Goal: Navigation & Orientation: Go to known website

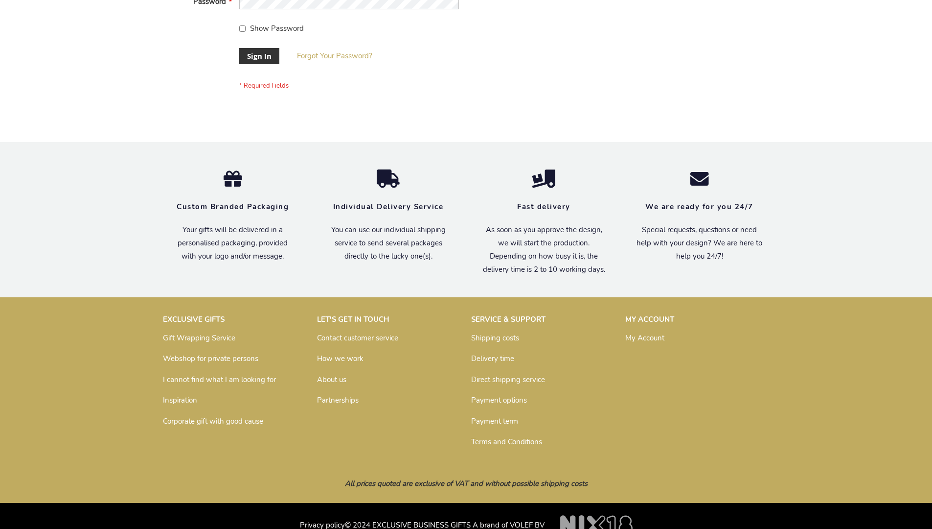
scroll to position [315, 0]
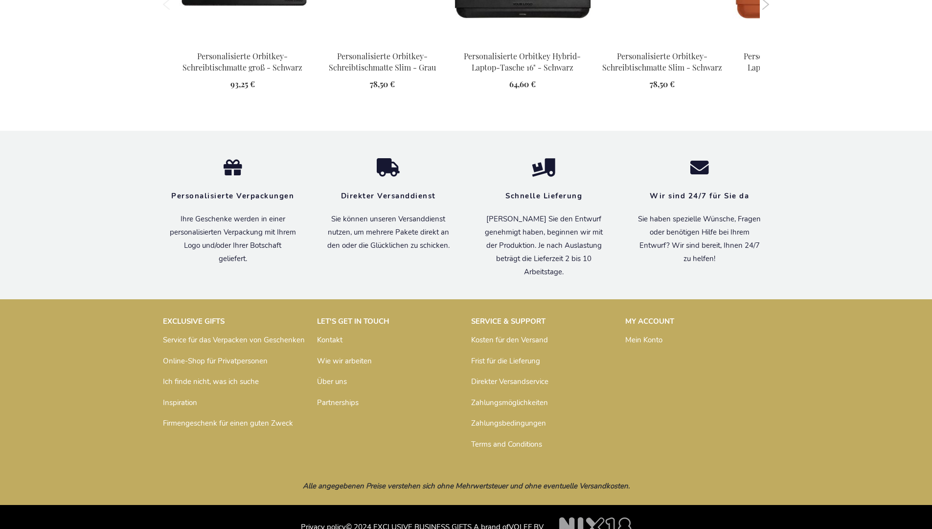
scroll to position [1308, 0]
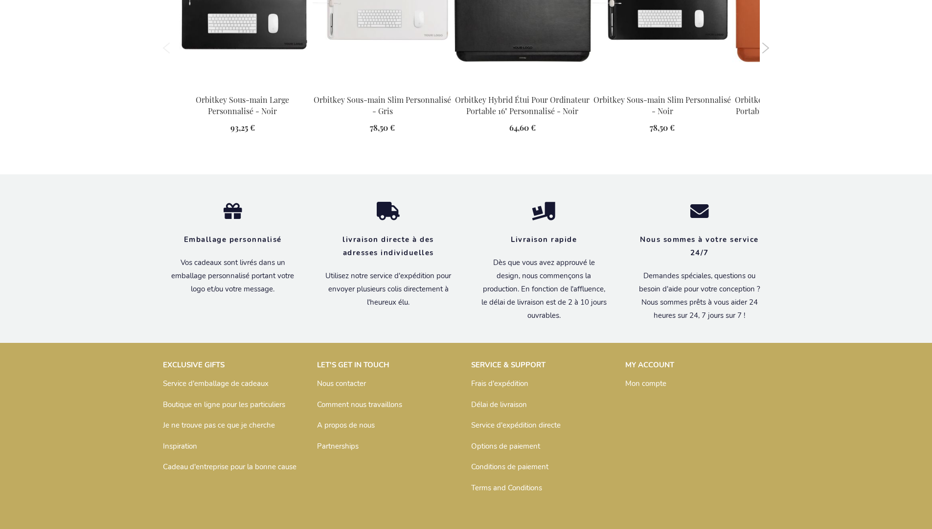
scroll to position [1318, 0]
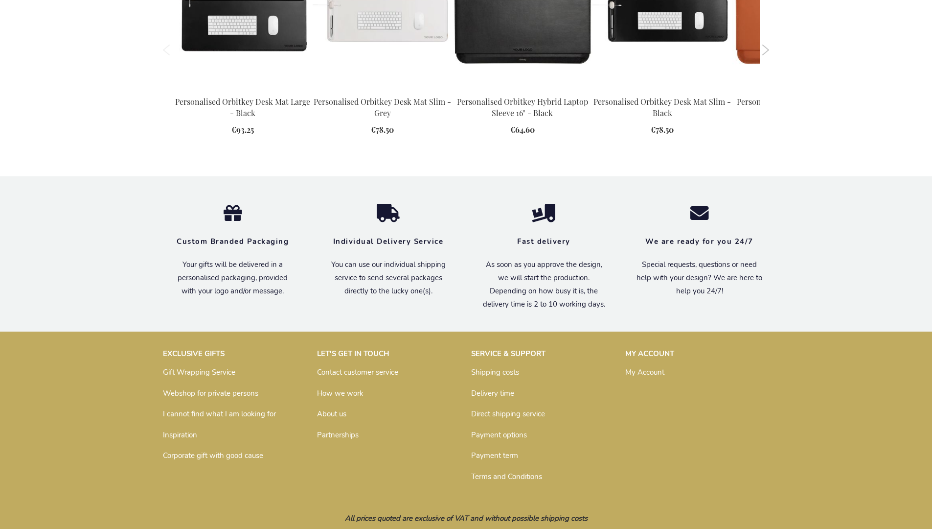
scroll to position [1295, 0]
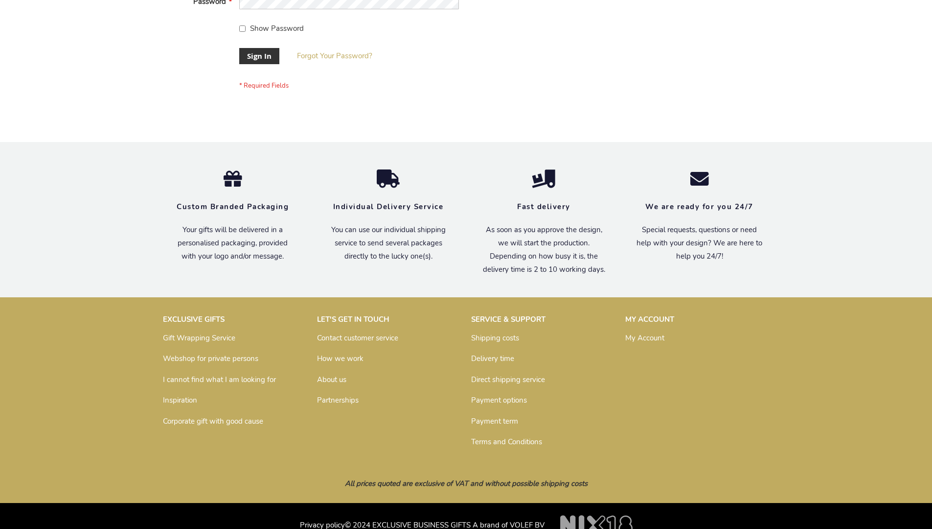
scroll to position [315, 0]
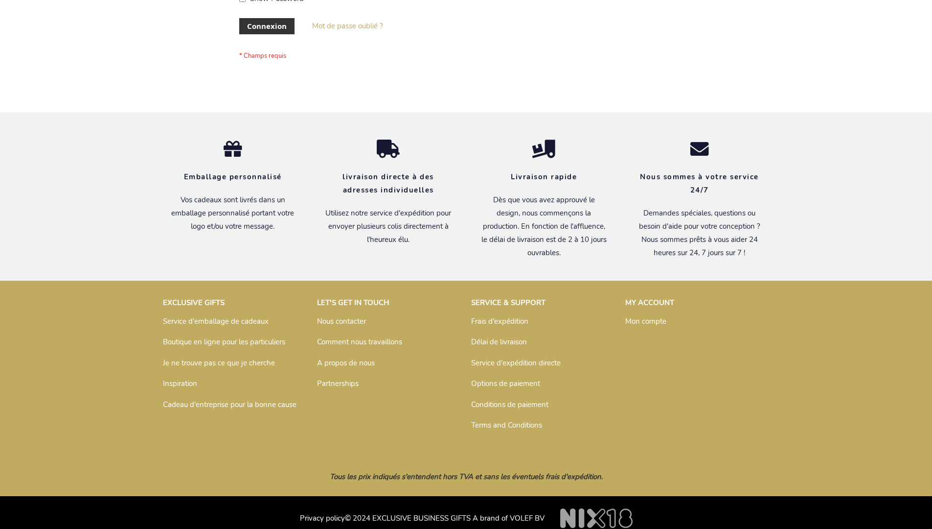
scroll to position [330, 0]
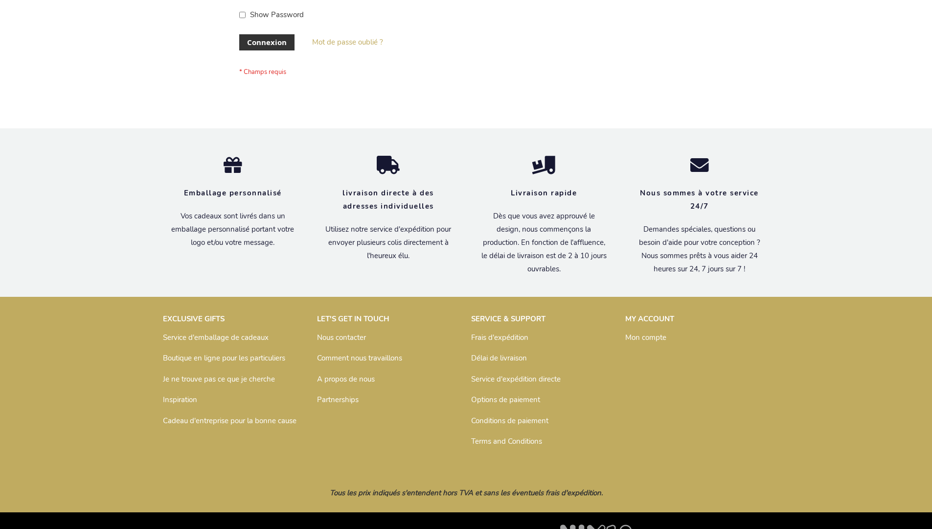
scroll to position [338, 0]
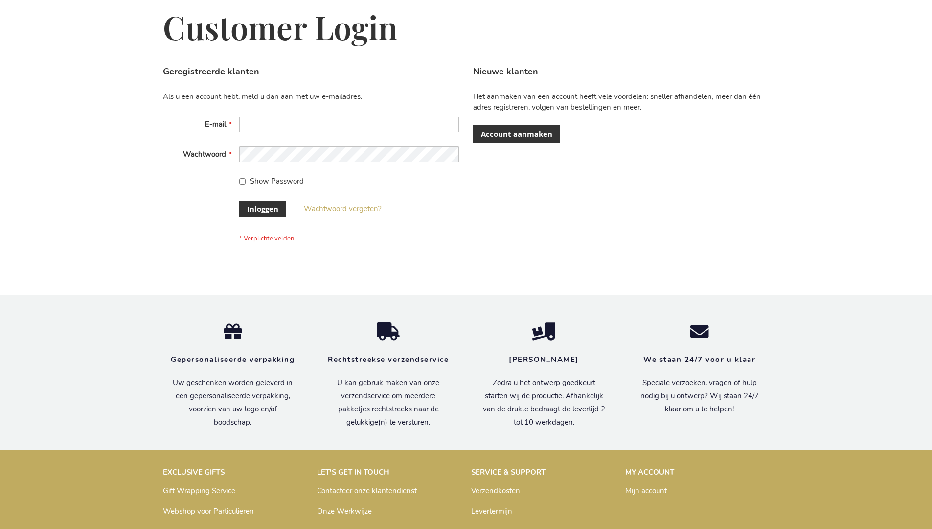
scroll to position [332, 0]
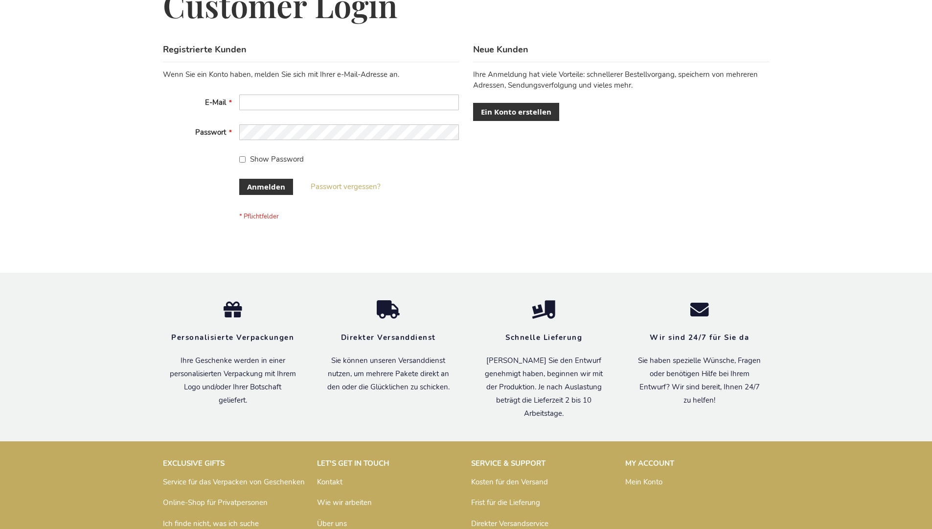
scroll to position [328, 0]
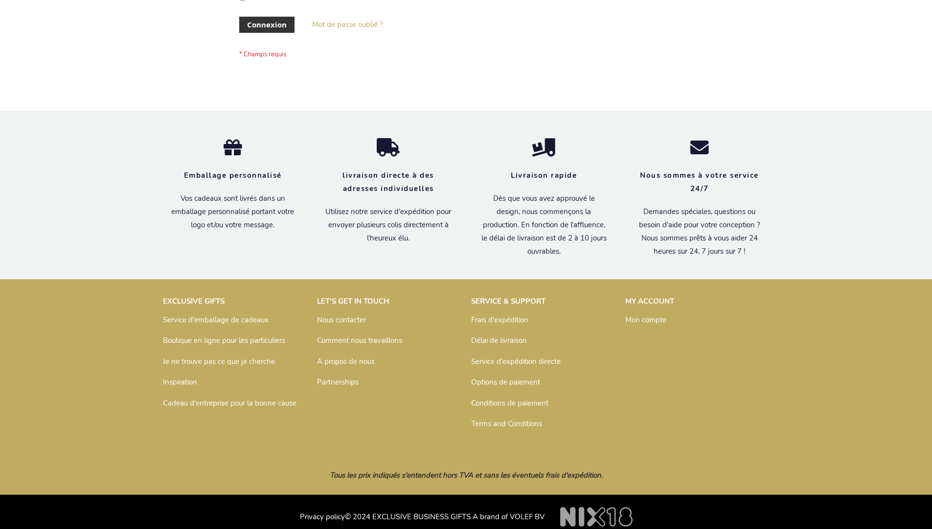
scroll to position [338, 0]
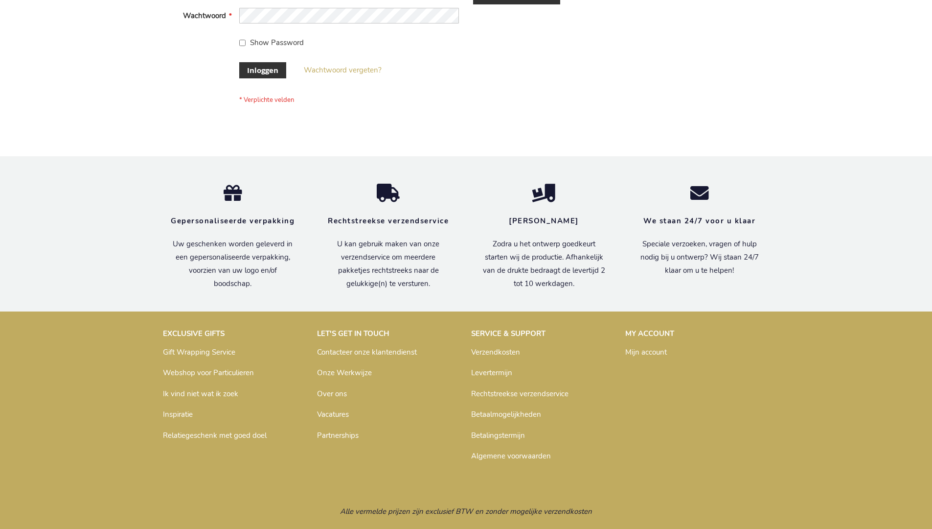
scroll to position [332, 0]
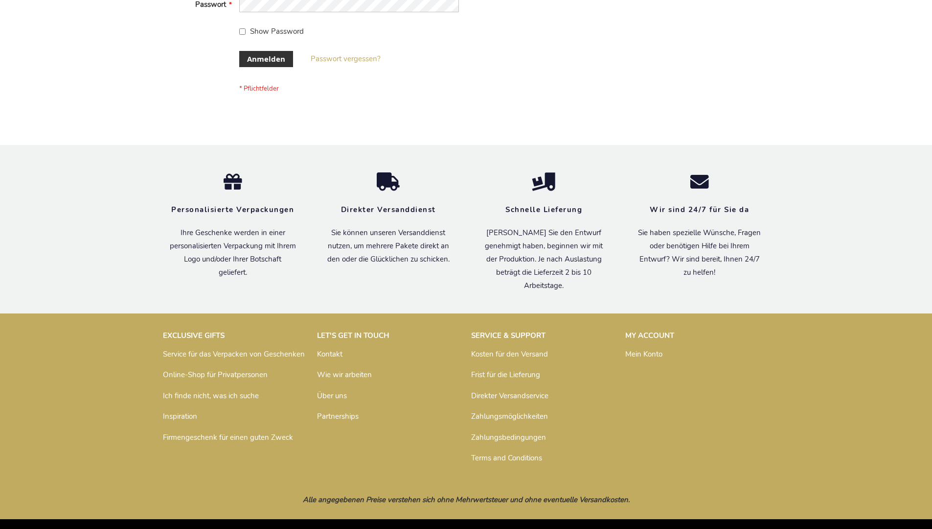
scroll to position [328, 0]
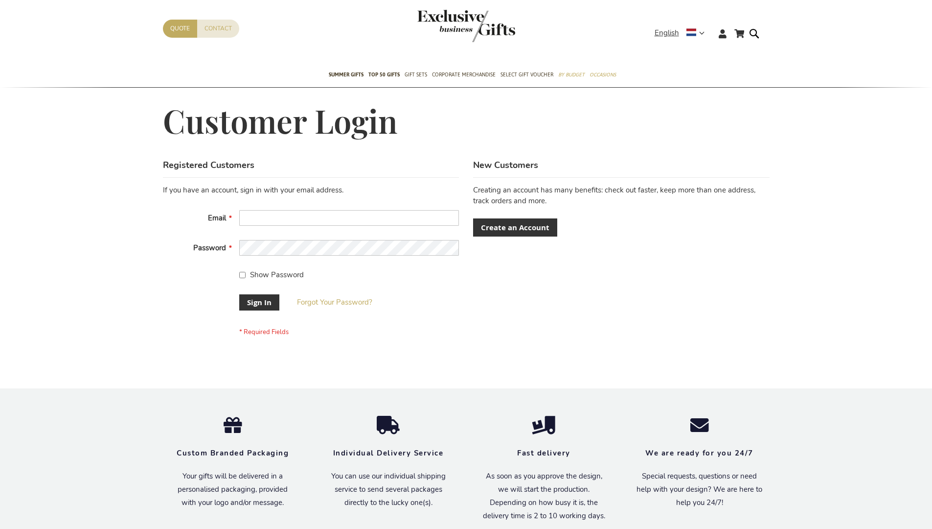
scroll to position [315, 0]
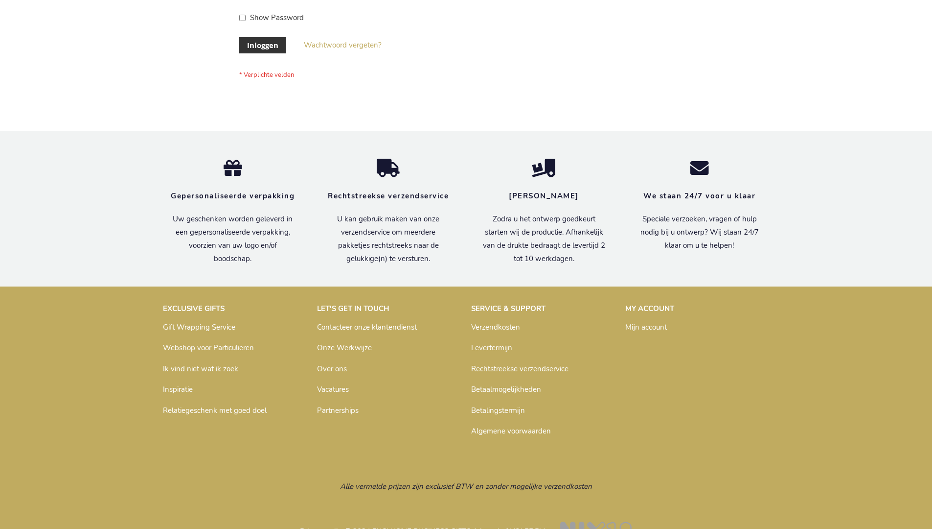
scroll to position [332, 0]
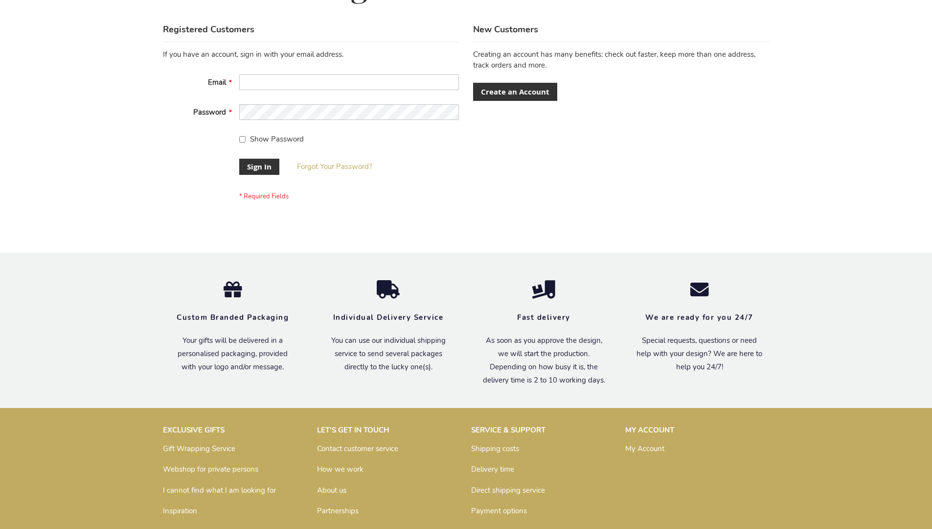
scroll to position [315, 0]
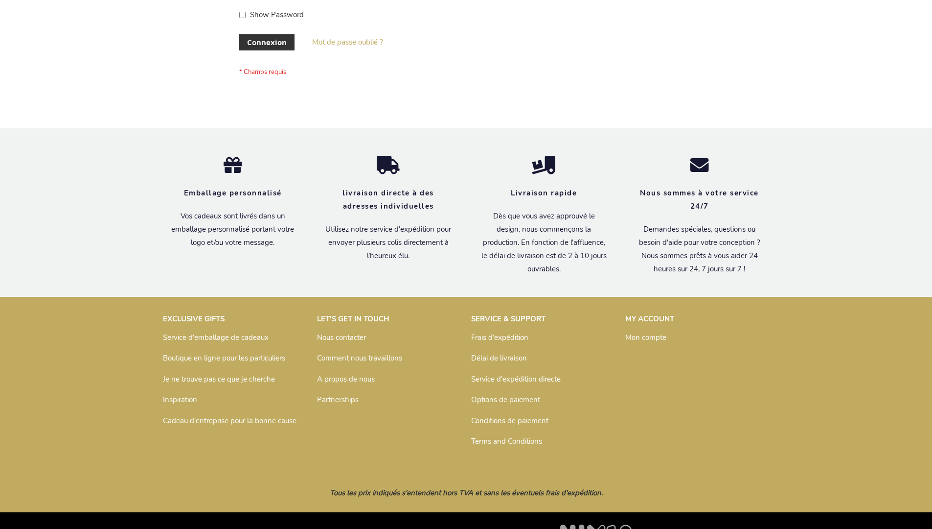
scroll to position [338, 0]
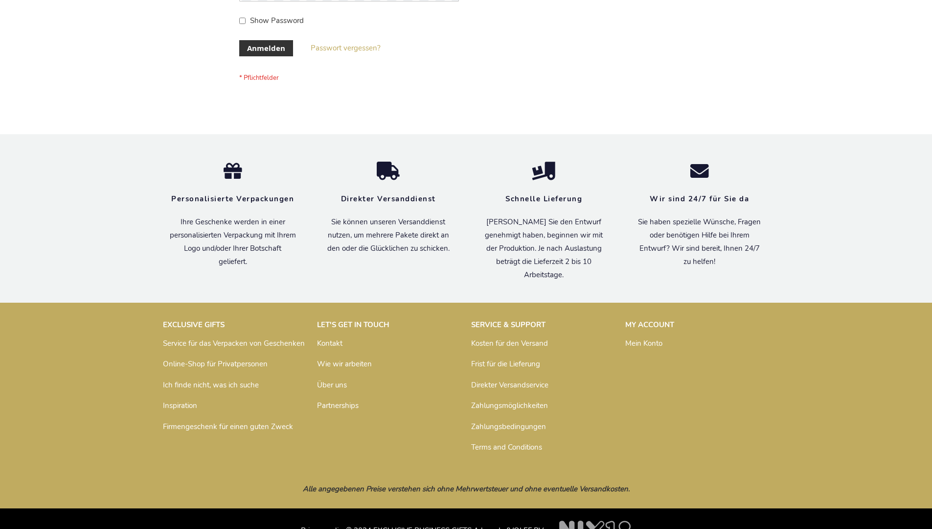
scroll to position [328, 0]
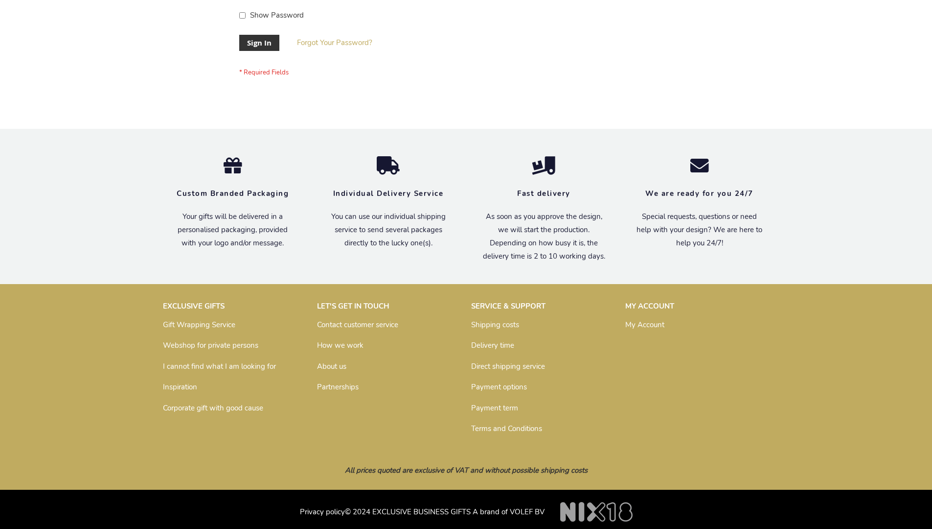
scroll to position [315, 0]
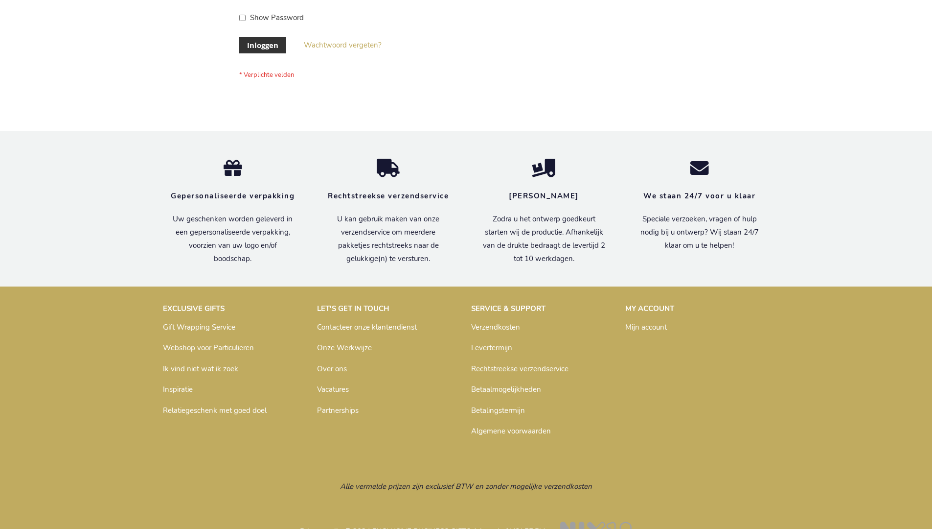
scroll to position [332, 0]
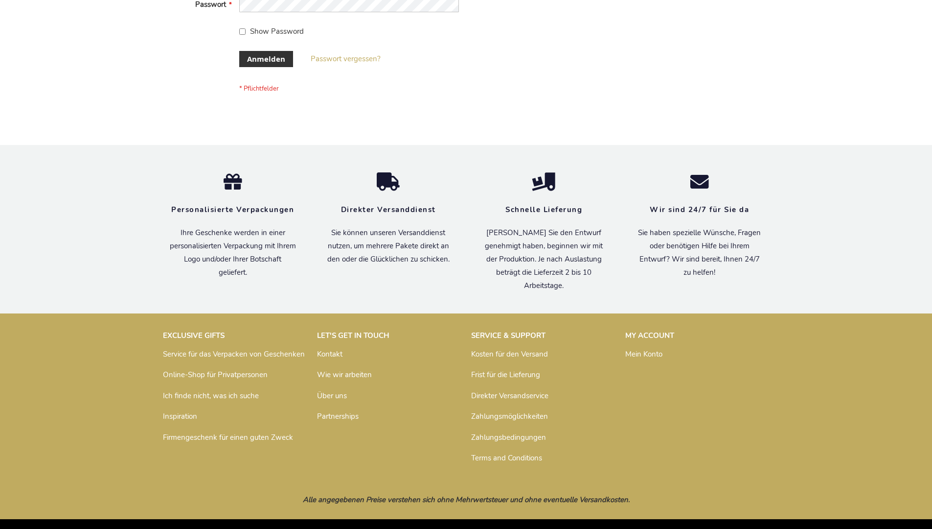
scroll to position [328, 0]
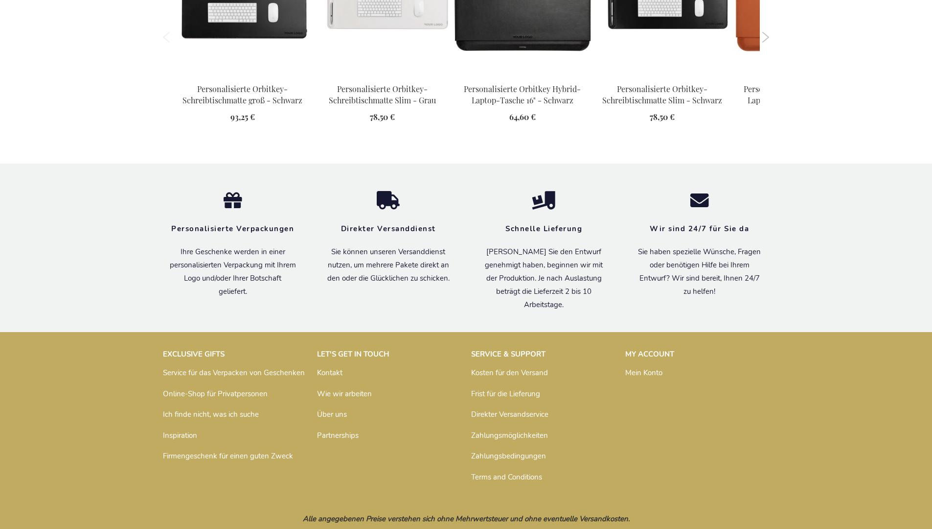
scroll to position [1308, 0]
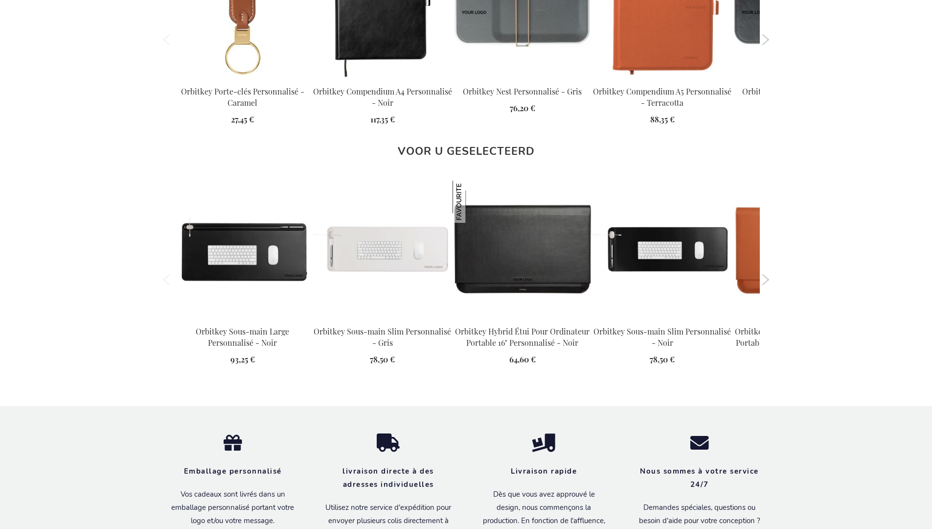
scroll to position [1318, 0]
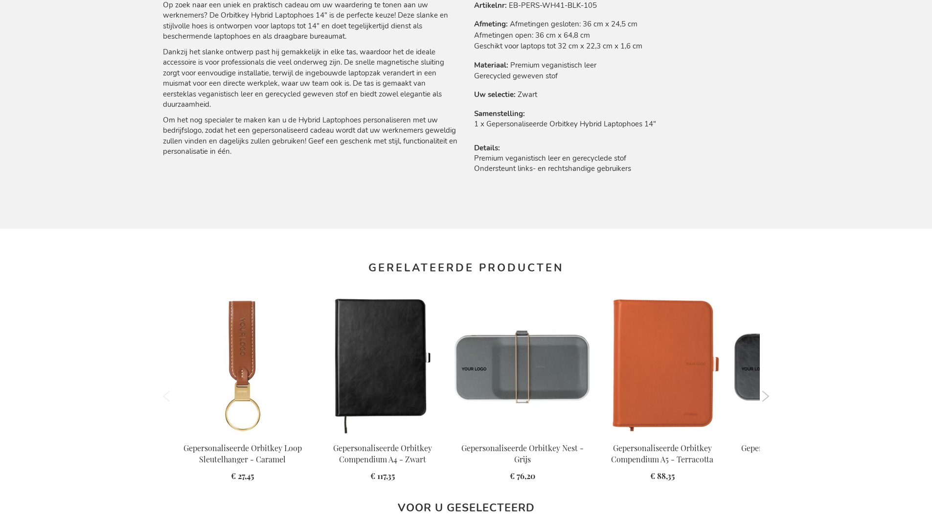
scroll to position [1313, 0]
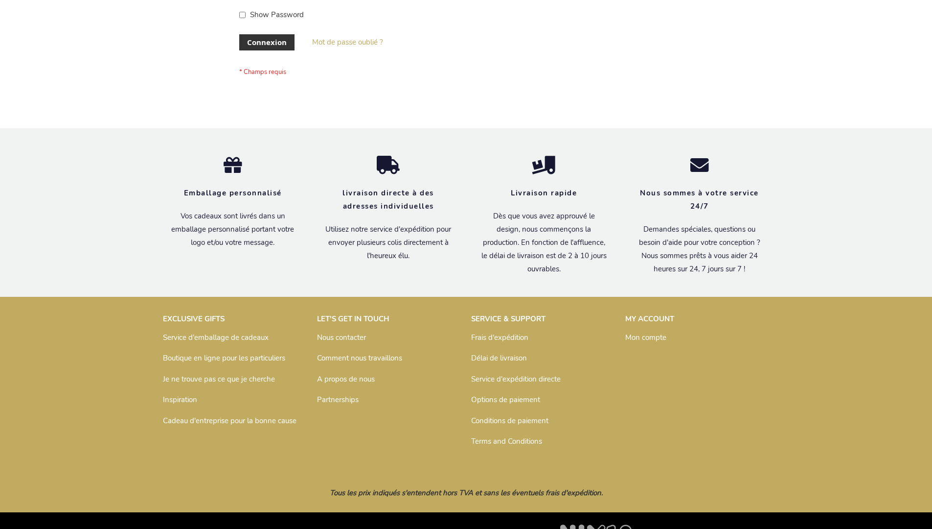
scroll to position [338, 0]
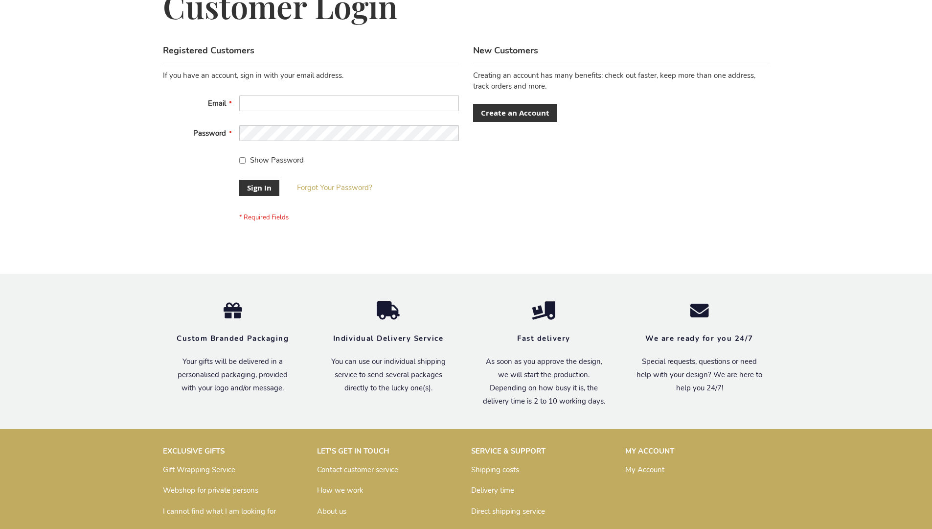
scroll to position [315, 0]
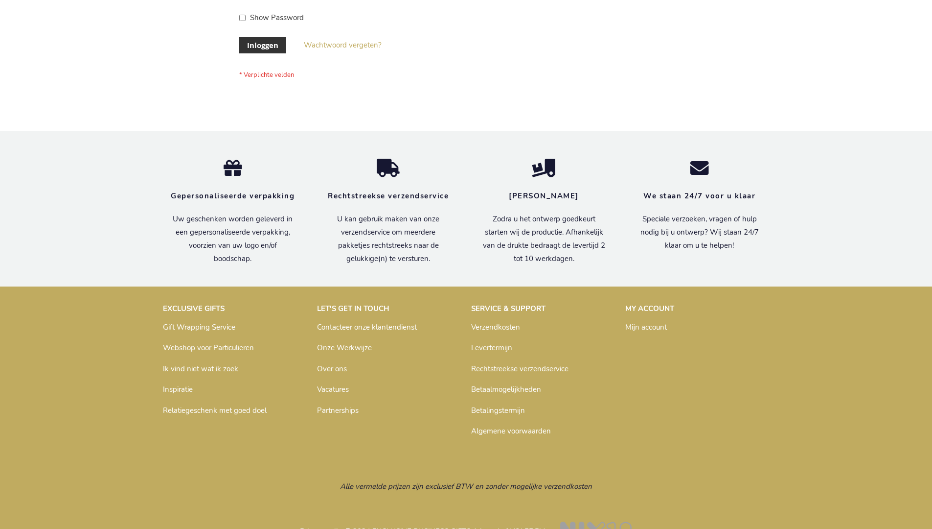
scroll to position [332, 0]
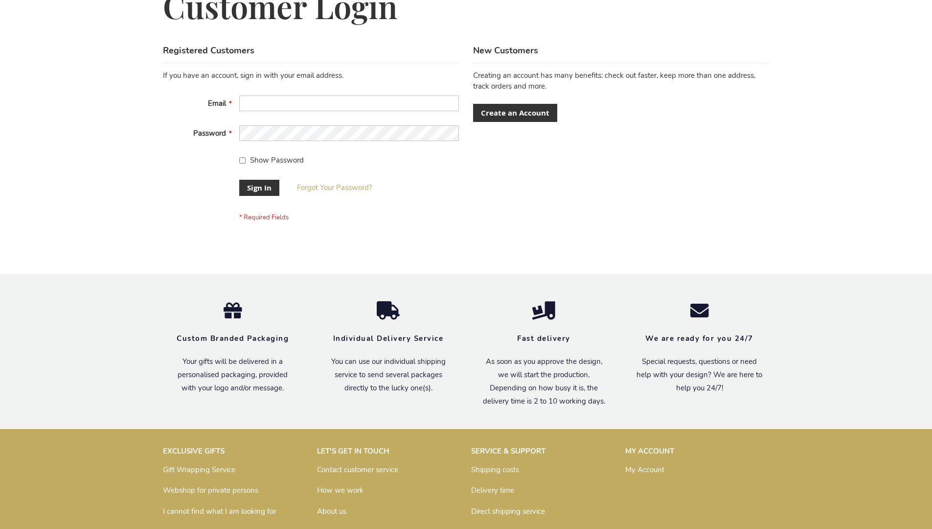
scroll to position [315, 0]
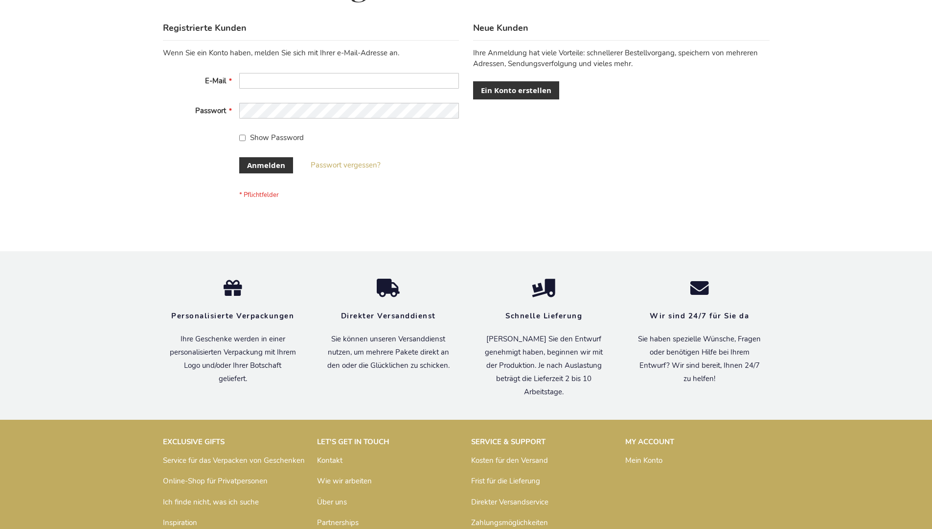
scroll to position [328, 0]
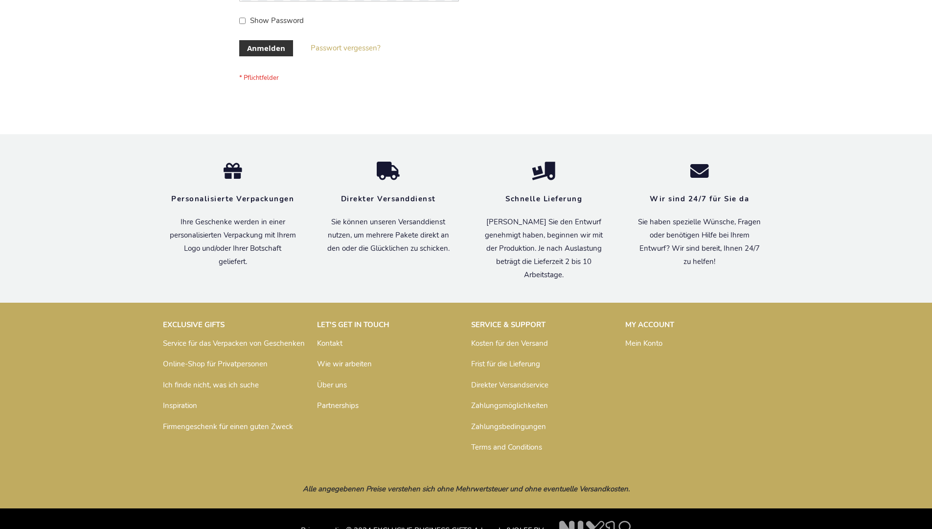
scroll to position [328, 0]
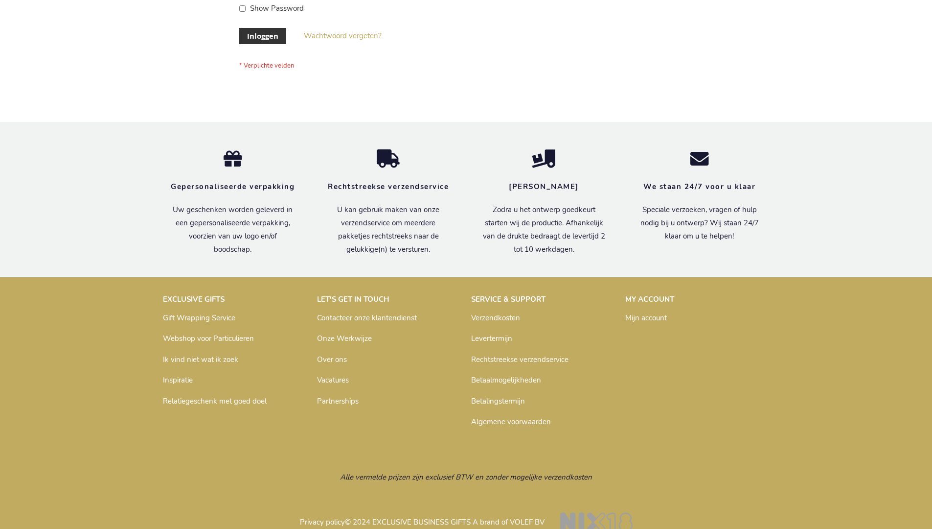
scroll to position [332, 0]
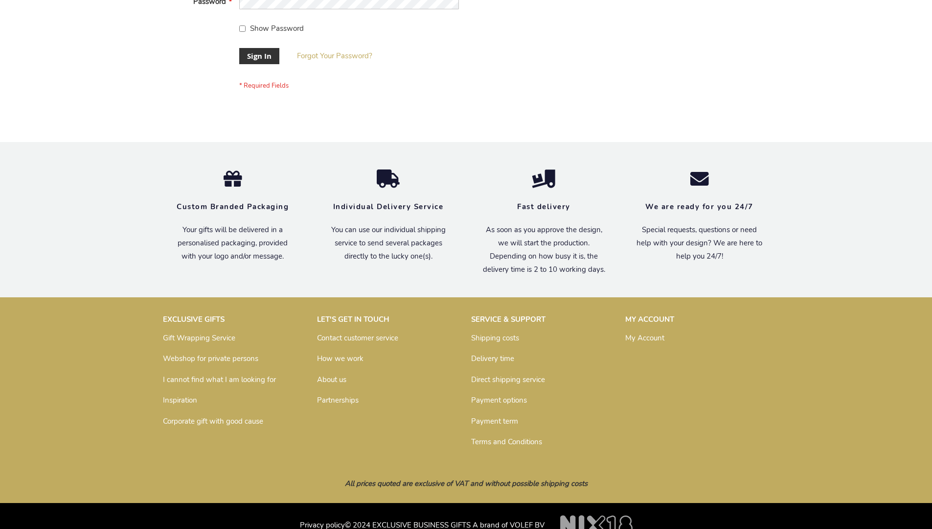
scroll to position [315, 0]
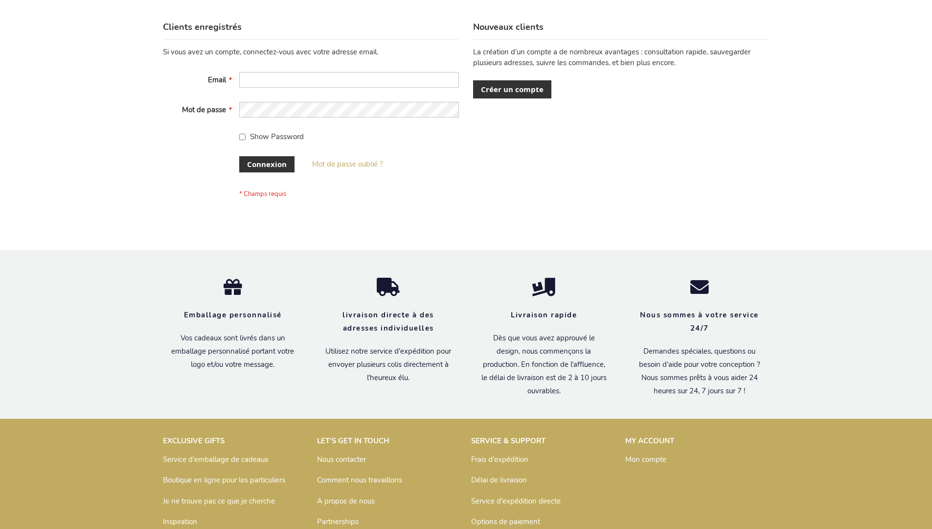
scroll to position [338, 0]
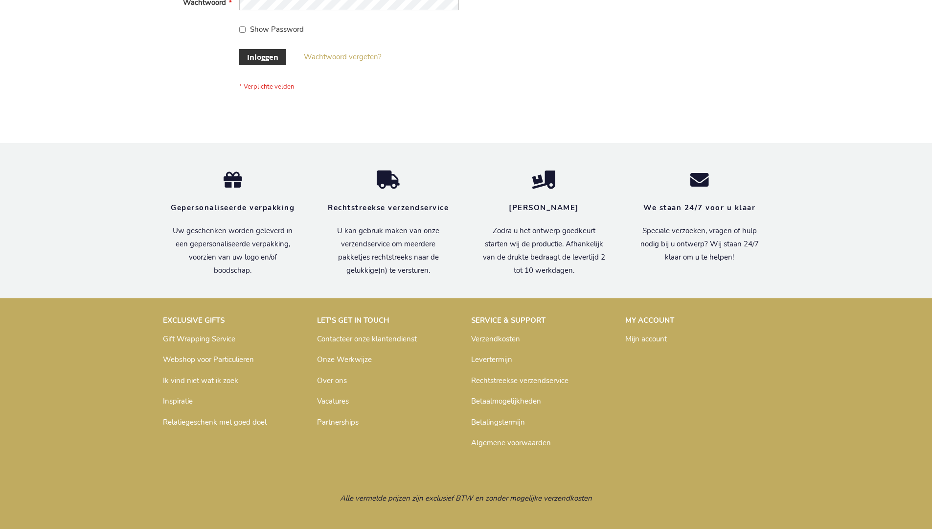
scroll to position [332, 0]
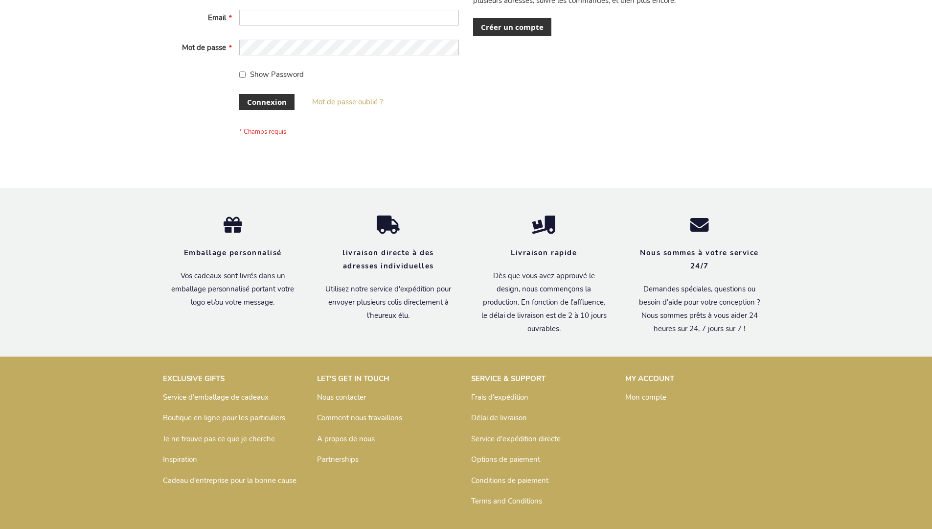
scroll to position [338, 0]
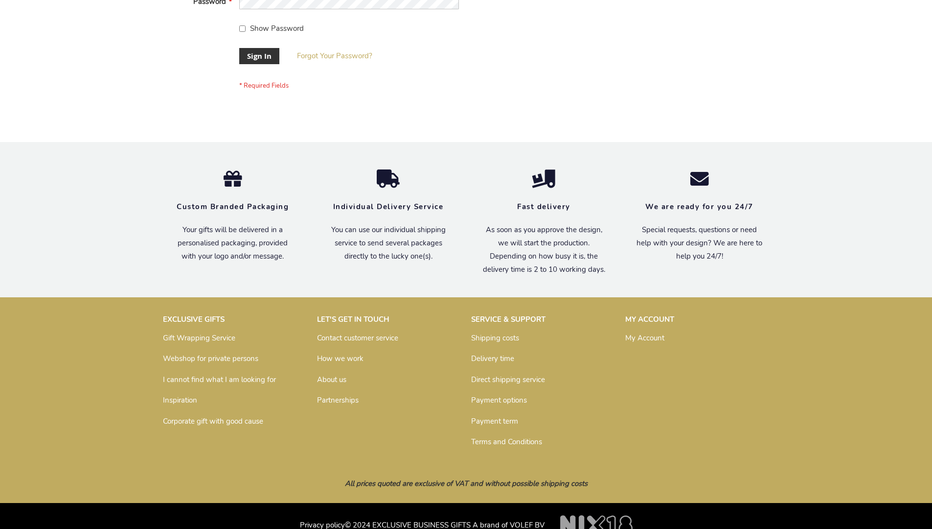
scroll to position [315, 0]
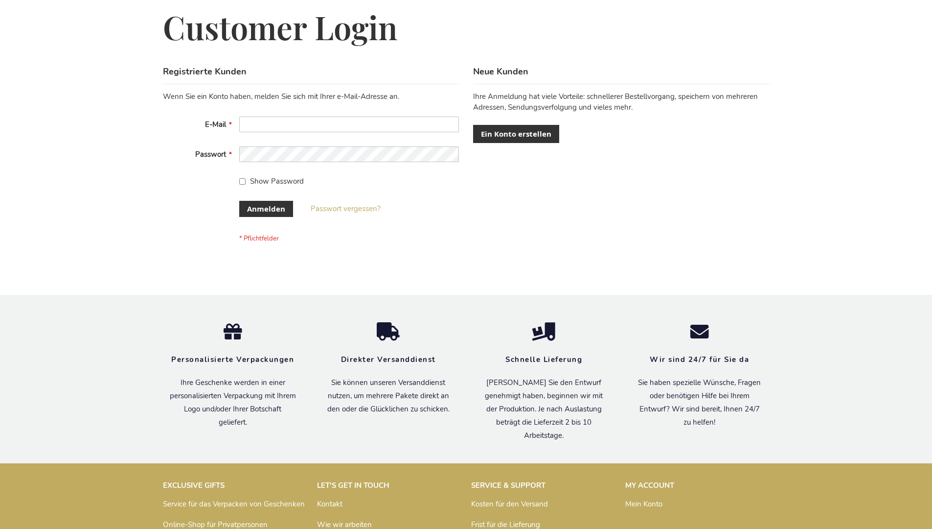
scroll to position [328, 0]
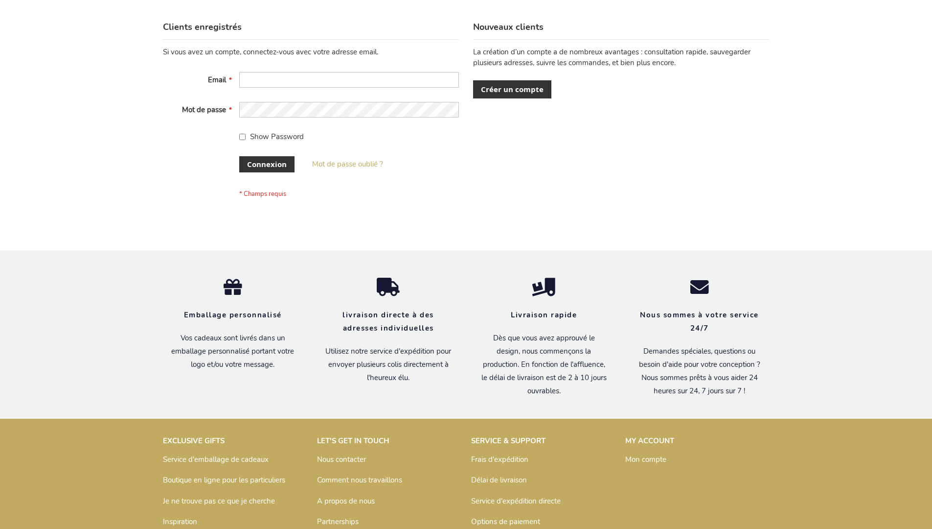
scroll to position [338, 0]
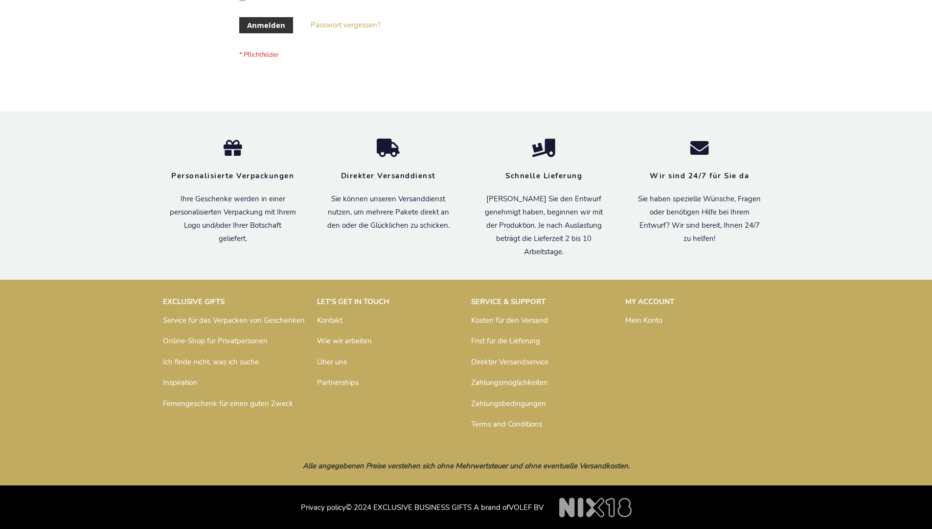
scroll to position [328, 0]
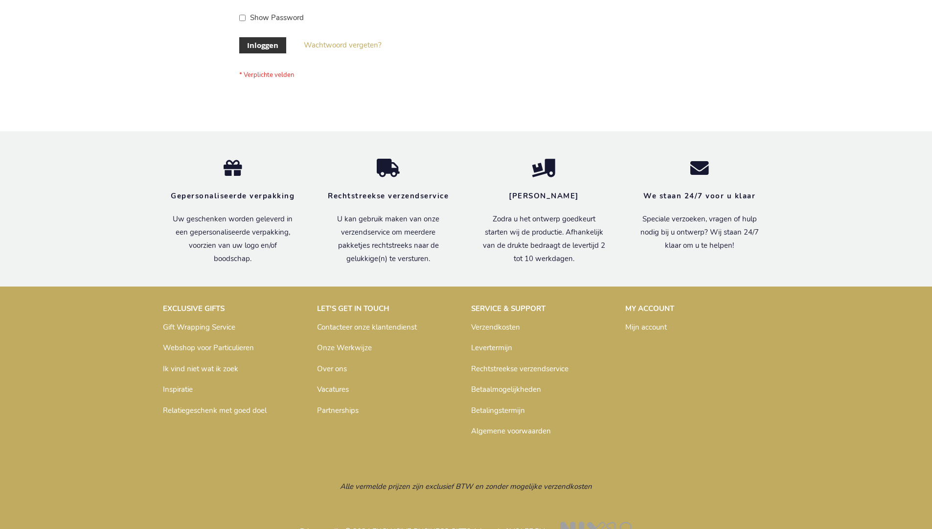
scroll to position [332, 0]
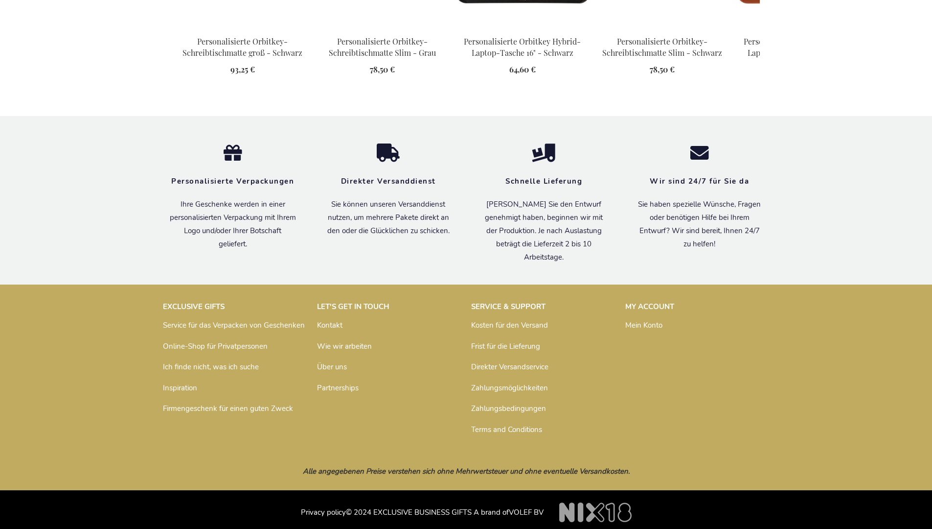
scroll to position [1308, 0]
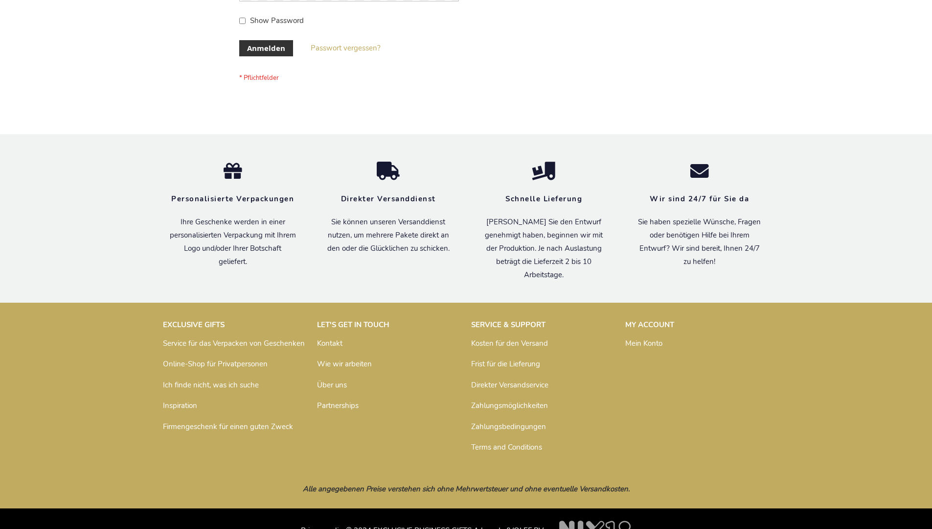
scroll to position [328, 0]
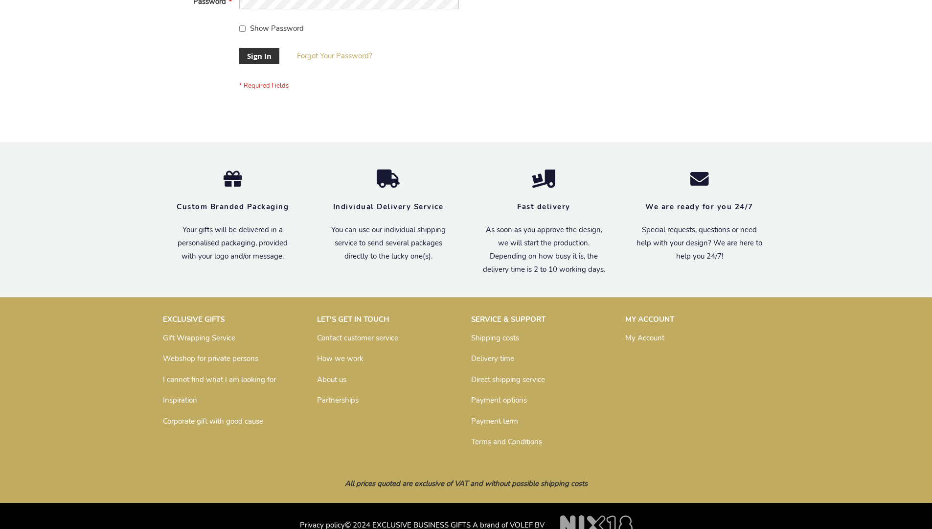
scroll to position [315, 0]
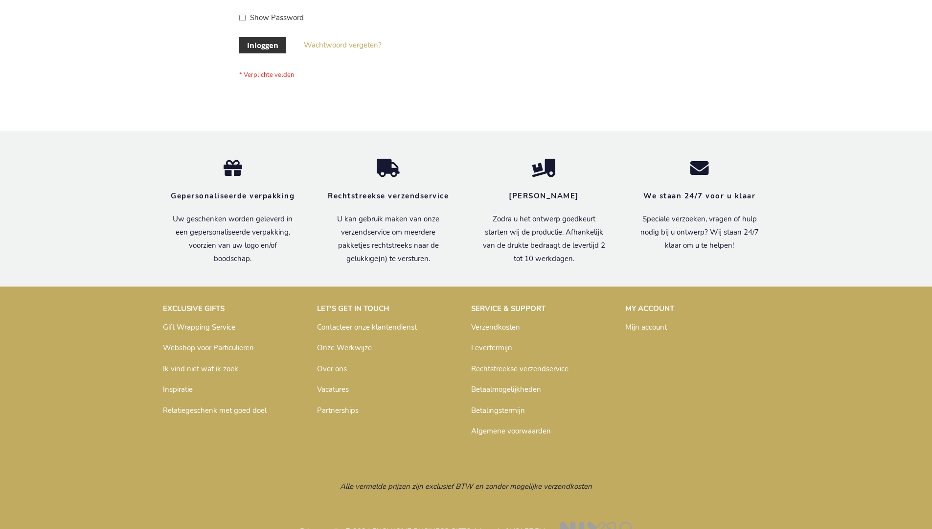
scroll to position [332, 0]
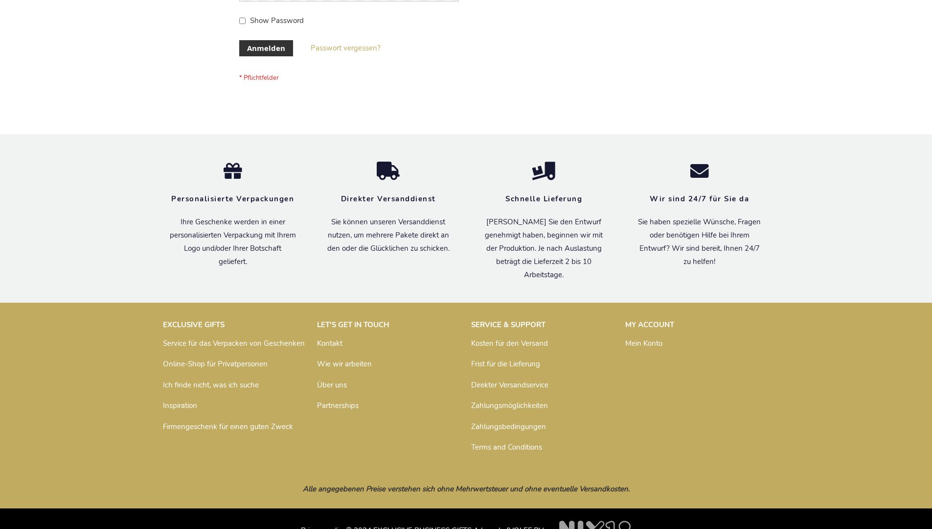
scroll to position [328, 0]
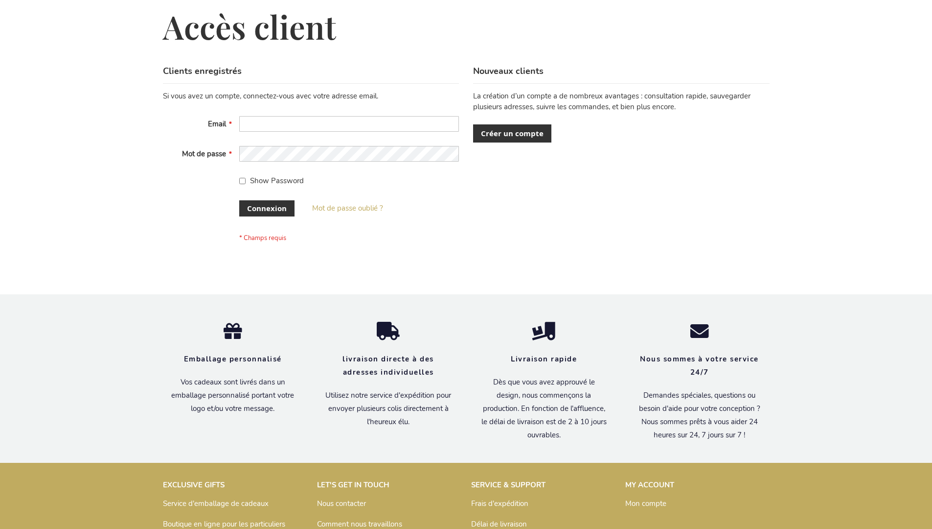
scroll to position [338, 0]
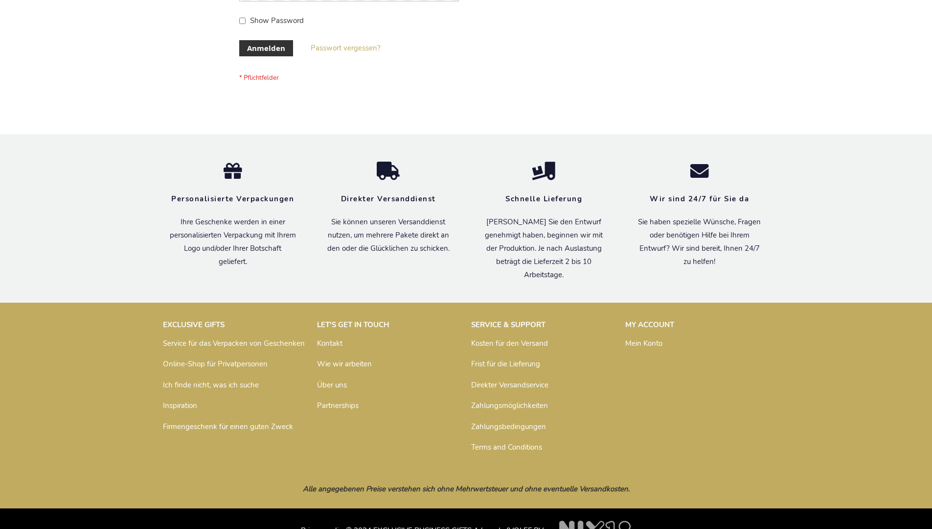
scroll to position [328, 0]
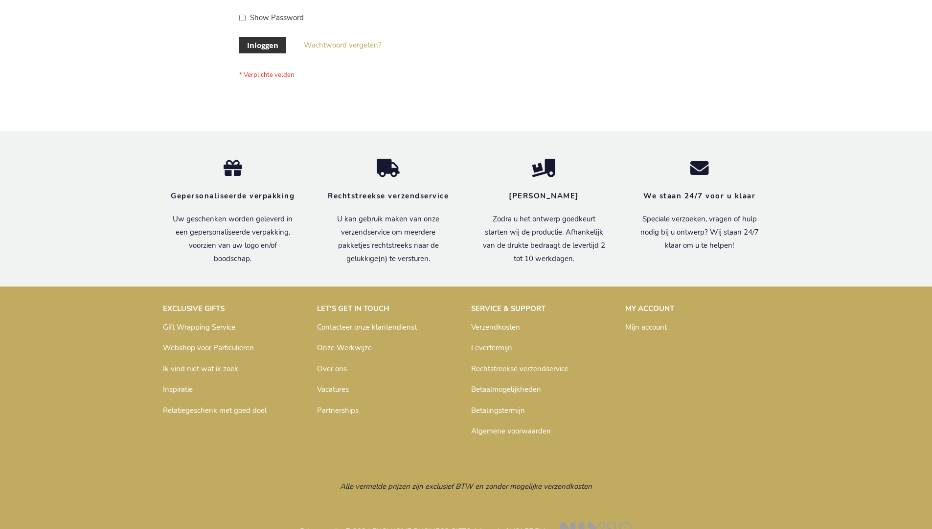
scroll to position [332, 0]
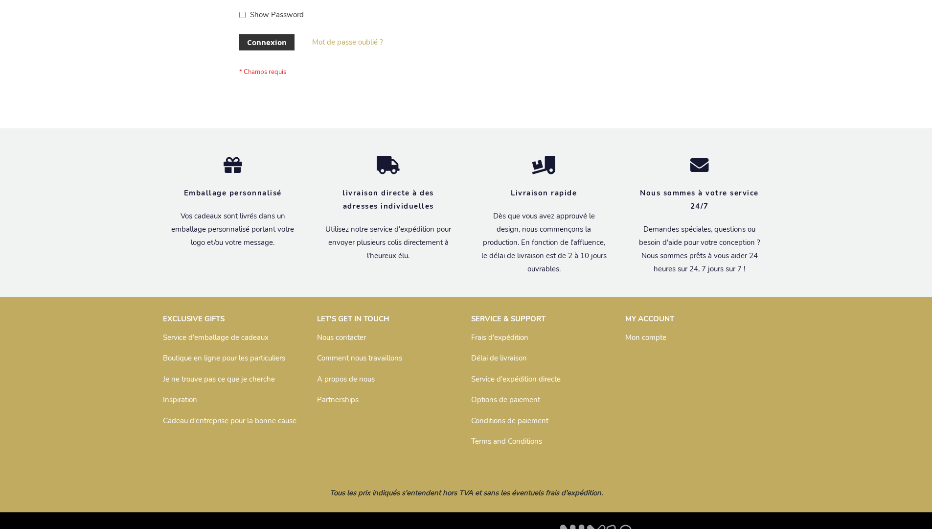
scroll to position [338, 0]
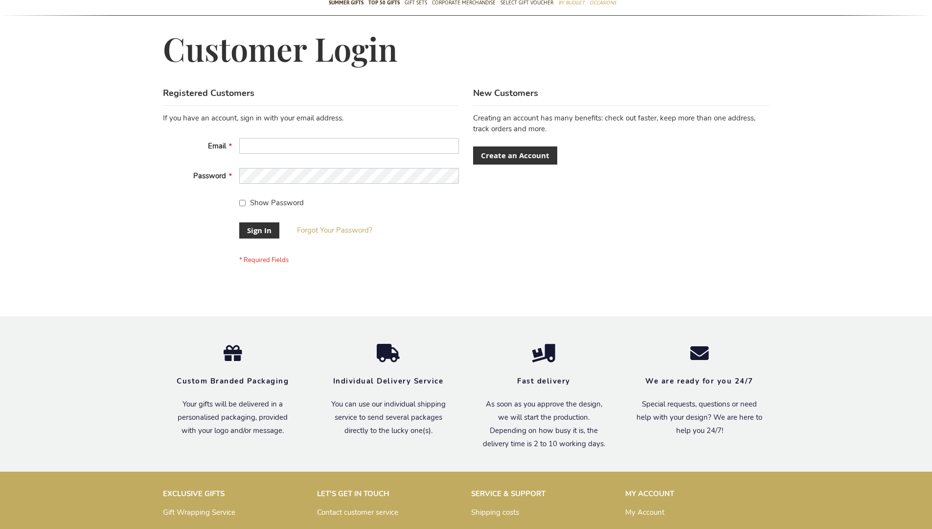
scroll to position [315, 0]
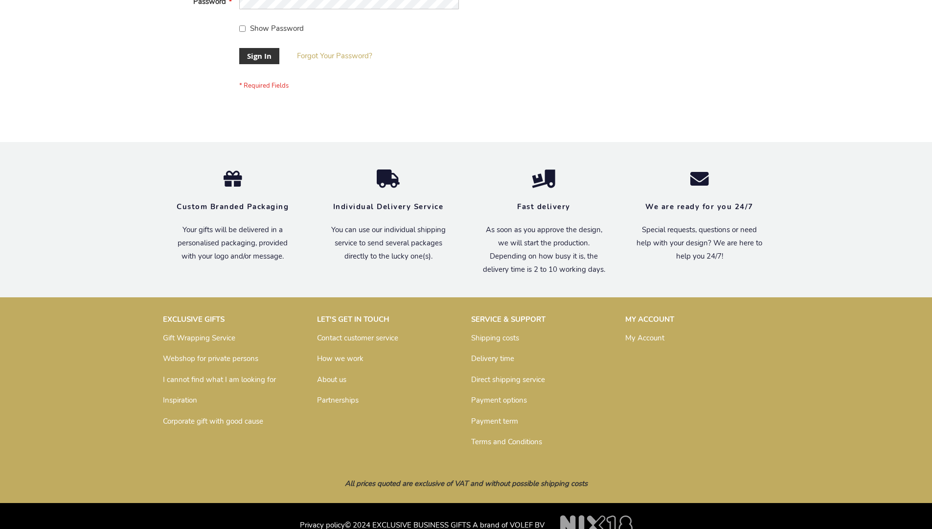
scroll to position [315, 0]
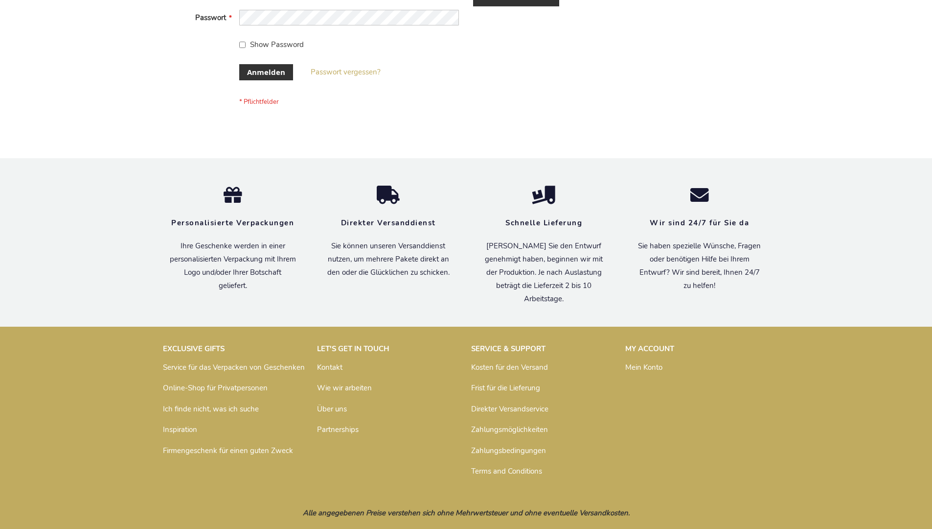
scroll to position [328, 0]
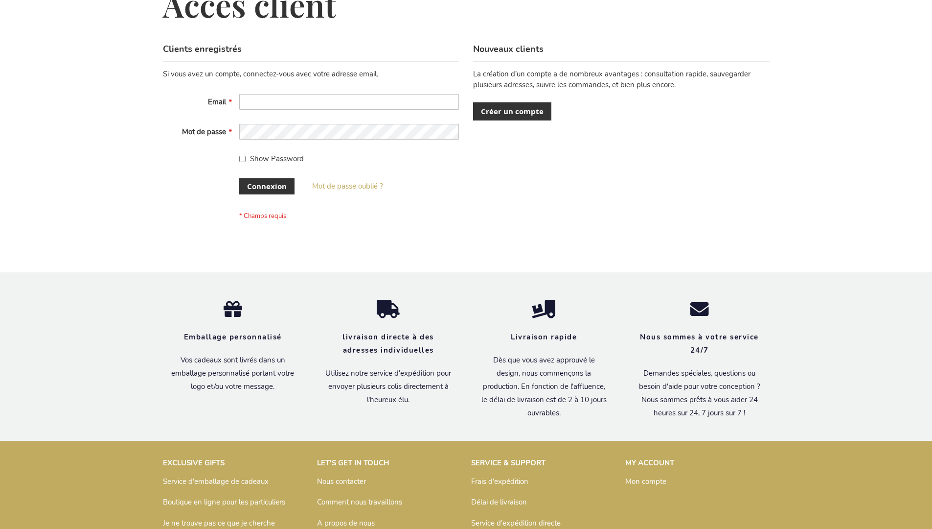
scroll to position [338, 0]
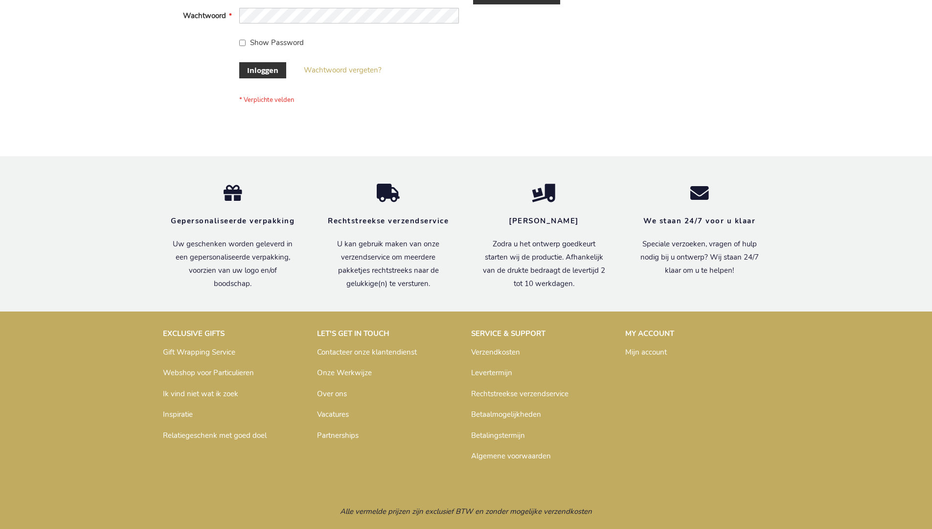
scroll to position [332, 0]
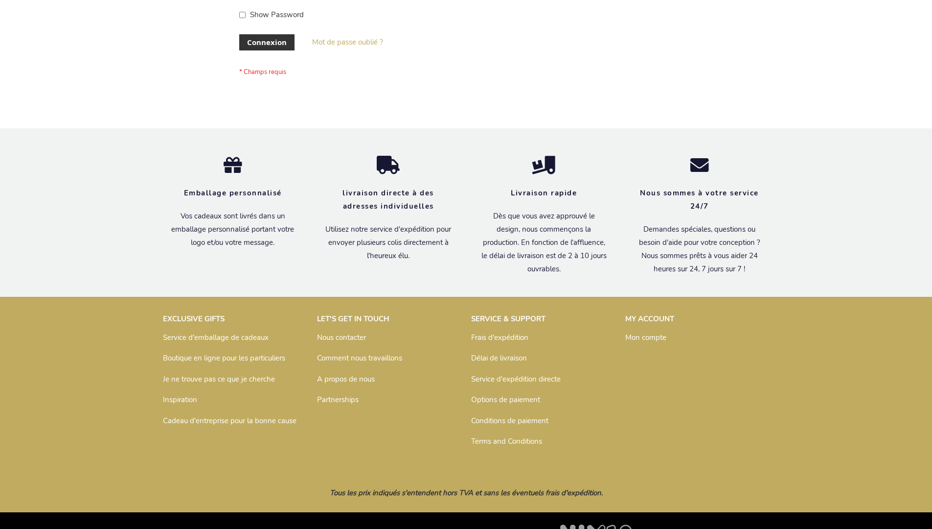
scroll to position [338, 0]
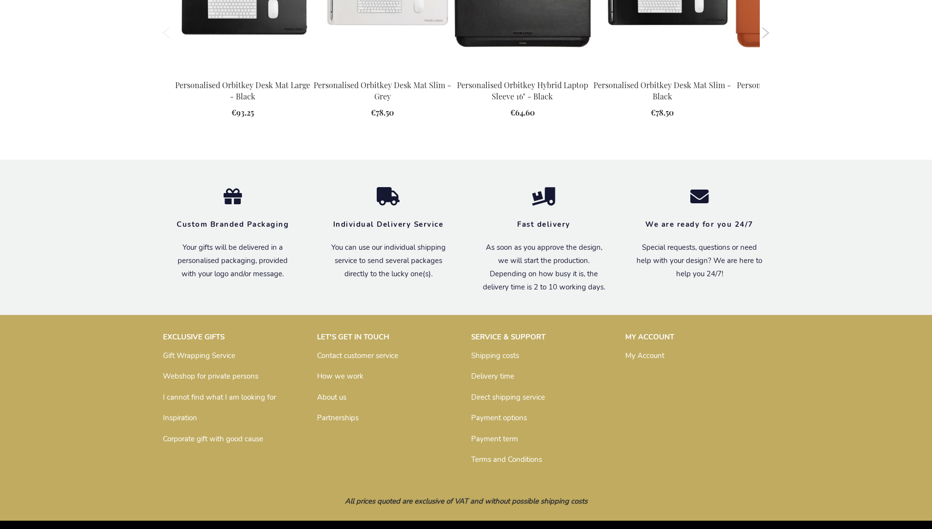
scroll to position [1286, 0]
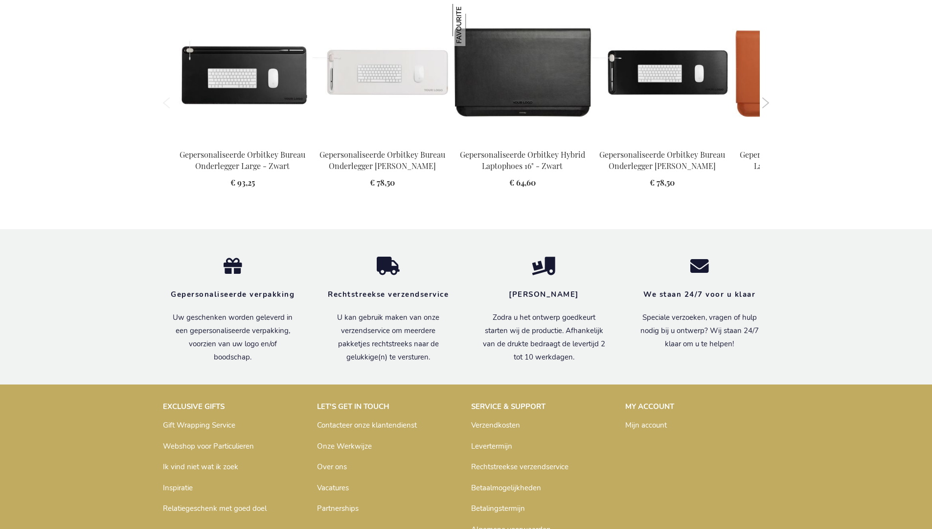
scroll to position [1313, 0]
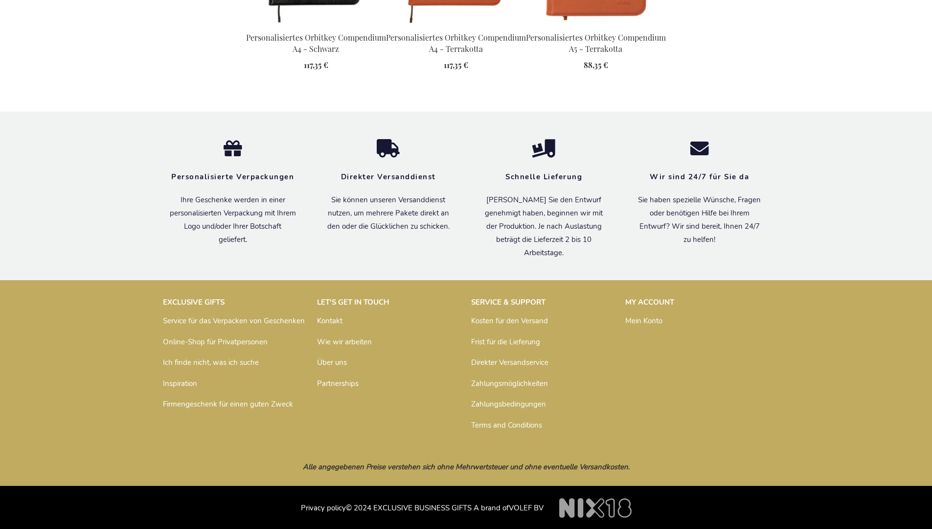
scroll to position [1321, 0]
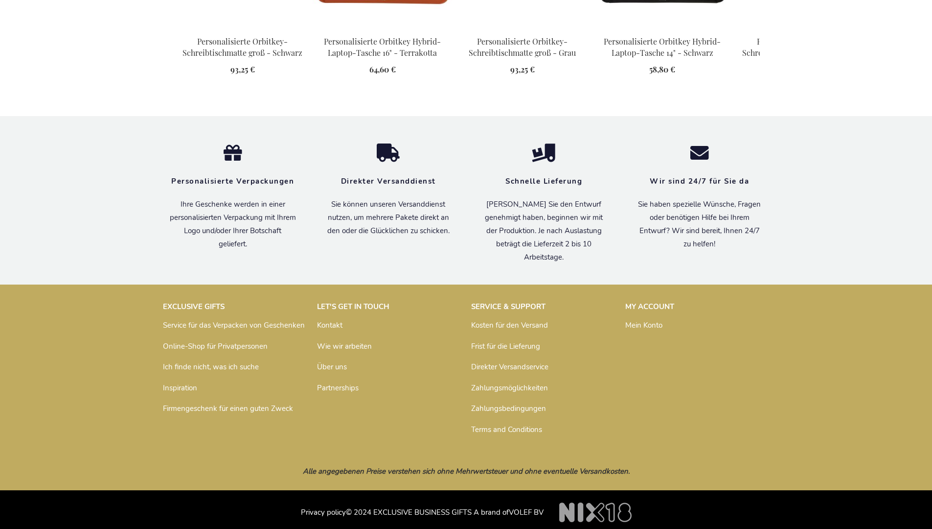
scroll to position [1320, 0]
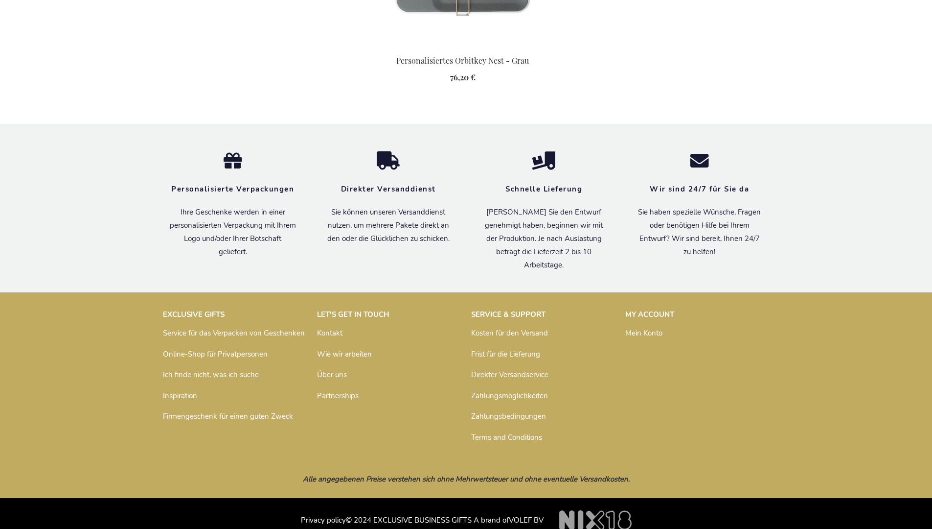
scroll to position [1393, 0]
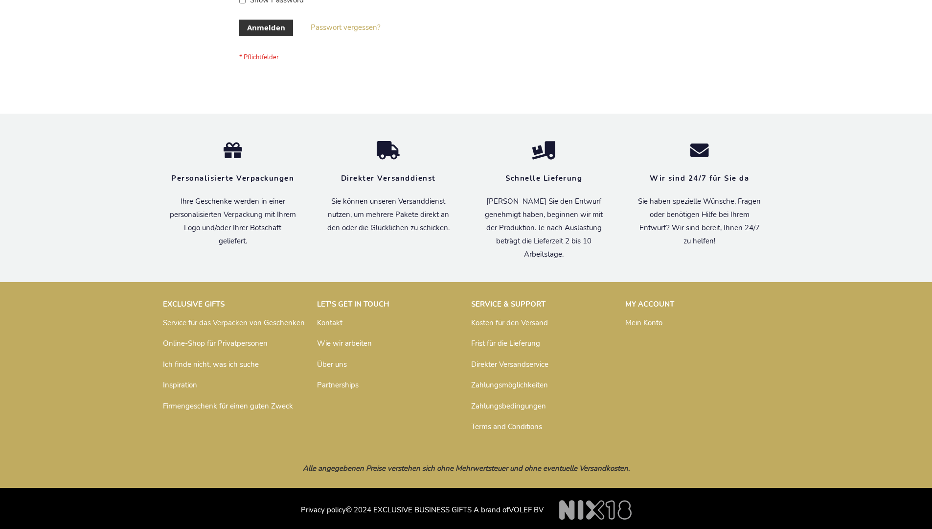
scroll to position [328, 0]
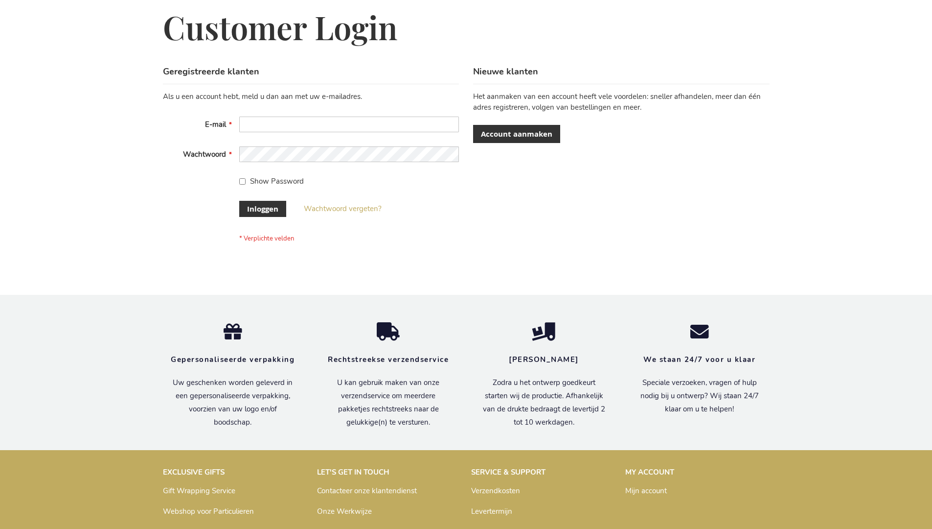
scroll to position [332, 0]
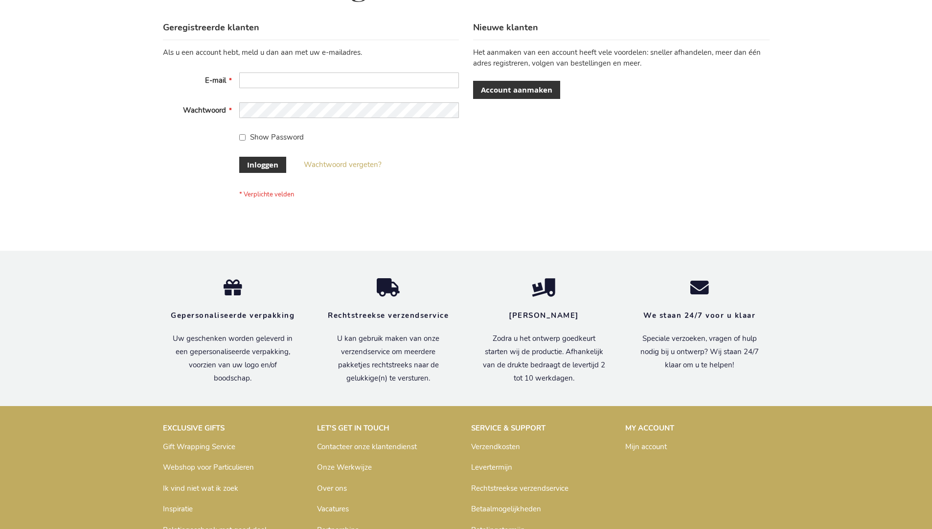
scroll to position [332, 0]
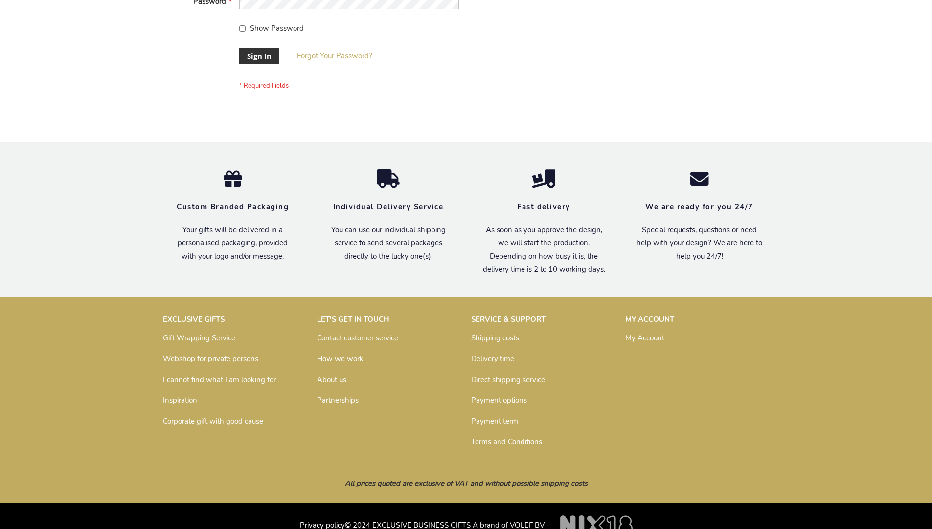
scroll to position [315, 0]
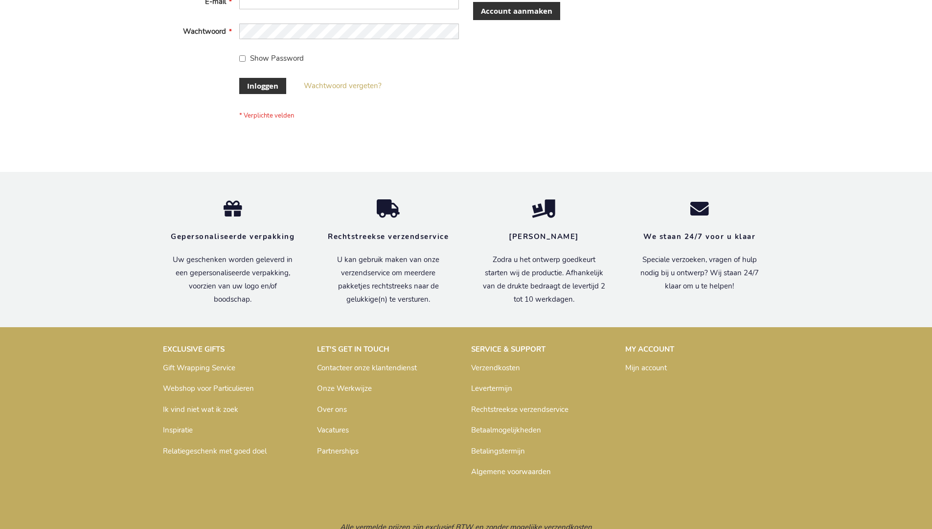
scroll to position [332, 0]
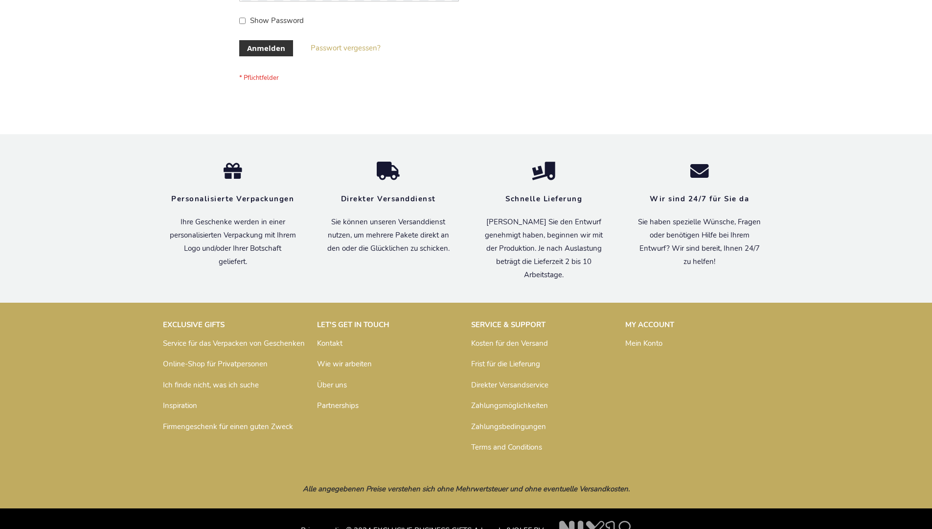
scroll to position [328, 0]
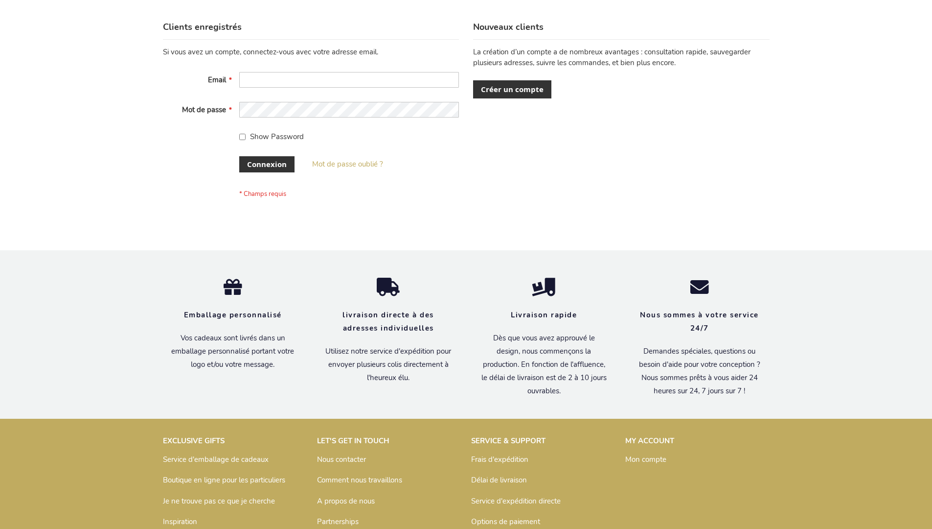
scroll to position [338, 0]
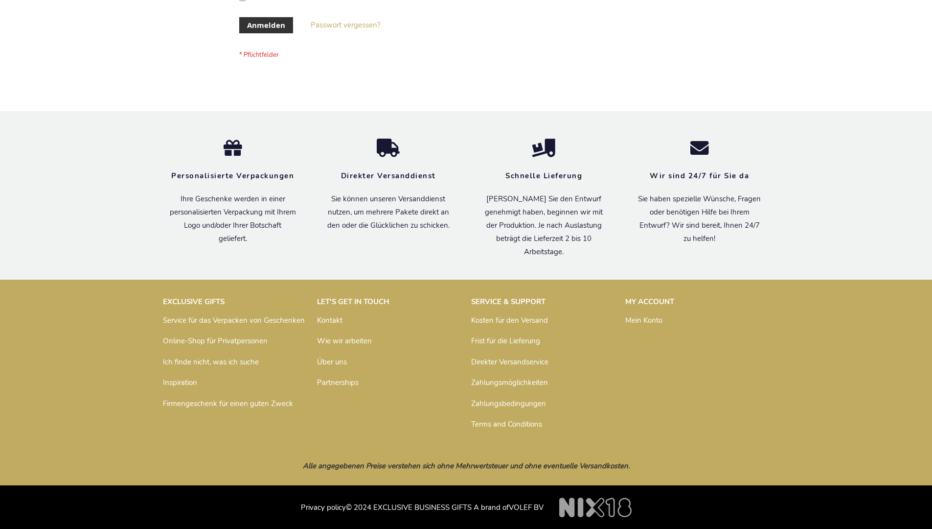
scroll to position [328, 0]
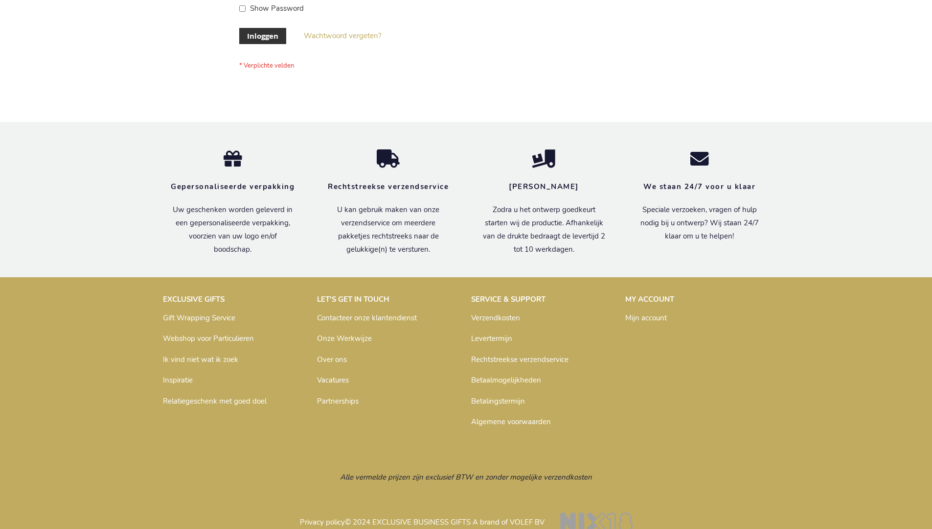
scroll to position [332, 0]
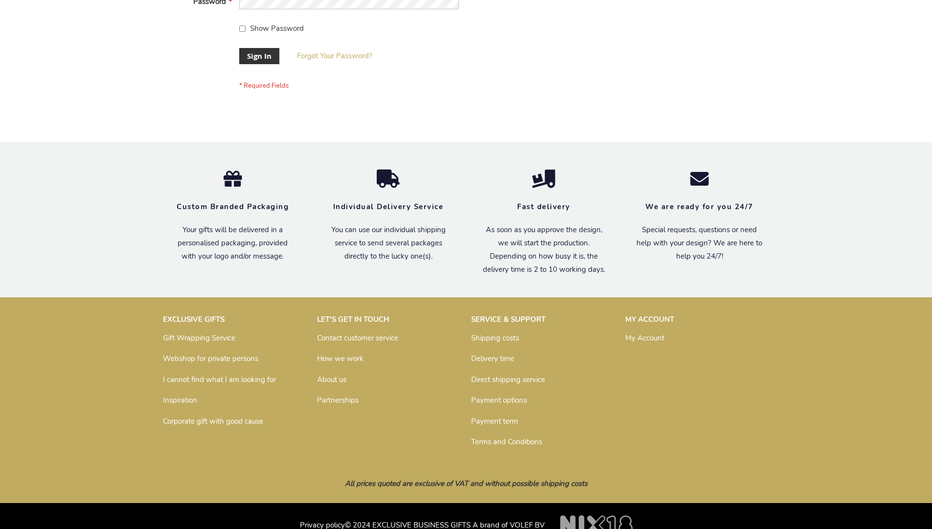
scroll to position [315, 0]
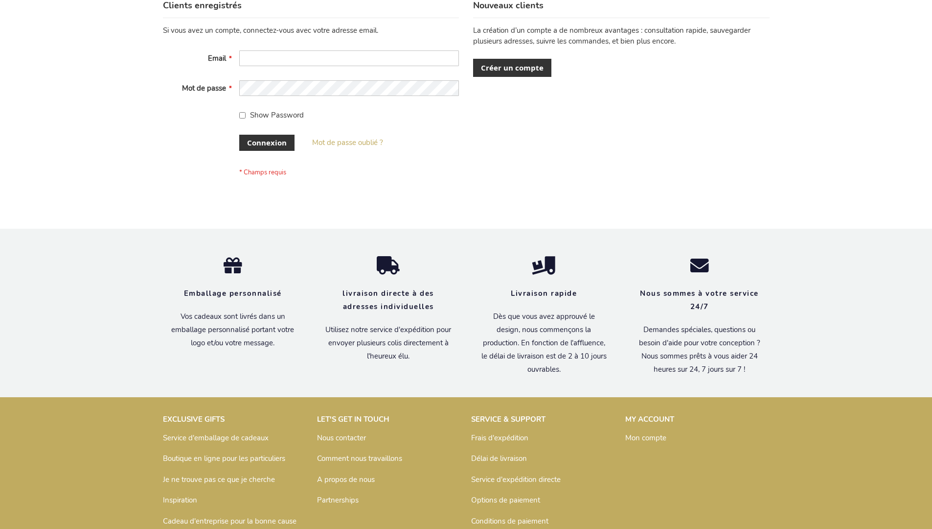
scroll to position [338, 0]
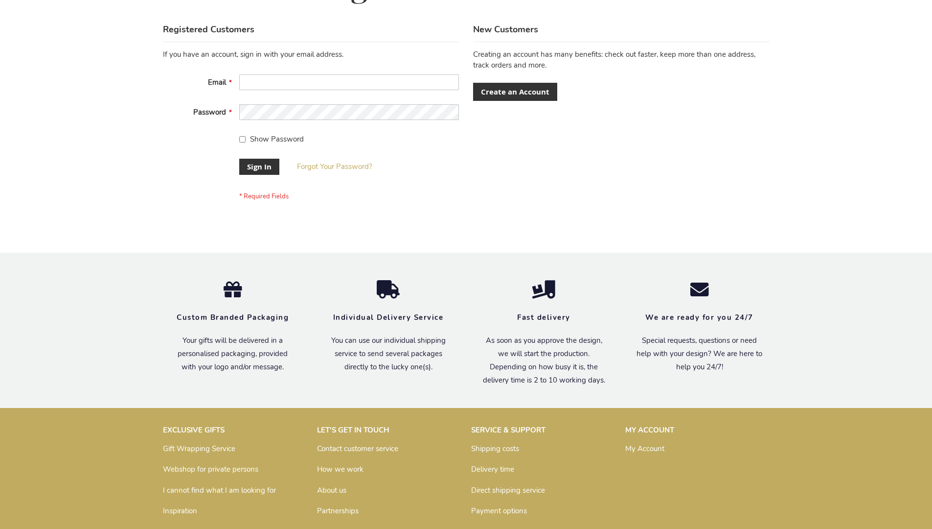
scroll to position [315, 0]
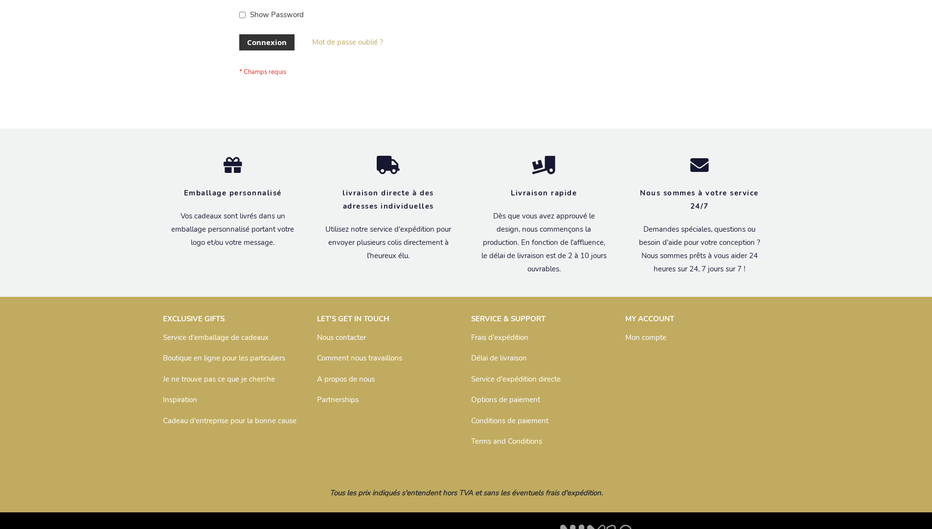
scroll to position [338, 0]
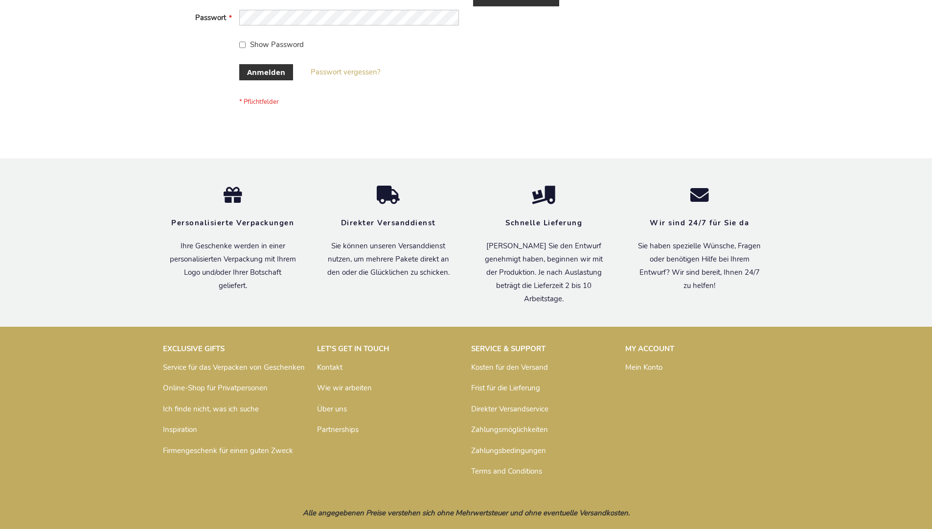
scroll to position [328, 0]
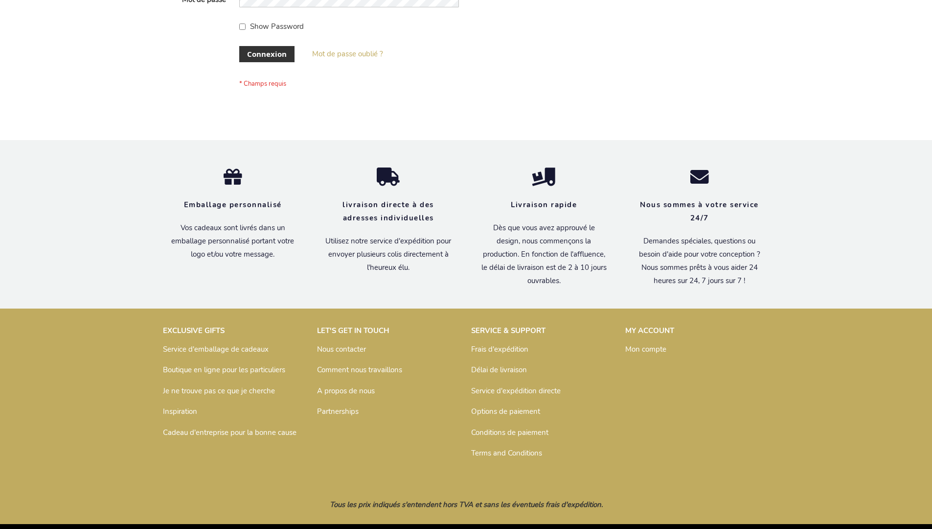
scroll to position [338, 0]
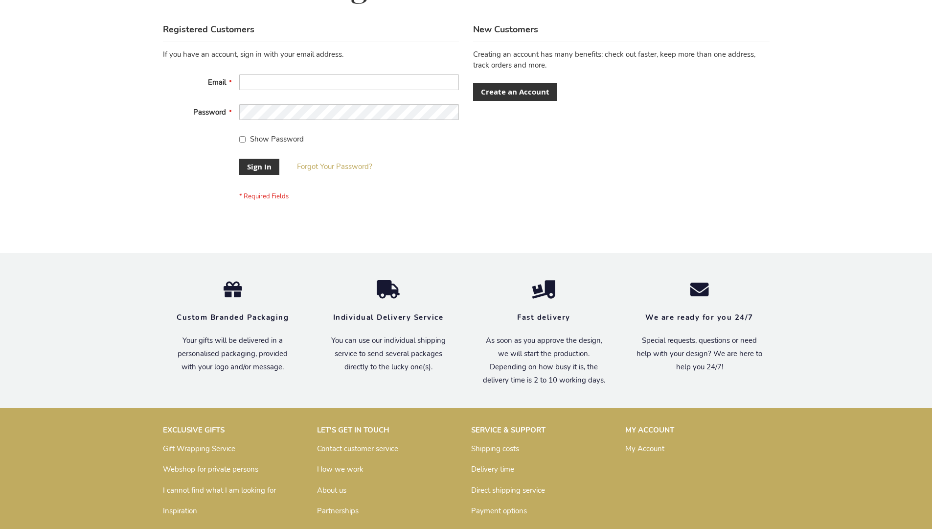
scroll to position [315, 0]
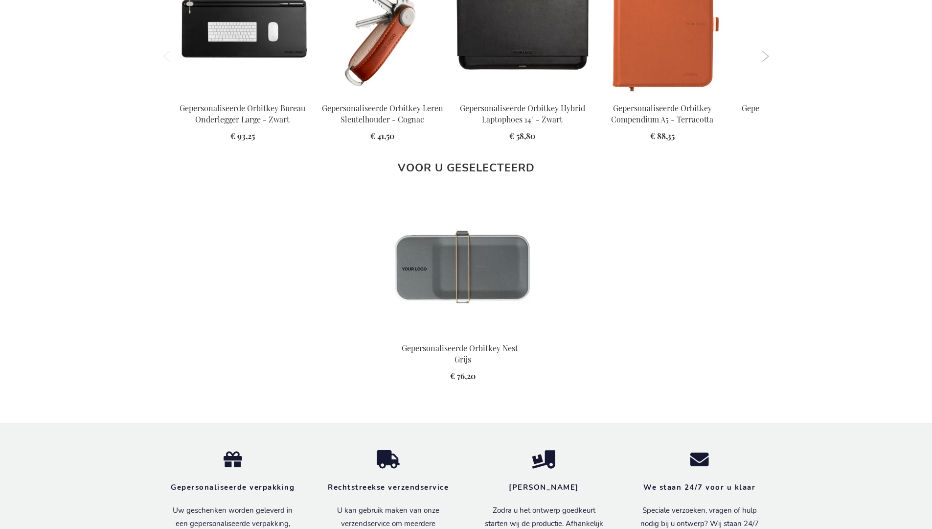
scroll to position [1367, 0]
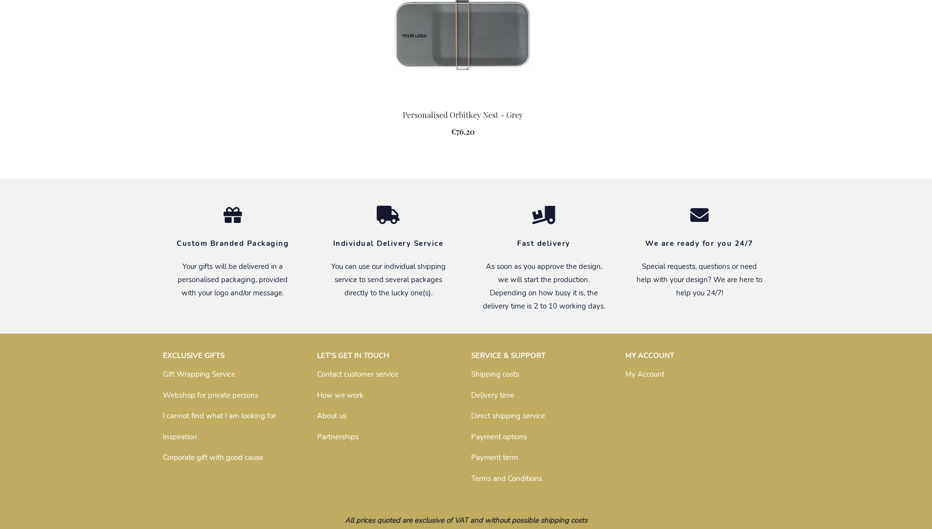
scroll to position [1338, 0]
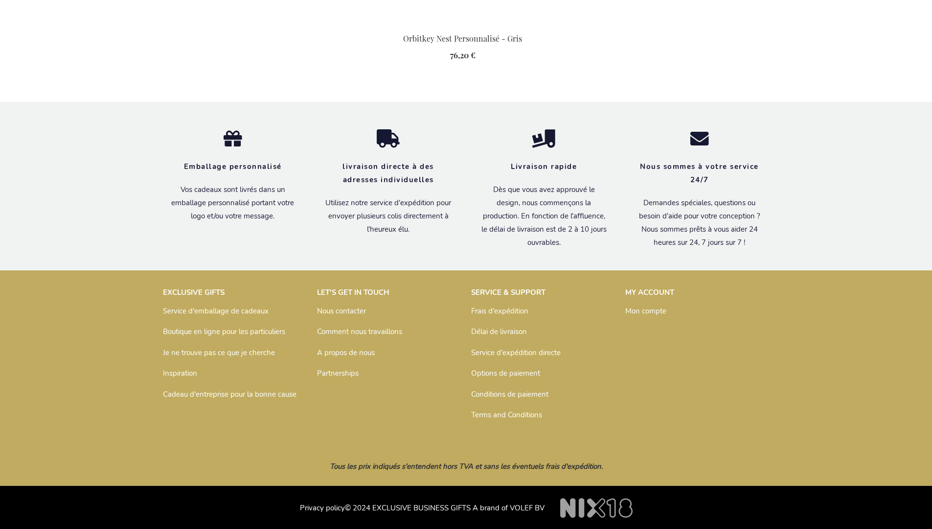
scroll to position [1382, 0]
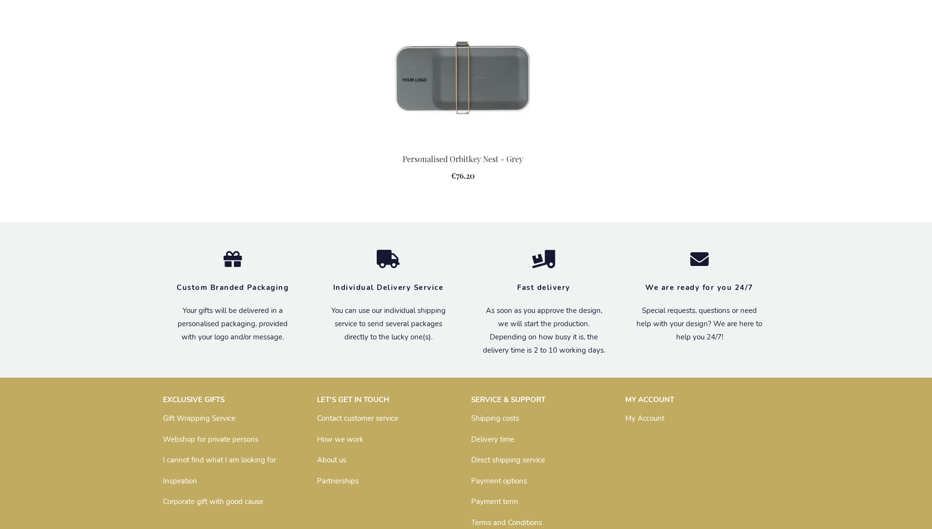
scroll to position [1338, 0]
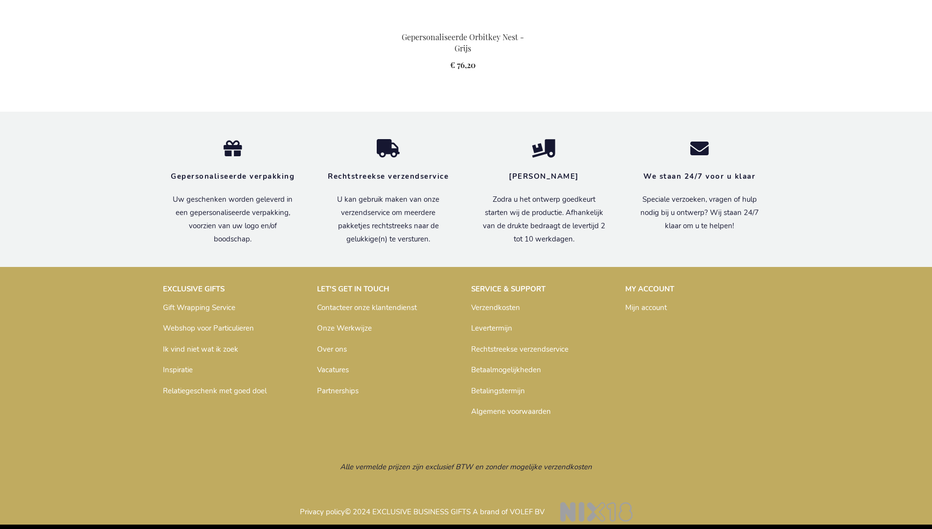
scroll to position [1367, 0]
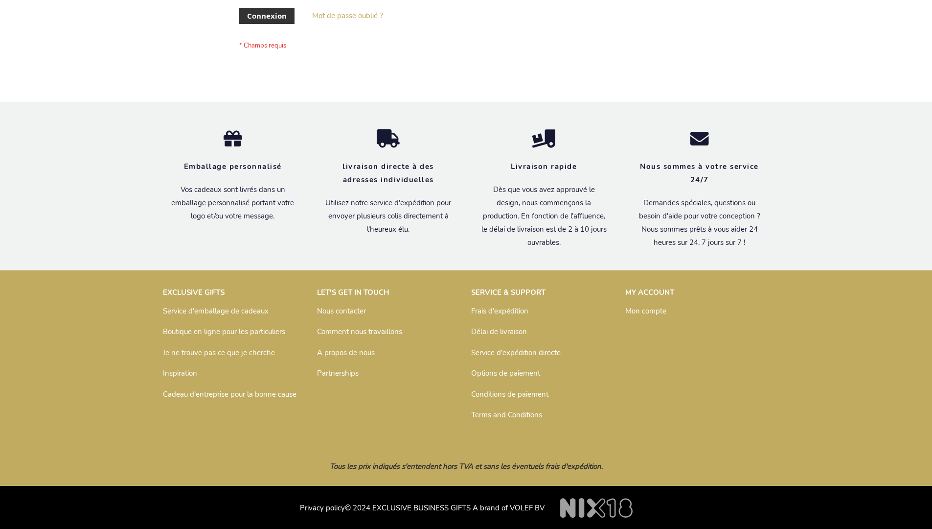
scroll to position [338, 0]
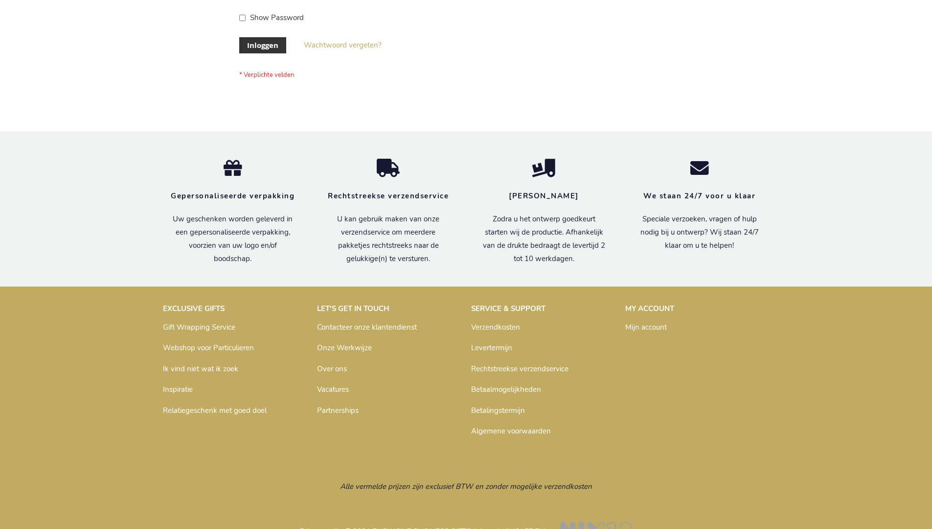
scroll to position [332, 0]
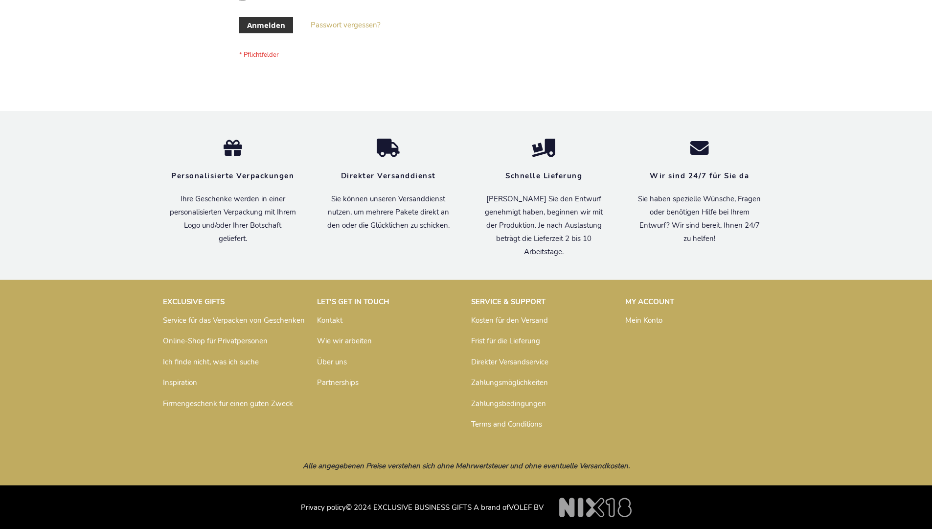
scroll to position [328, 0]
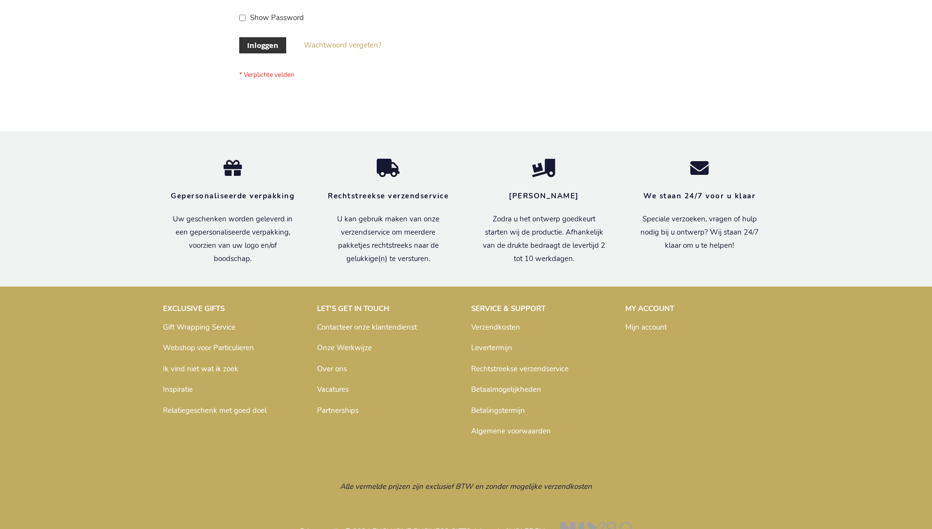
scroll to position [332, 0]
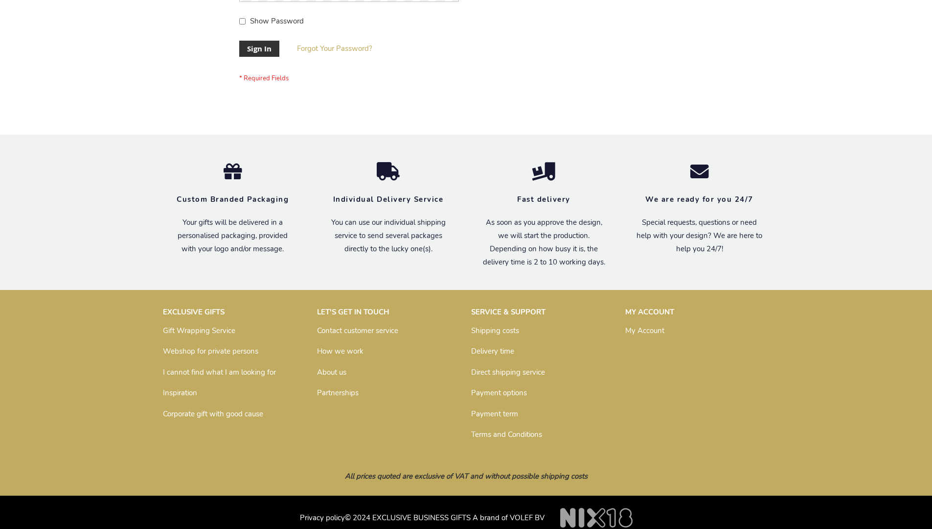
scroll to position [315, 0]
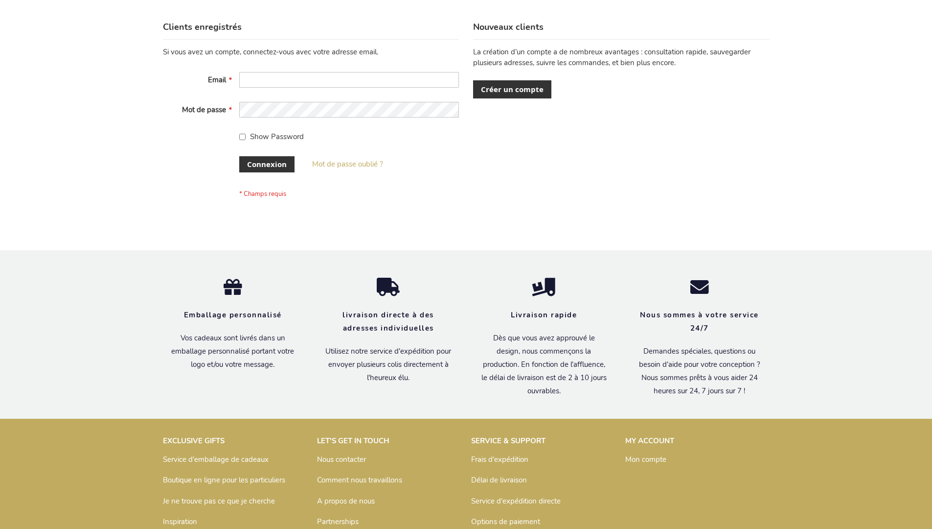
scroll to position [338, 0]
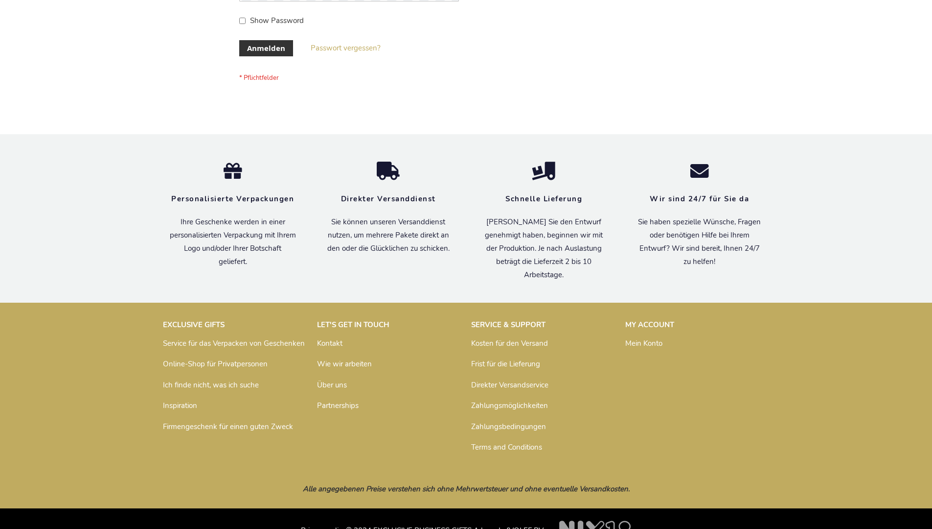
scroll to position [328, 0]
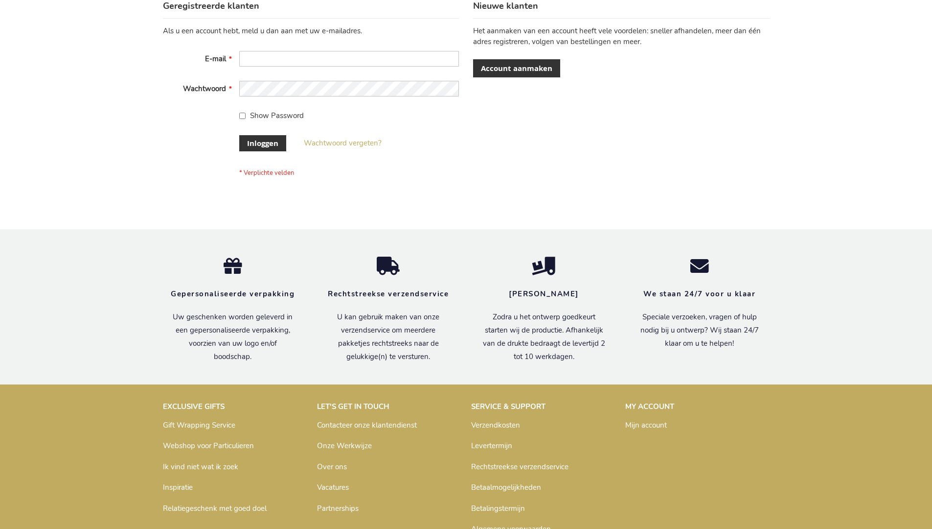
scroll to position [332, 0]
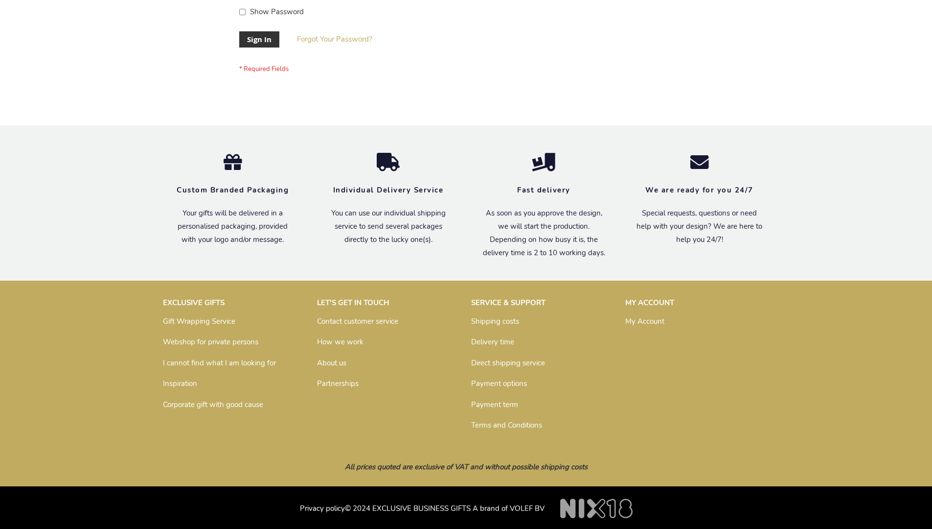
scroll to position [315, 0]
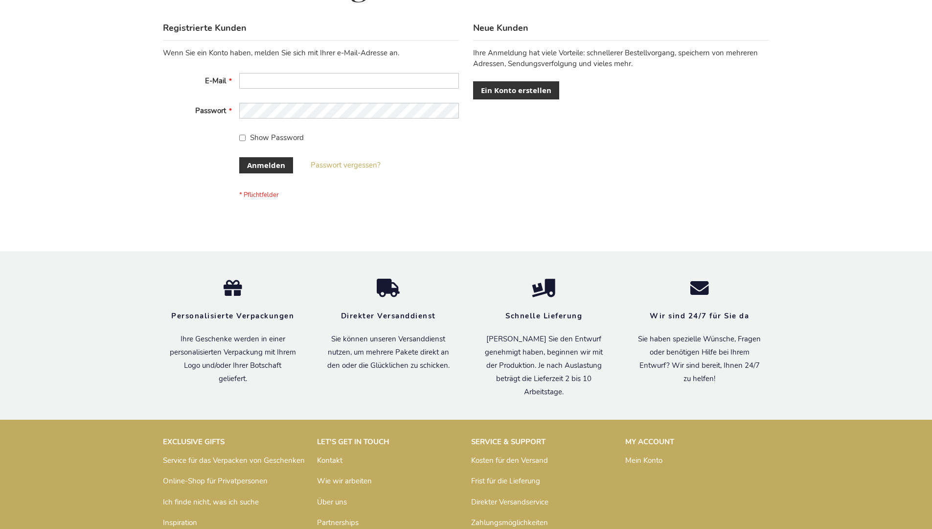
scroll to position [328, 0]
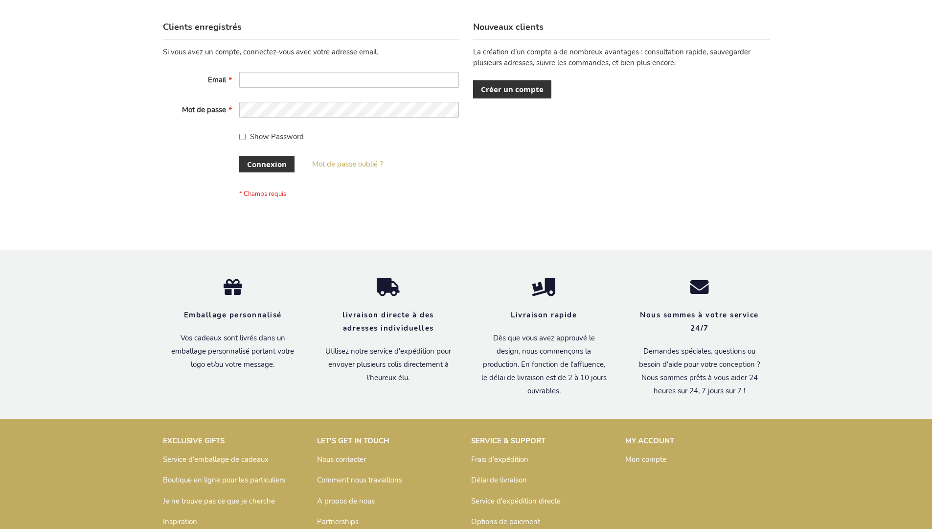
scroll to position [338, 0]
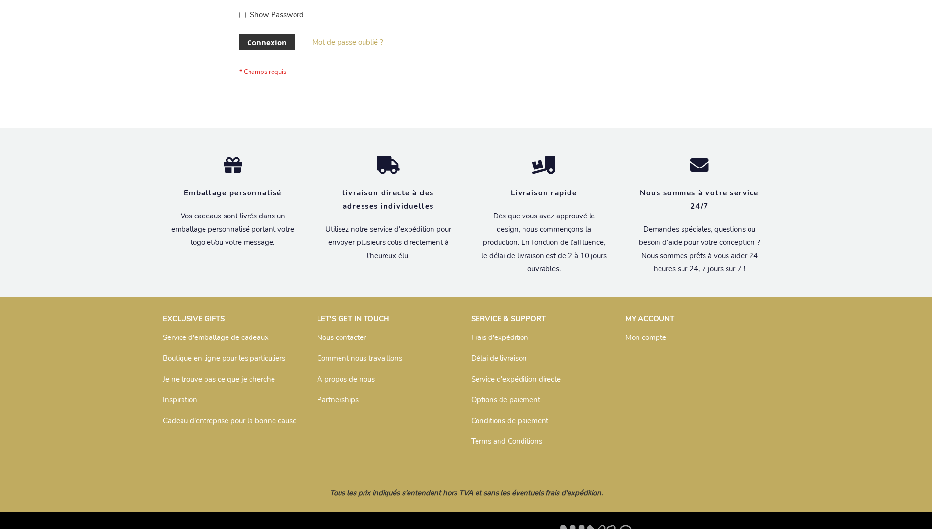
scroll to position [338, 0]
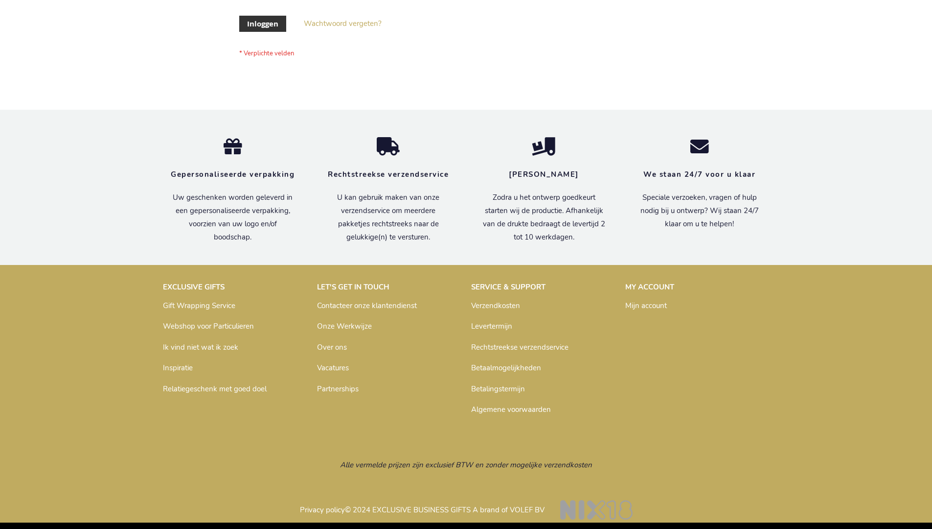
scroll to position [332, 0]
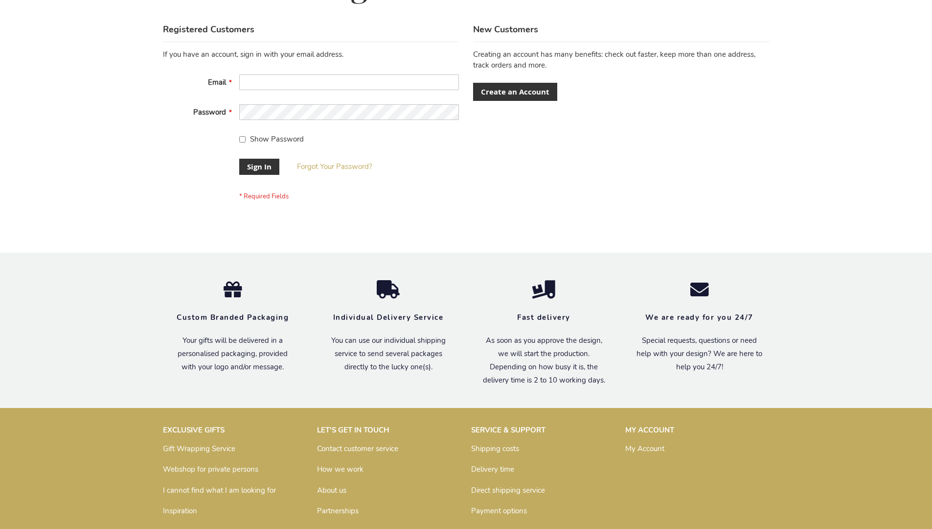
scroll to position [315, 0]
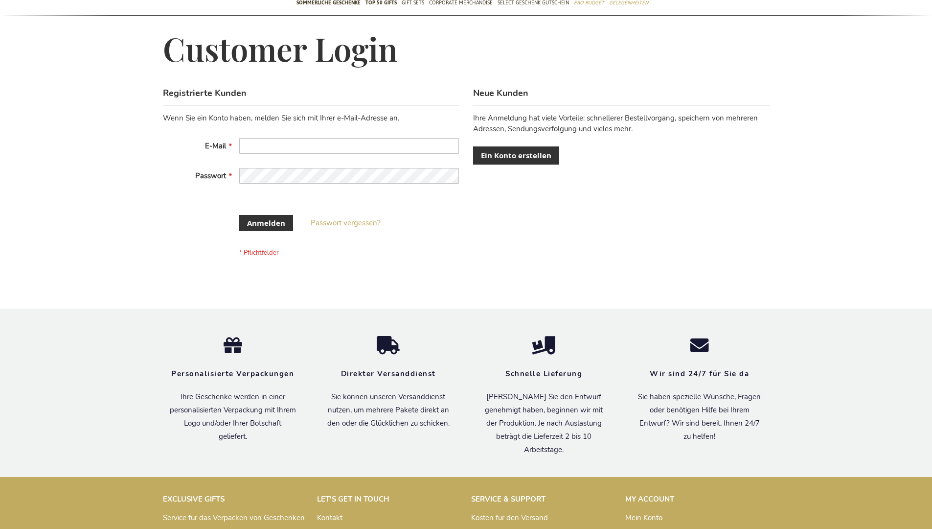
scroll to position [320, 0]
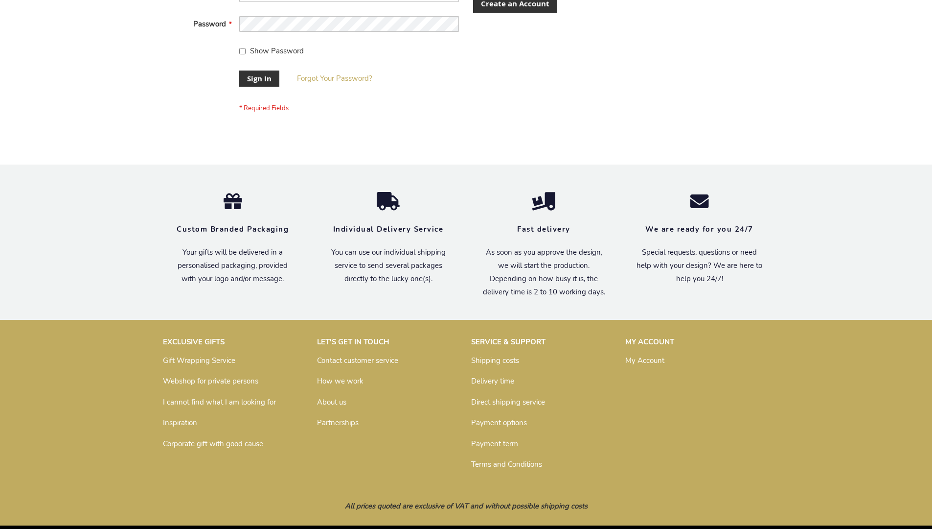
scroll to position [315, 0]
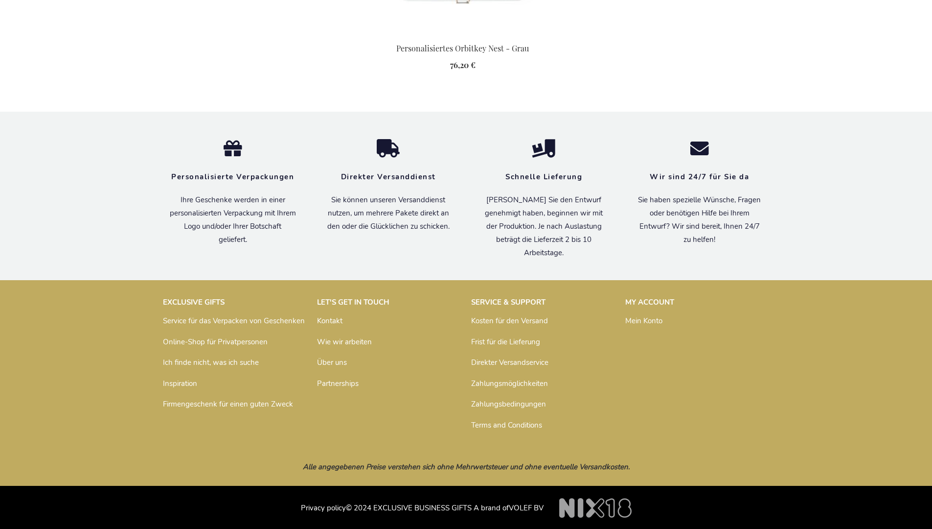
scroll to position [1393, 0]
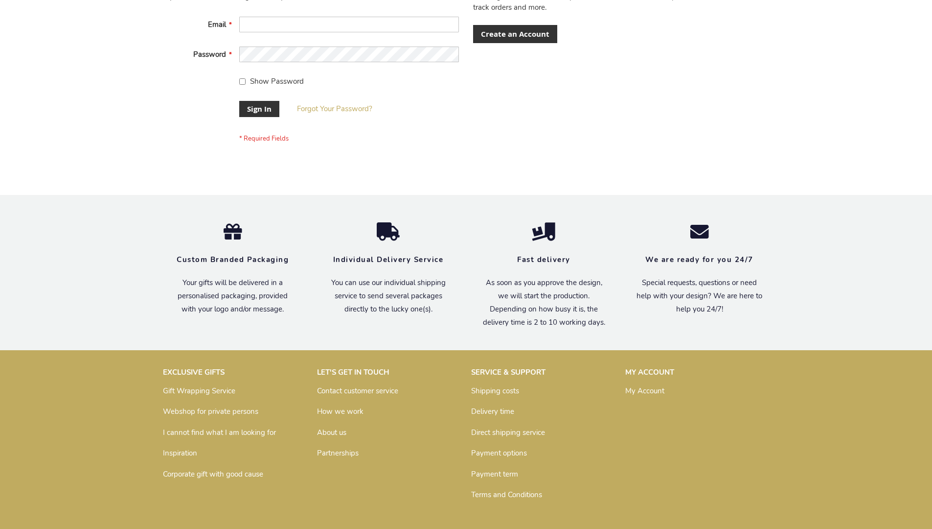
scroll to position [315, 0]
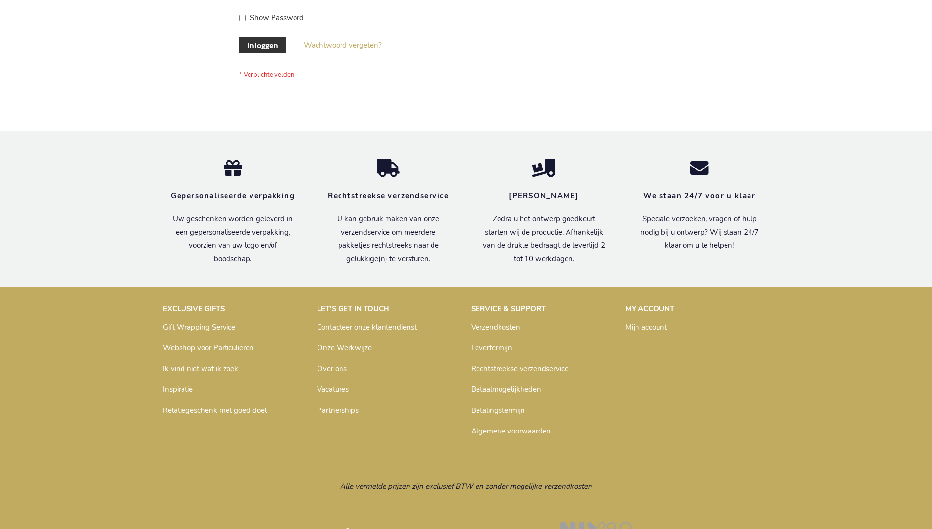
scroll to position [332, 0]
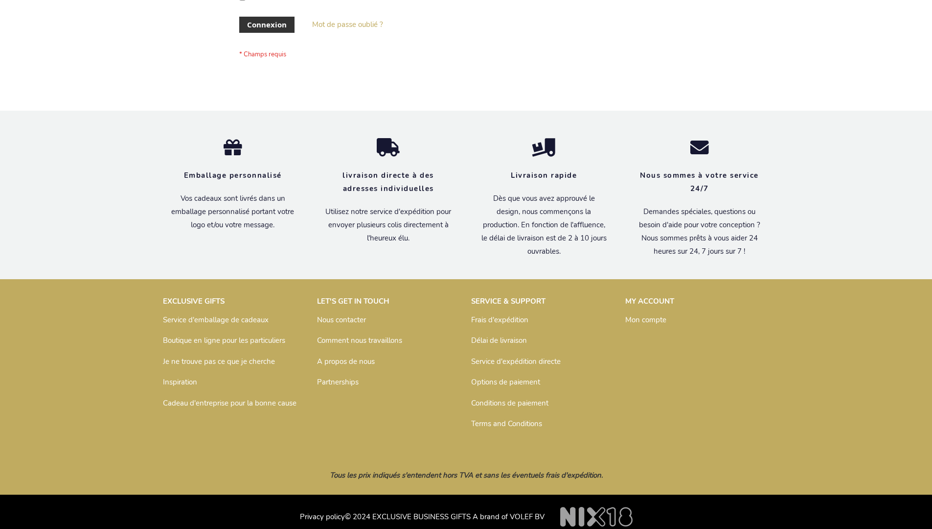
scroll to position [338, 0]
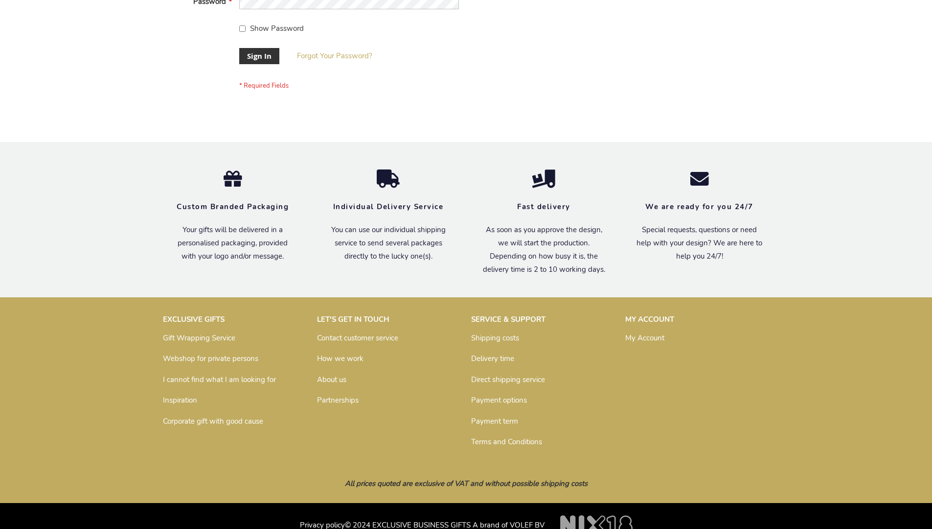
scroll to position [315, 0]
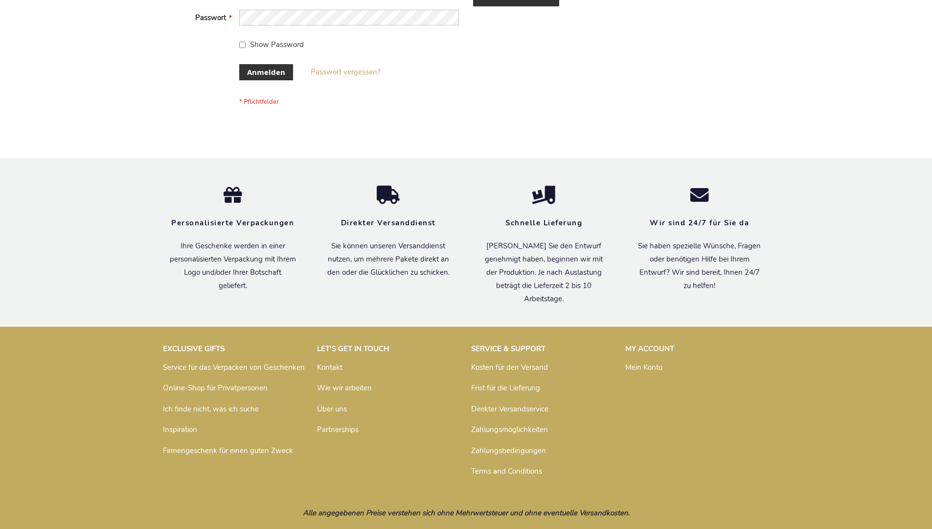
scroll to position [328, 0]
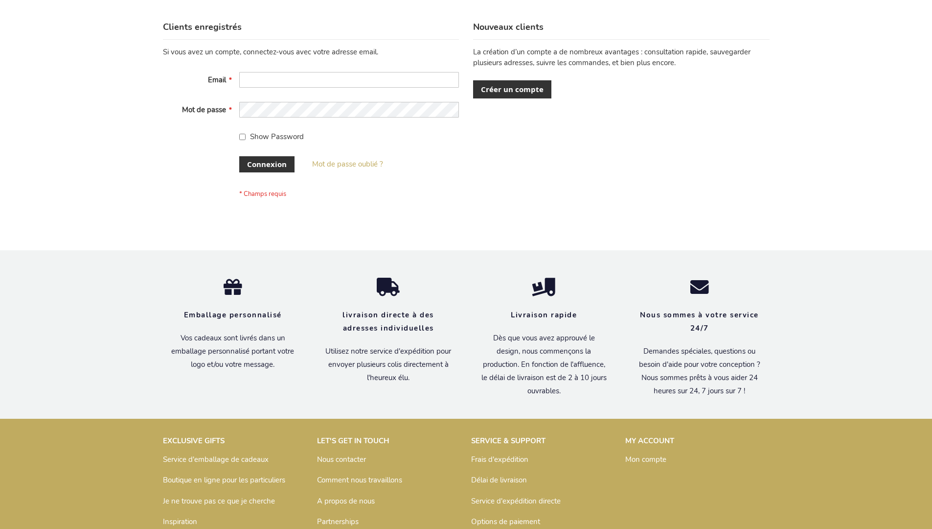
scroll to position [338, 0]
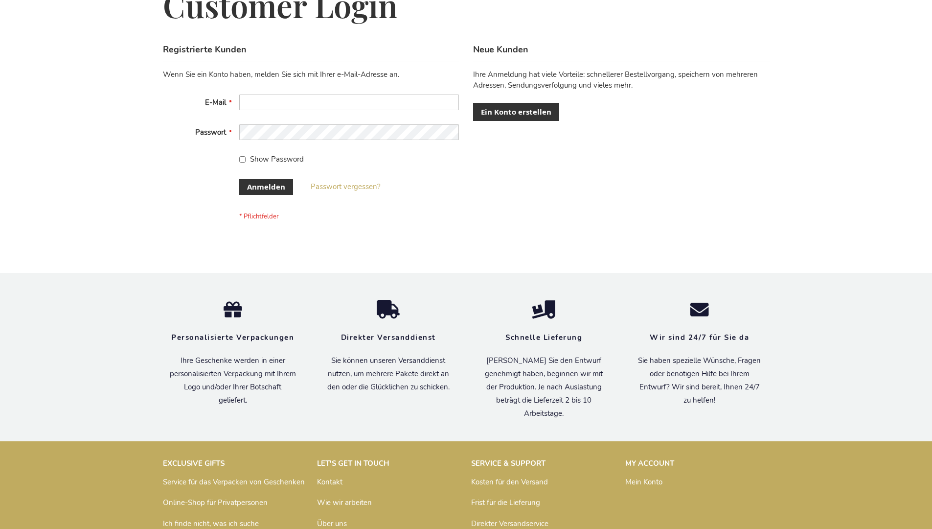
scroll to position [328, 0]
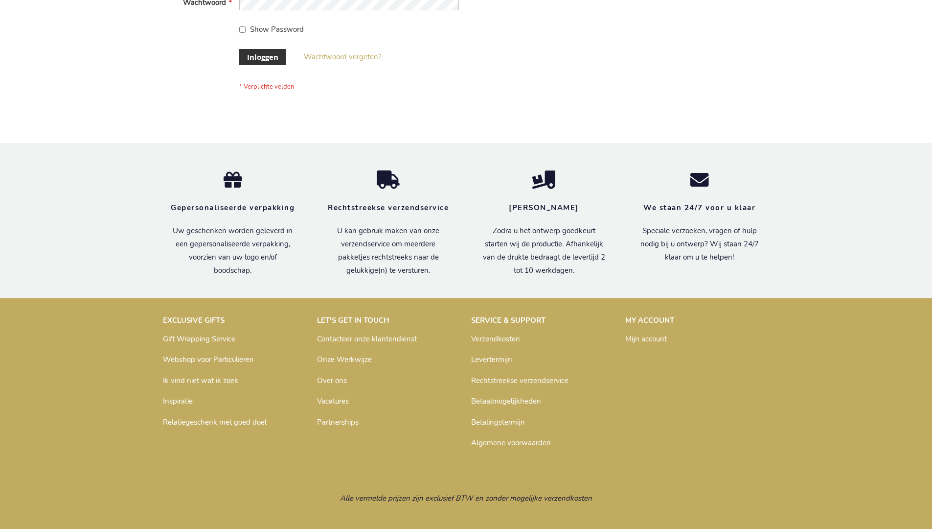
scroll to position [332, 0]
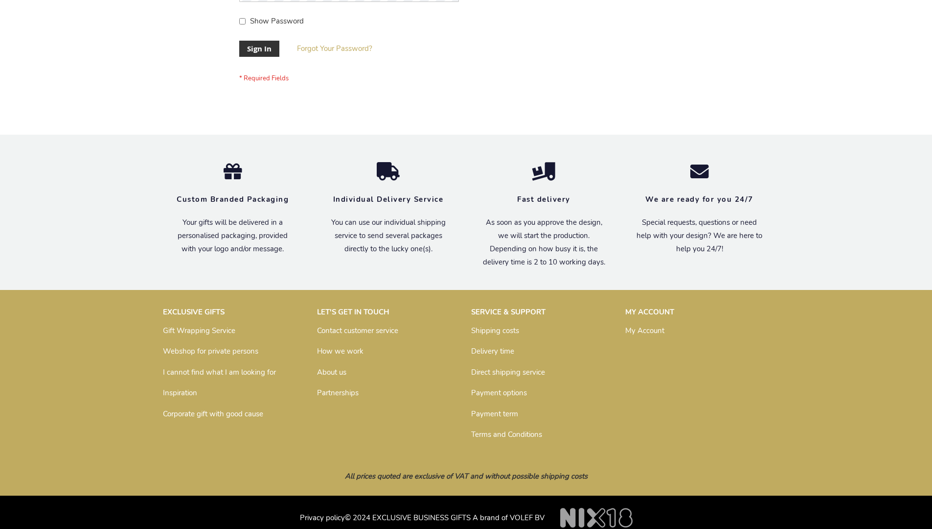
scroll to position [315, 0]
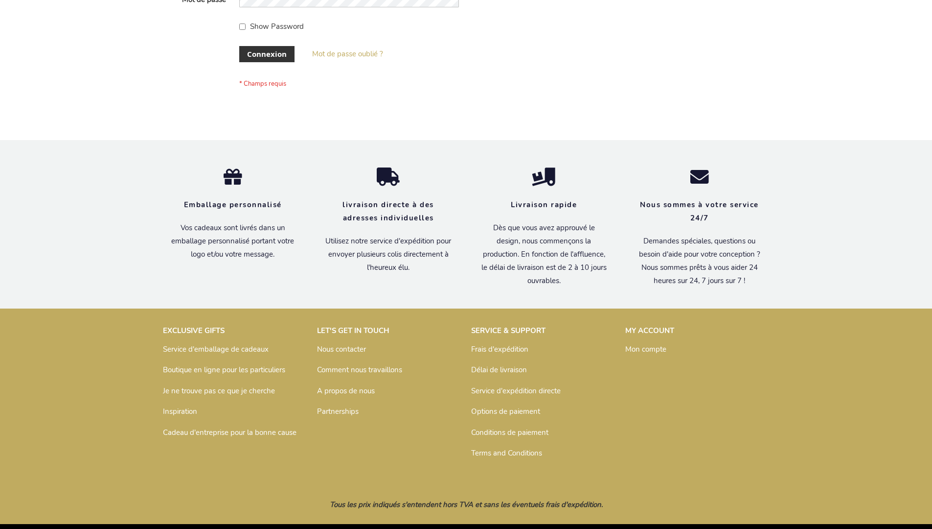
scroll to position [338, 0]
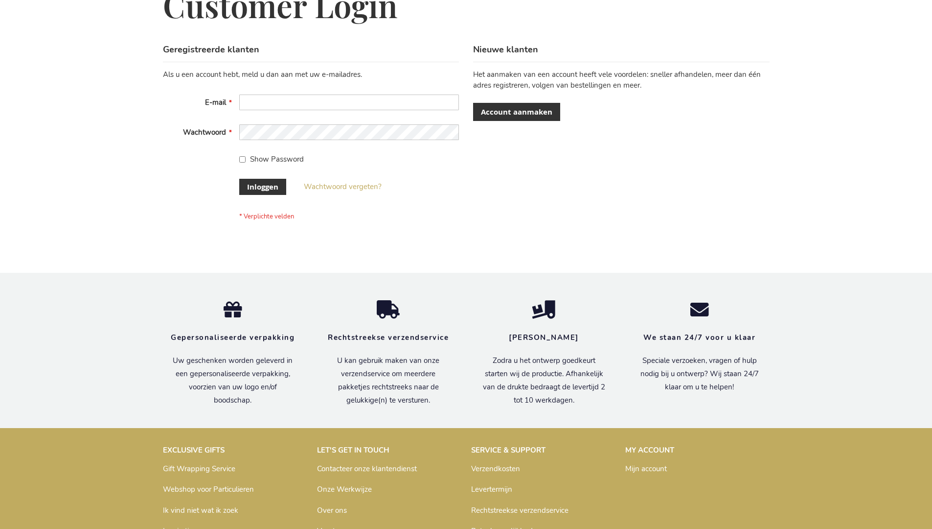
scroll to position [332, 0]
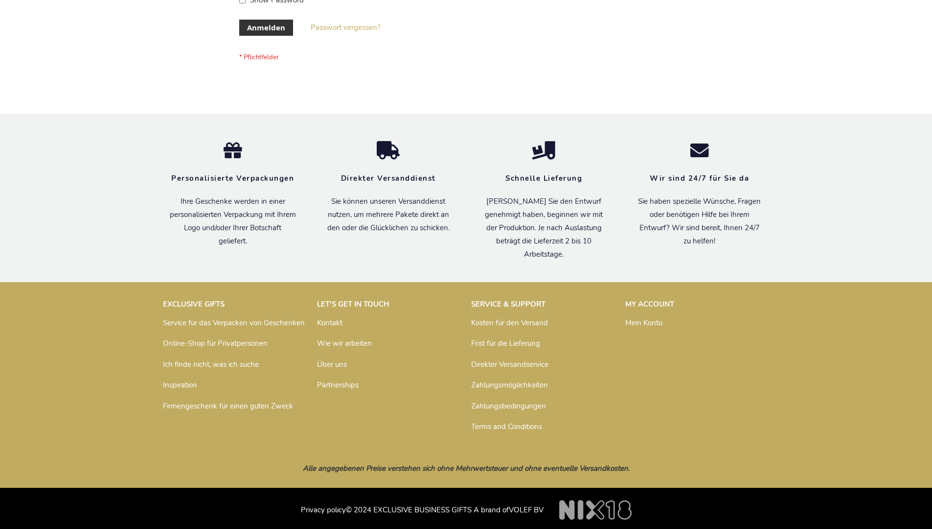
scroll to position [328, 0]
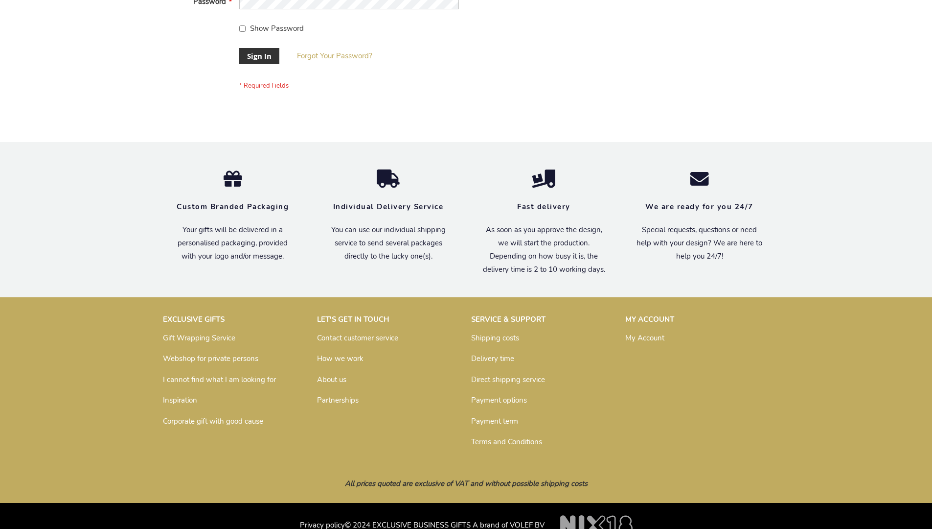
scroll to position [315, 0]
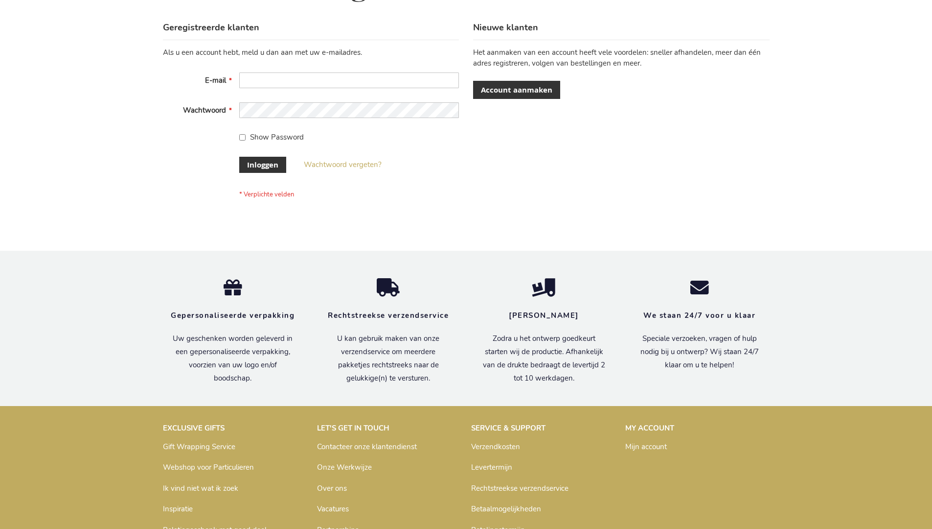
scroll to position [332, 0]
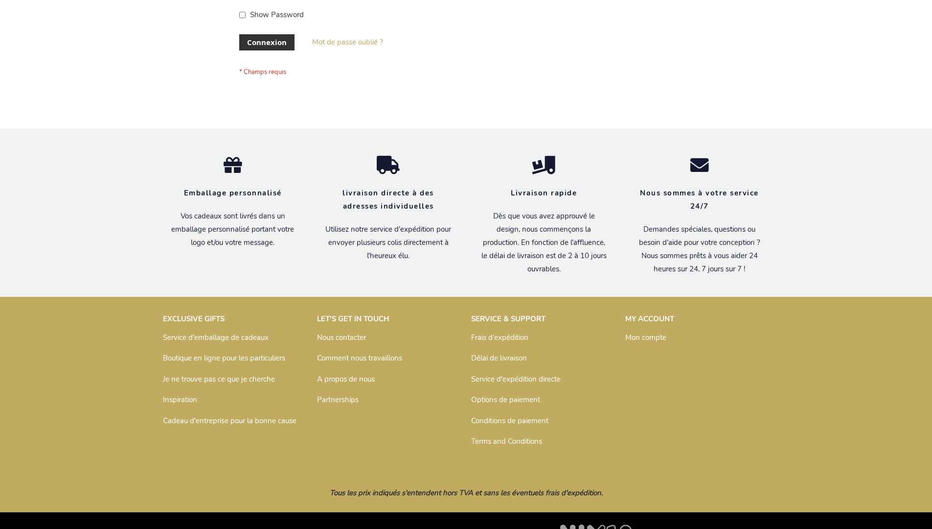
scroll to position [338, 0]
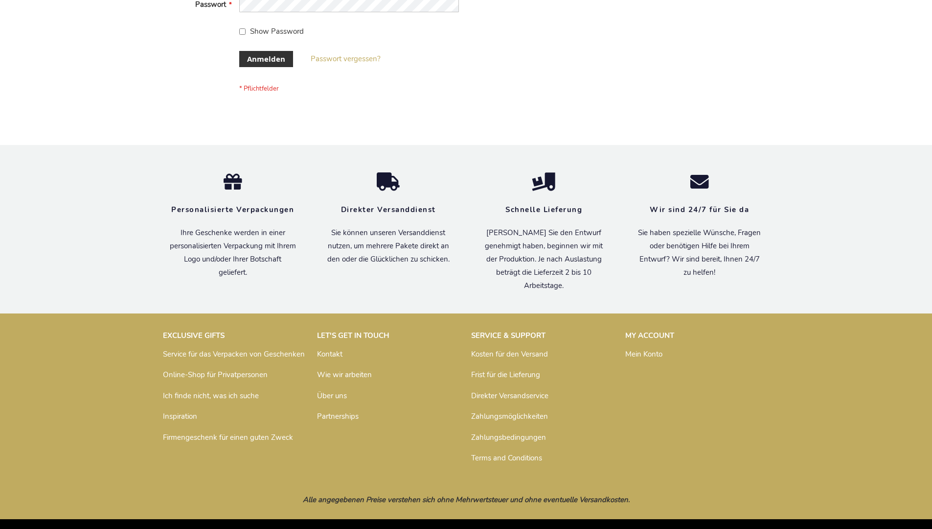
scroll to position [328, 0]
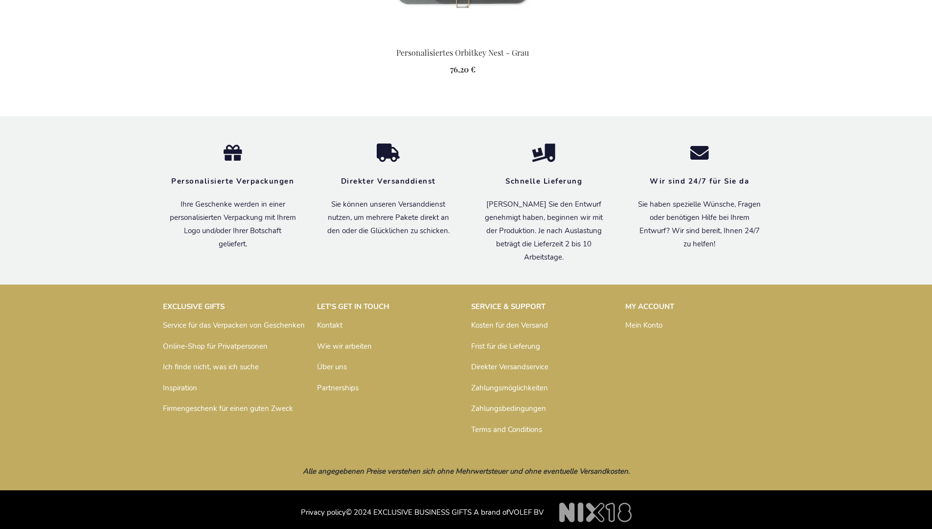
scroll to position [1393, 0]
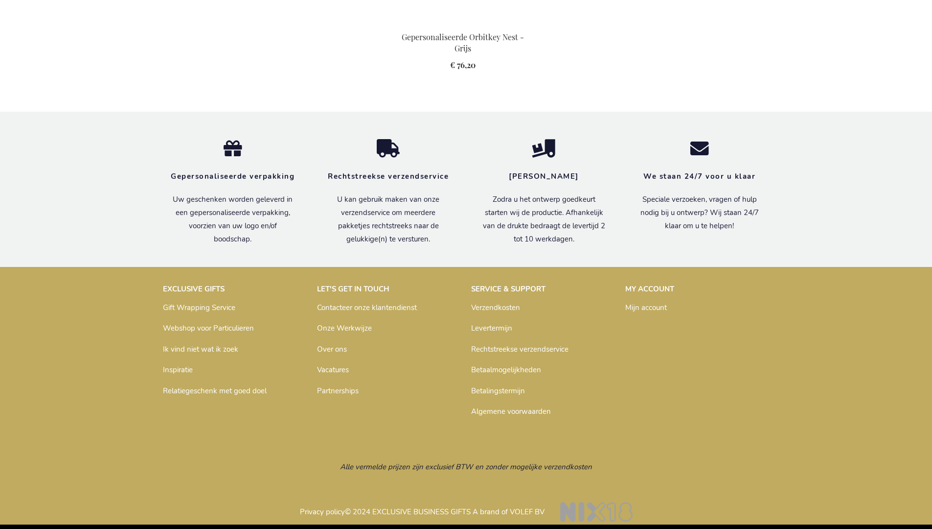
scroll to position [1367, 0]
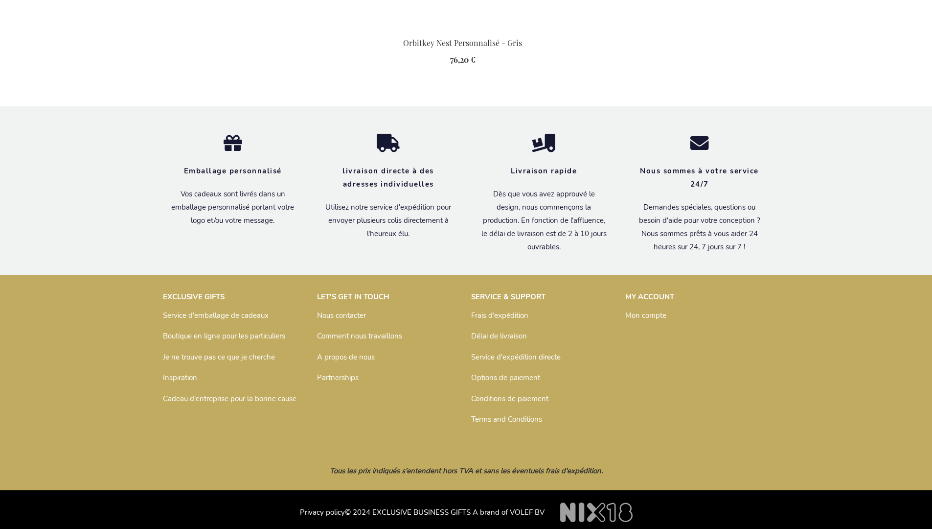
scroll to position [1382, 0]
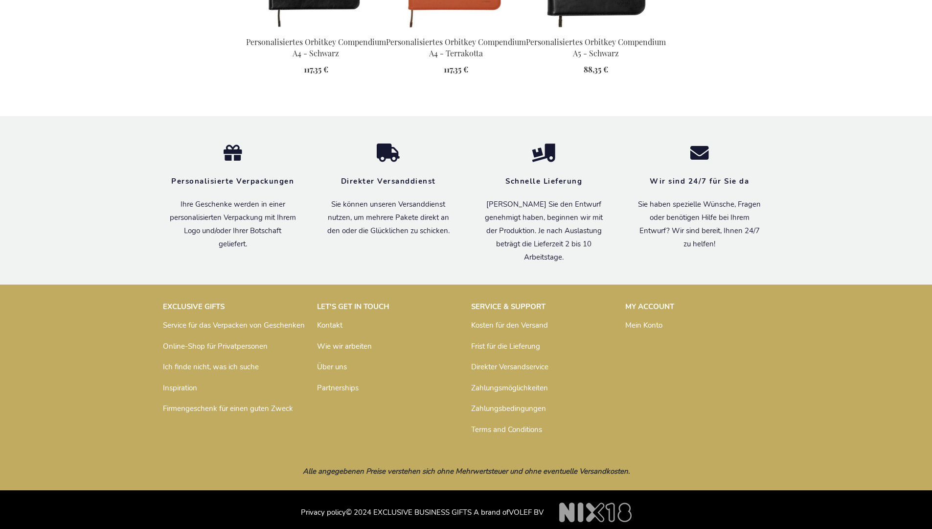
scroll to position [1321, 0]
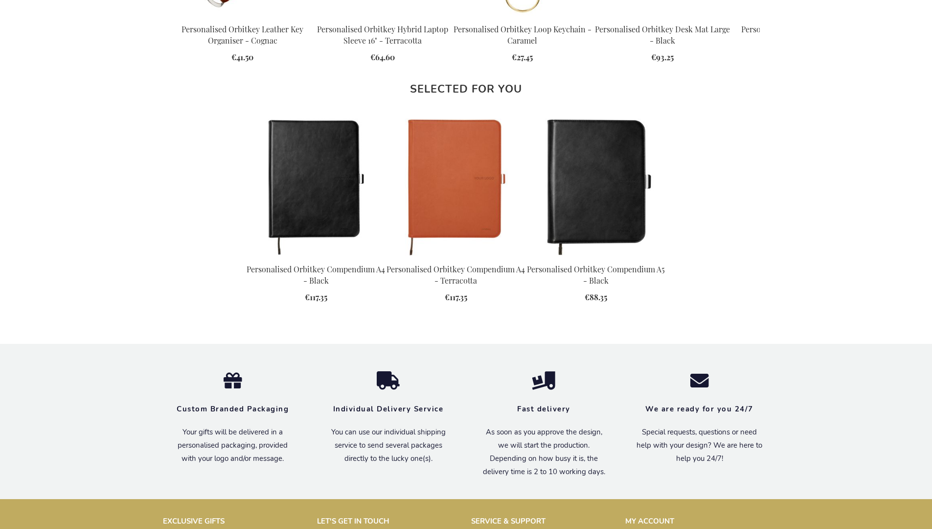
scroll to position [1297, 0]
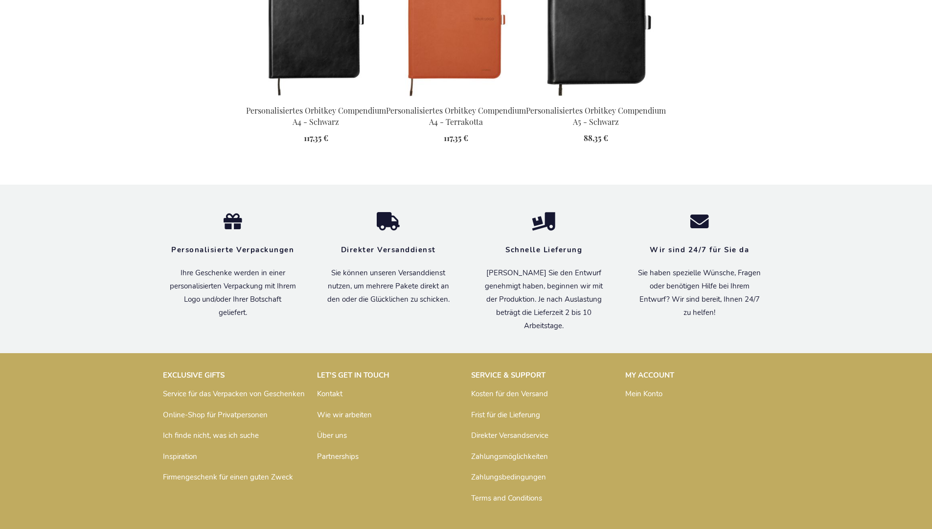
scroll to position [1321, 0]
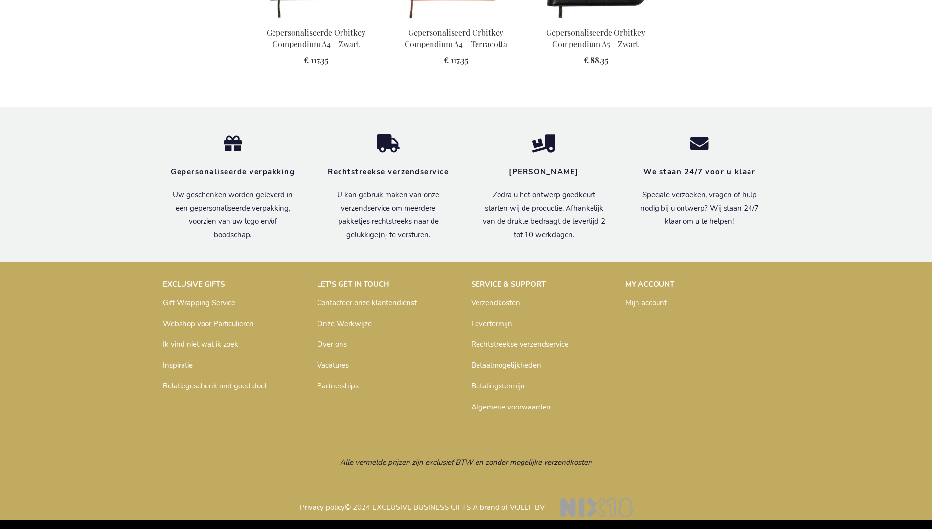
scroll to position [1315, 0]
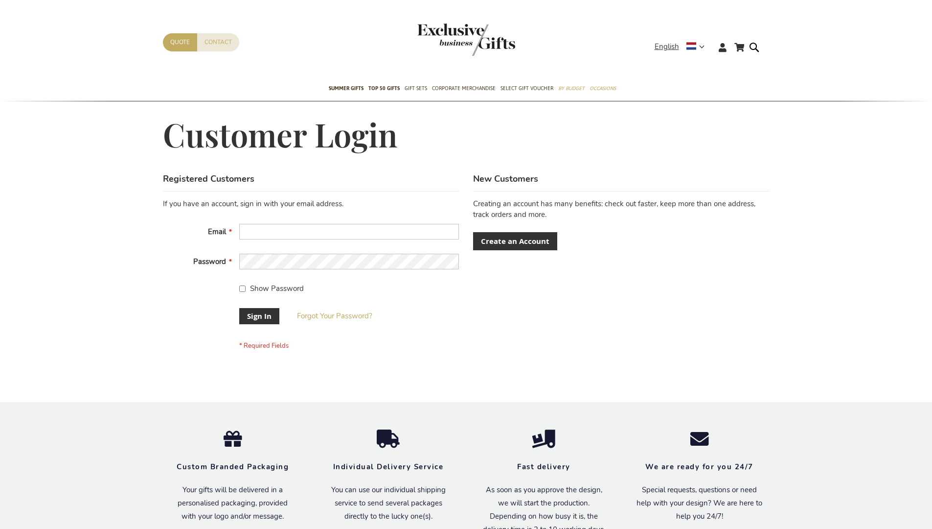
scroll to position [315, 0]
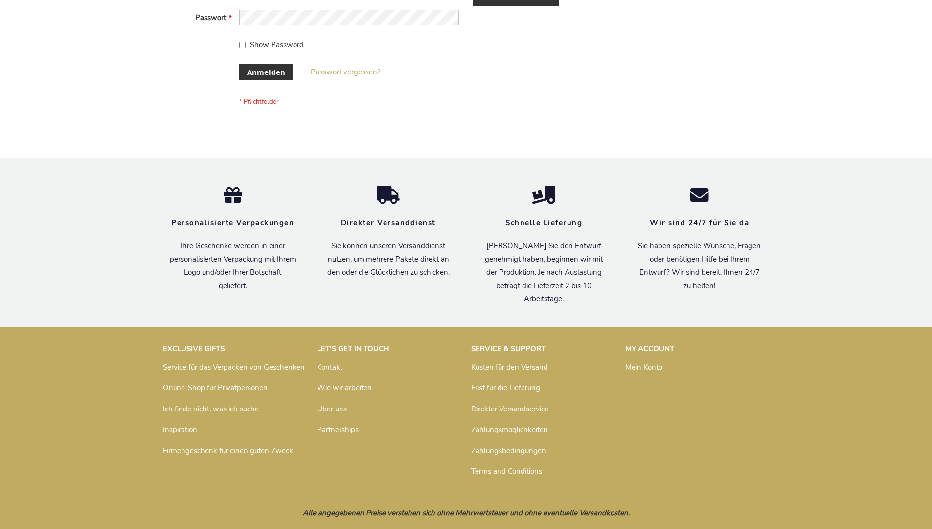
scroll to position [328, 0]
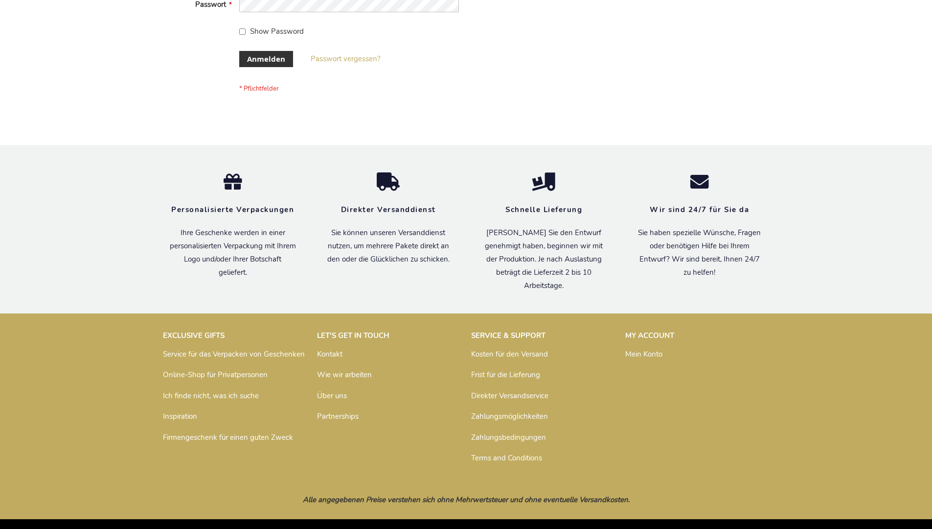
scroll to position [328, 0]
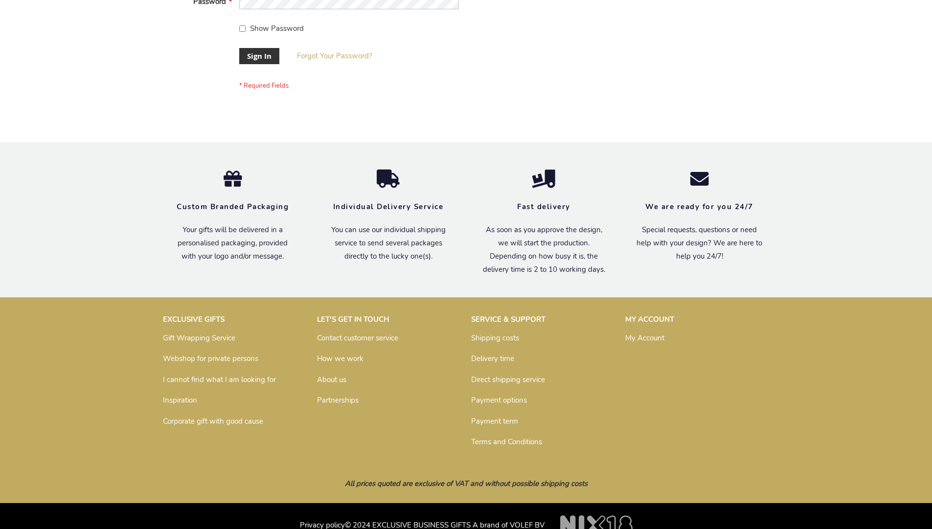
scroll to position [315, 0]
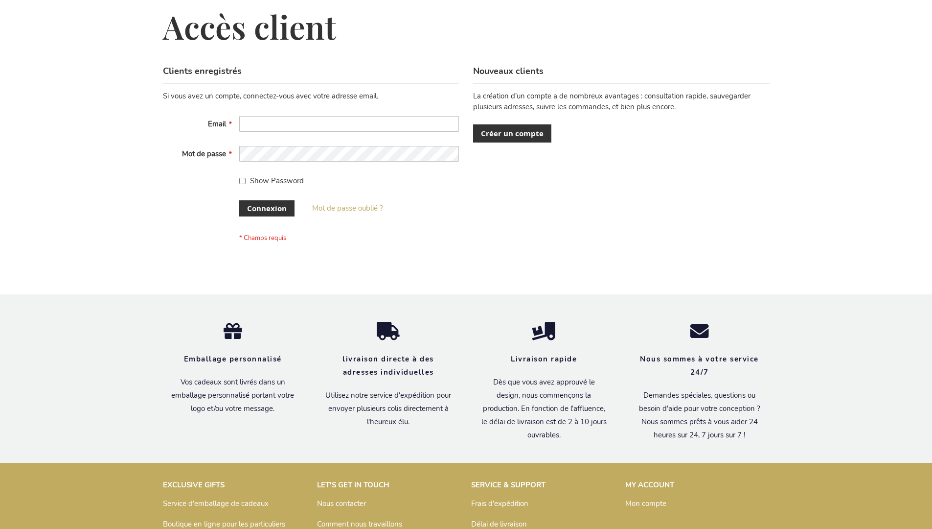
scroll to position [338, 0]
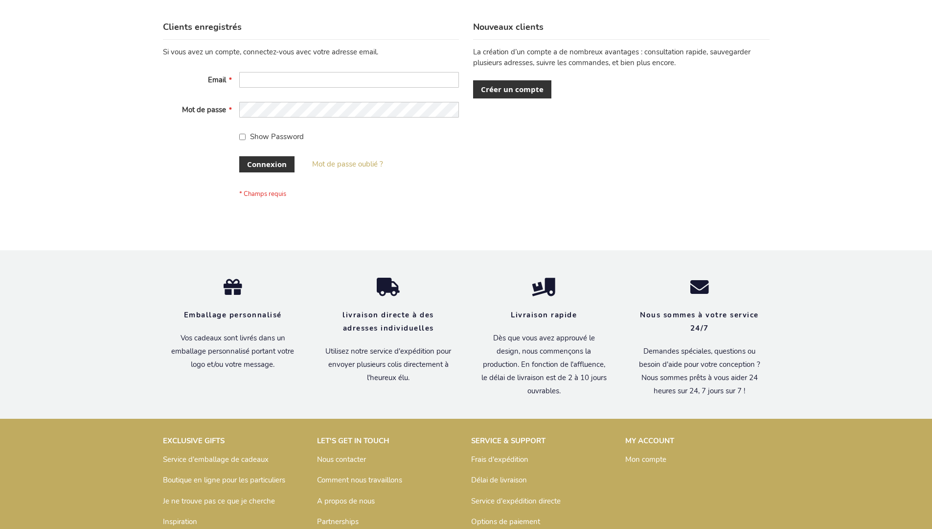
scroll to position [338, 0]
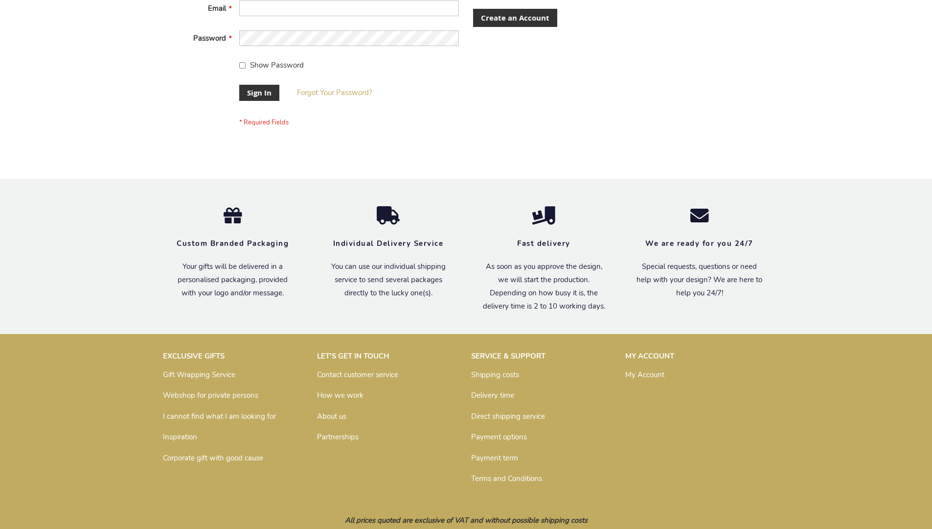
scroll to position [315, 0]
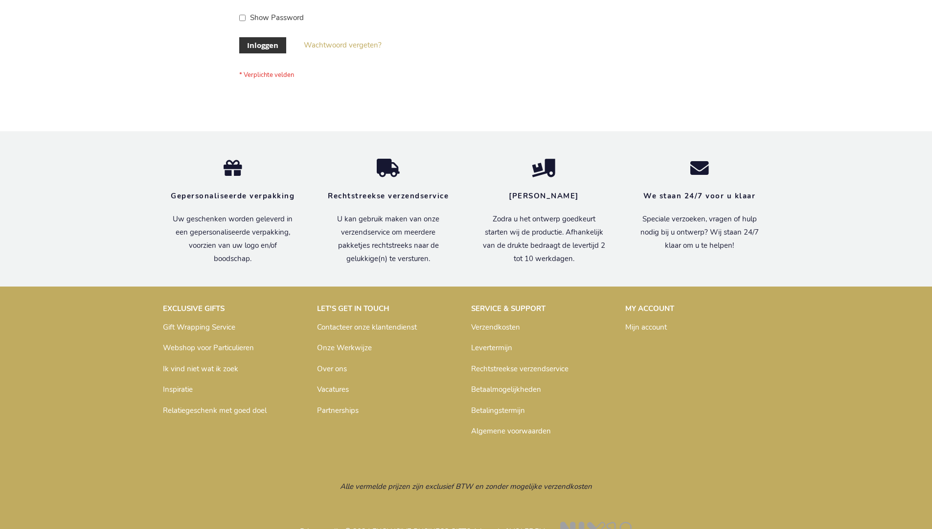
scroll to position [332, 0]
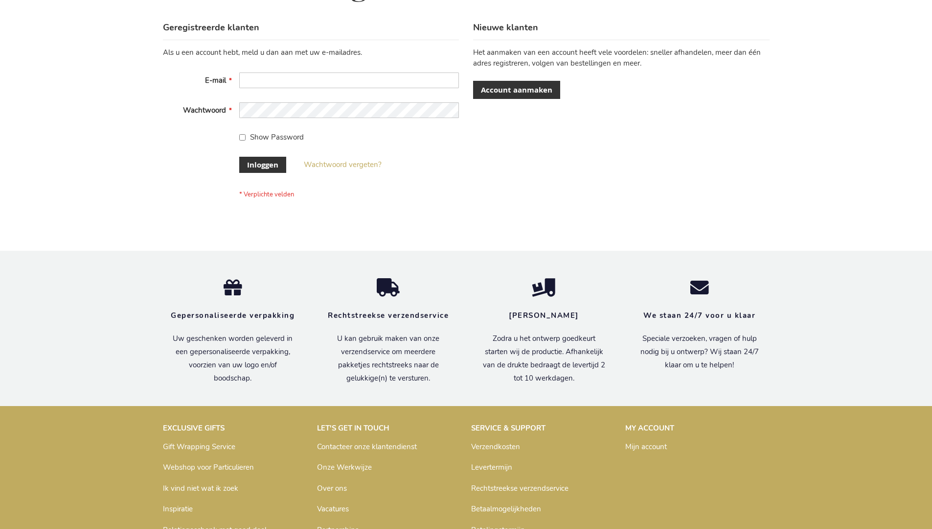
scroll to position [332, 0]
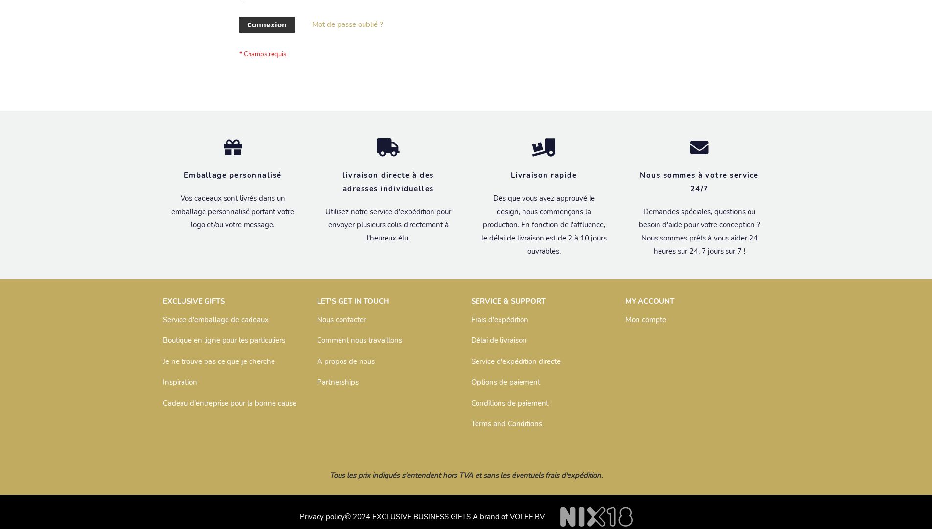
scroll to position [338, 0]
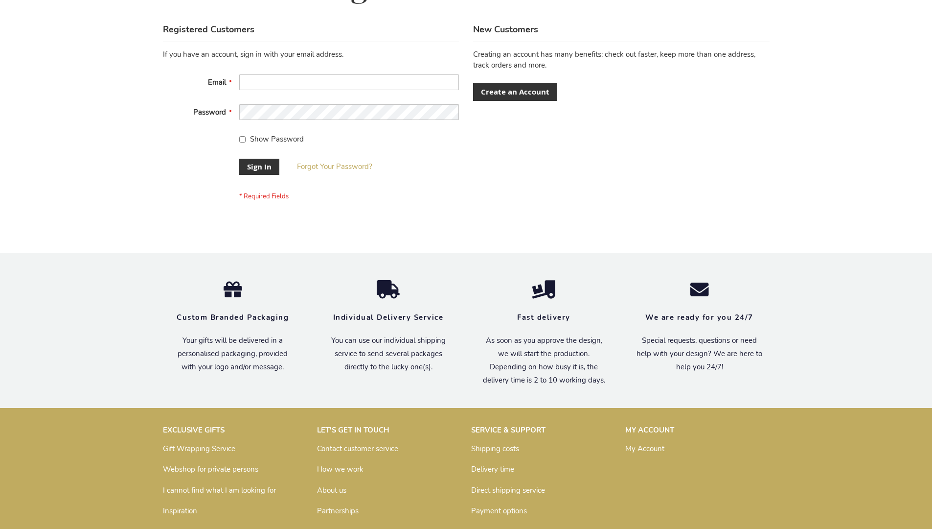
scroll to position [315, 0]
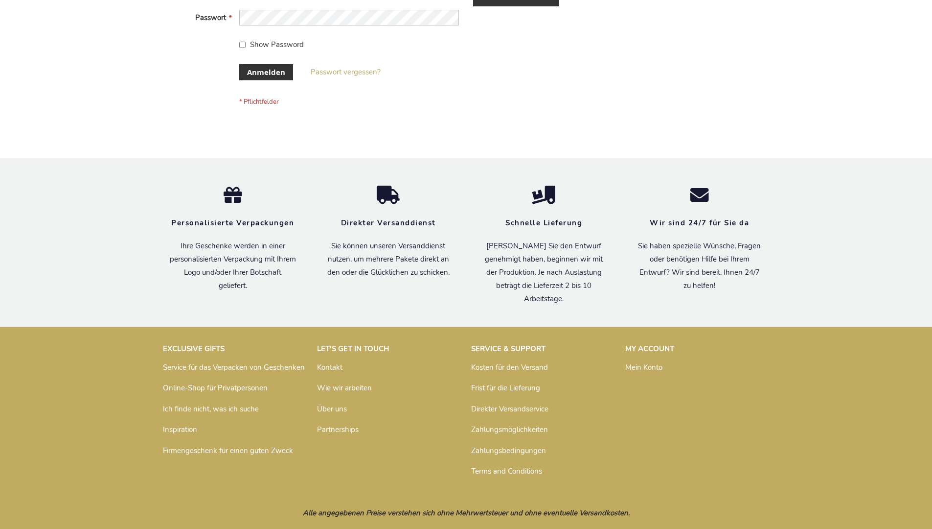
scroll to position [328, 0]
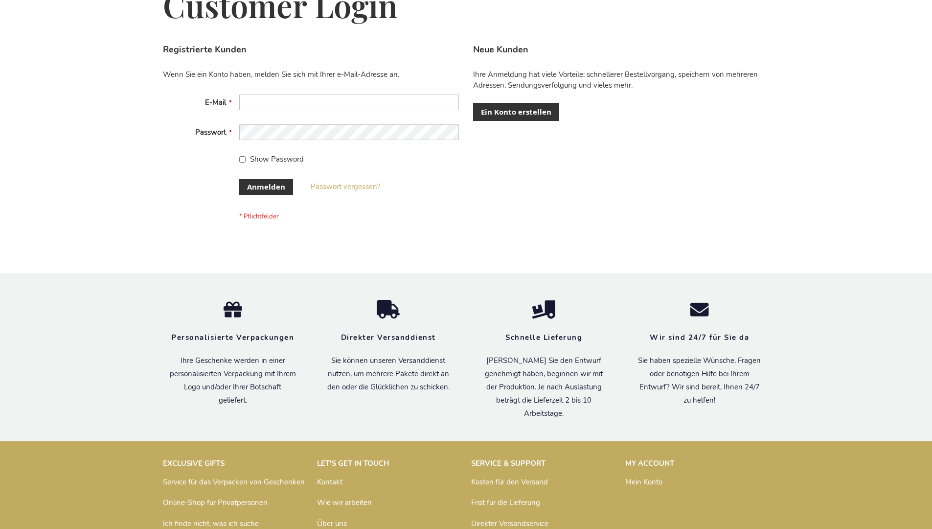
scroll to position [328, 0]
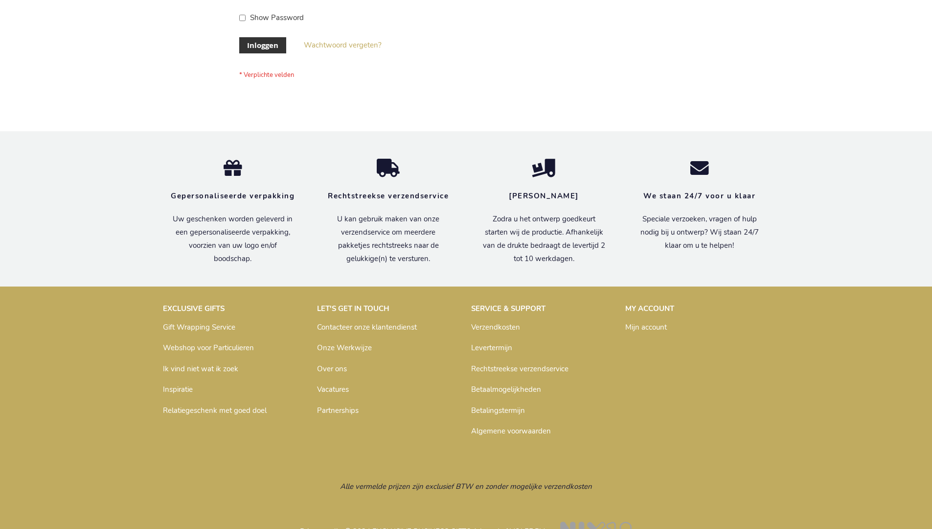
scroll to position [332, 0]
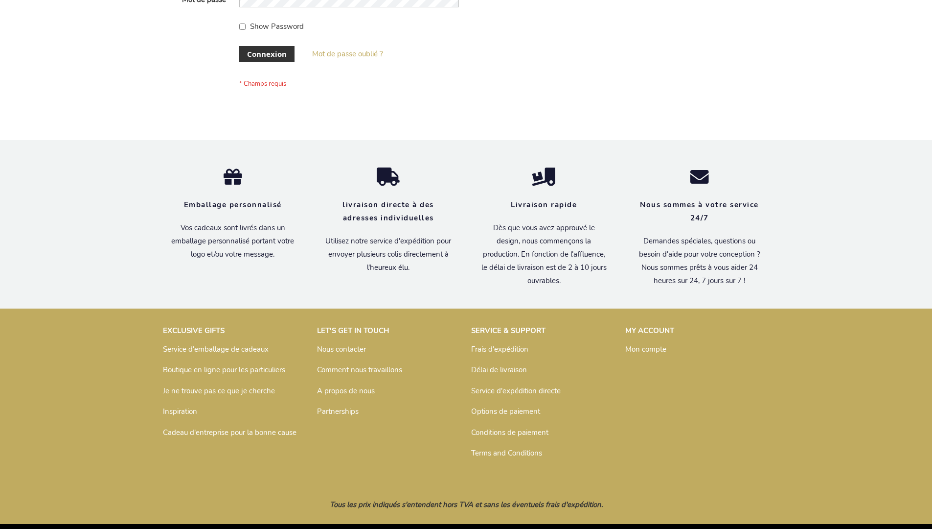
scroll to position [338, 0]
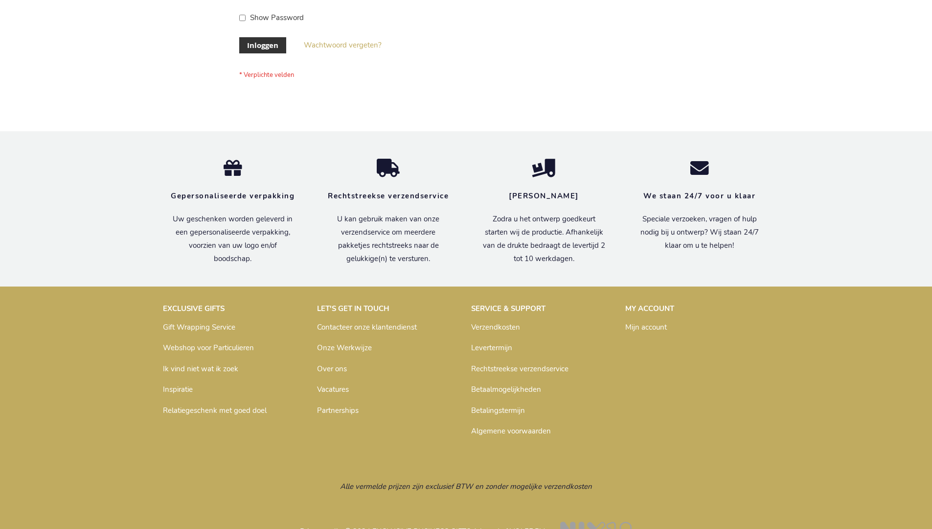
scroll to position [332, 0]
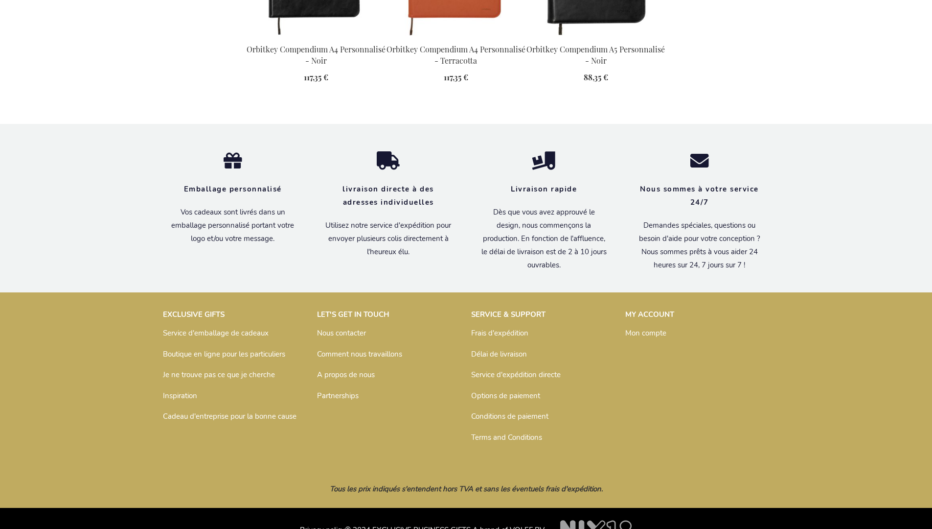
scroll to position [1330, 0]
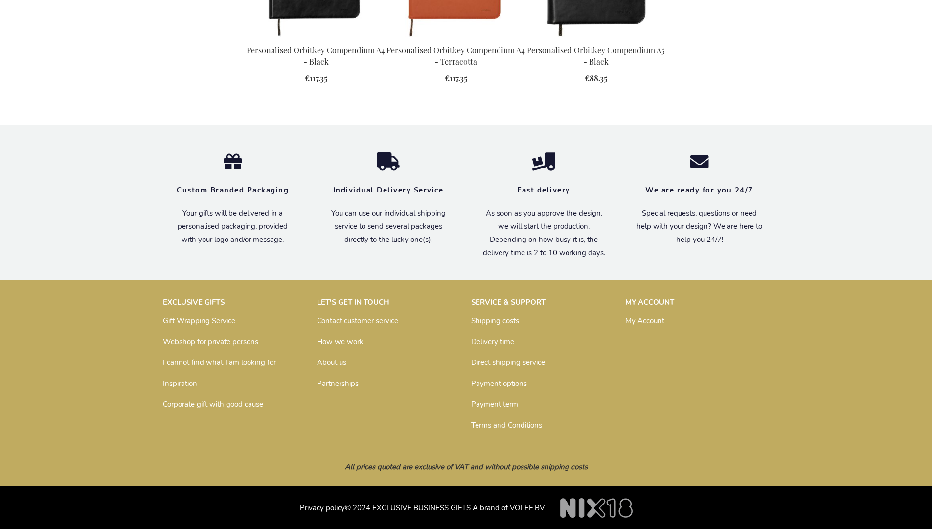
scroll to position [1297, 0]
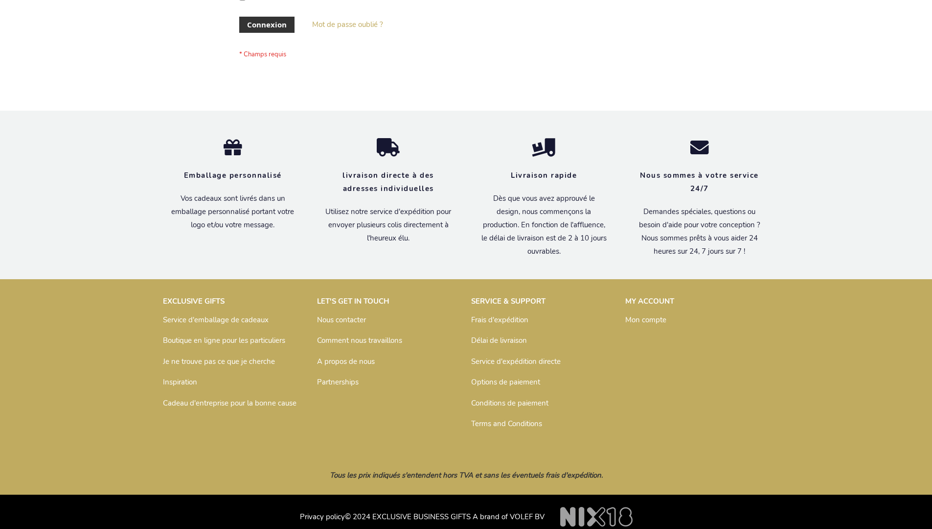
scroll to position [338, 0]
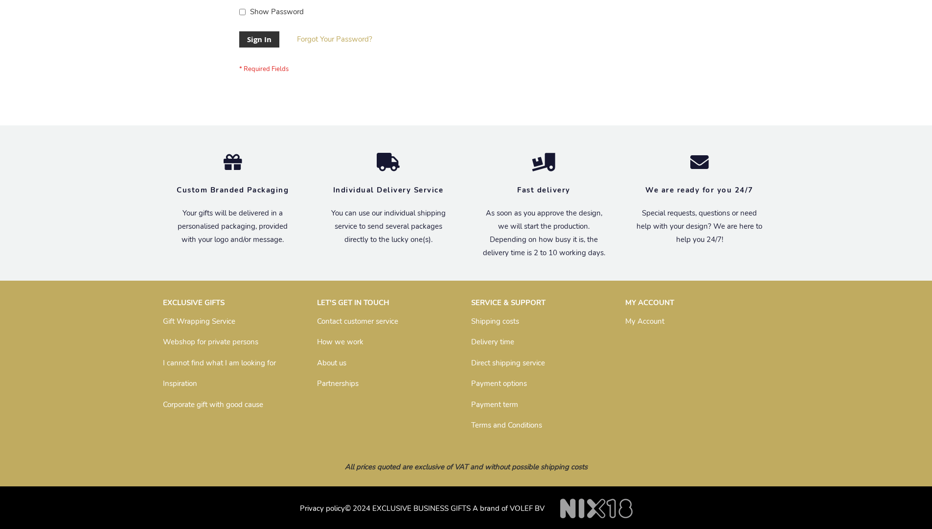
scroll to position [315, 0]
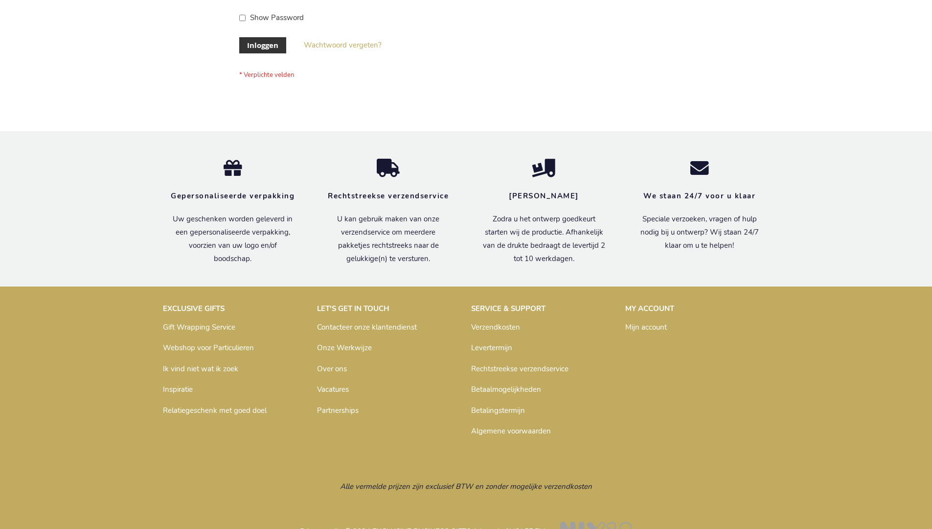
scroll to position [332, 0]
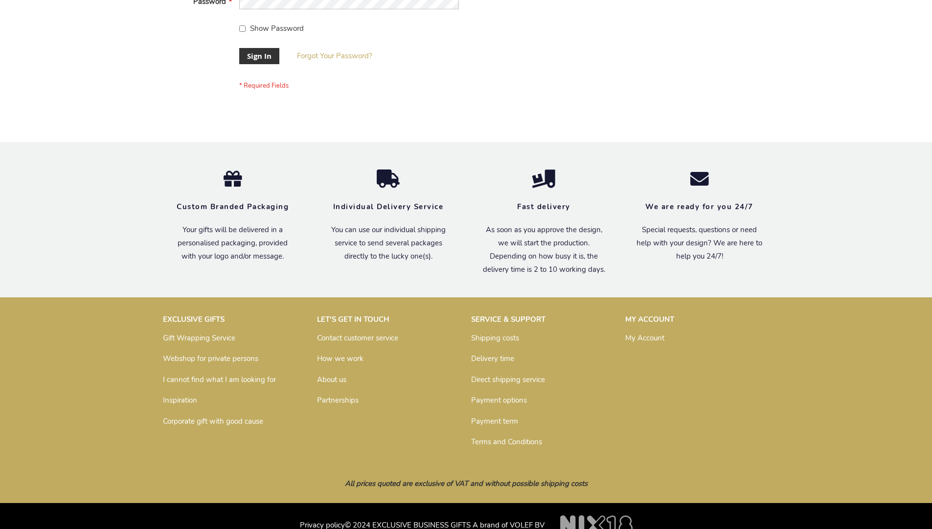
scroll to position [315, 0]
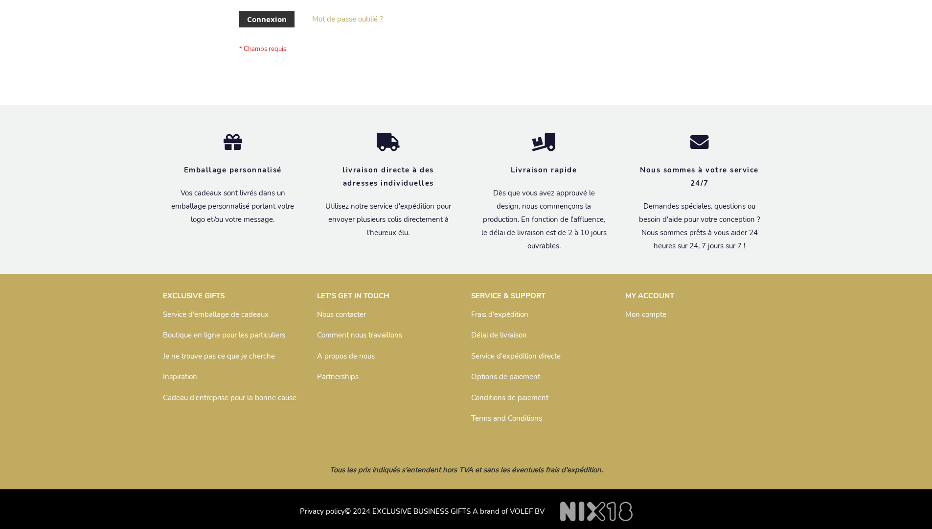
scroll to position [338, 0]
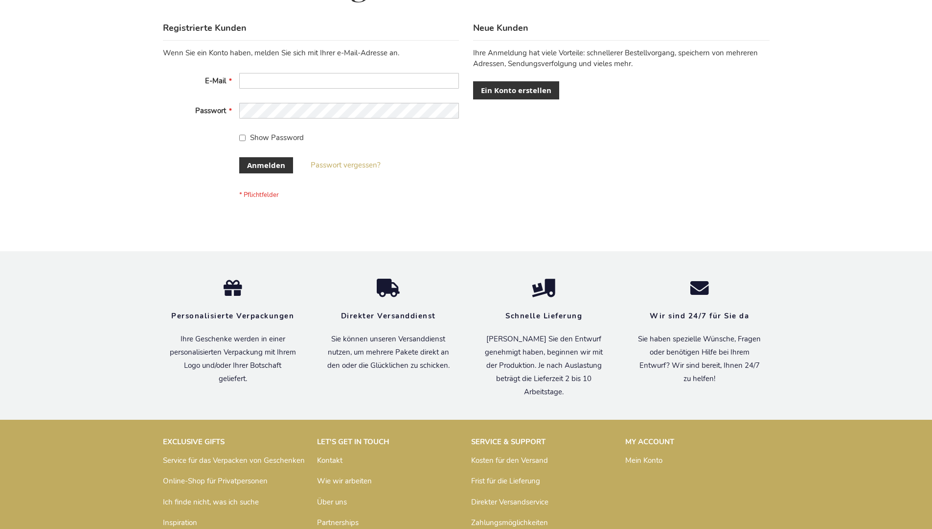
scroll to position [328, 0]
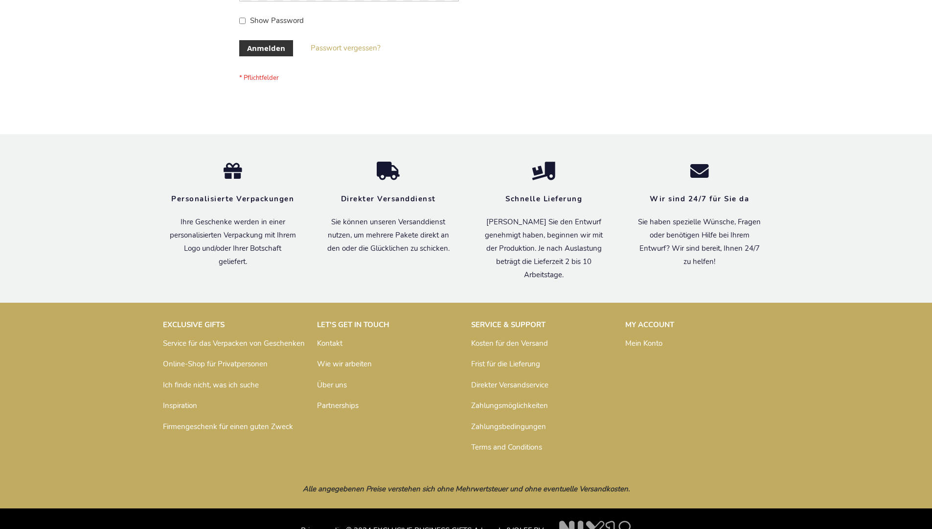
scroll to position [328, 0]
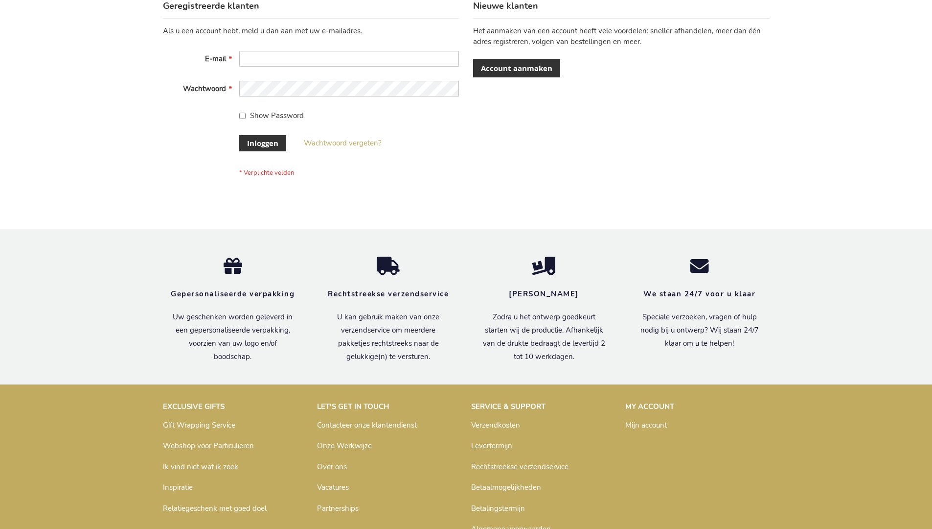
scroll to position [332, 0]
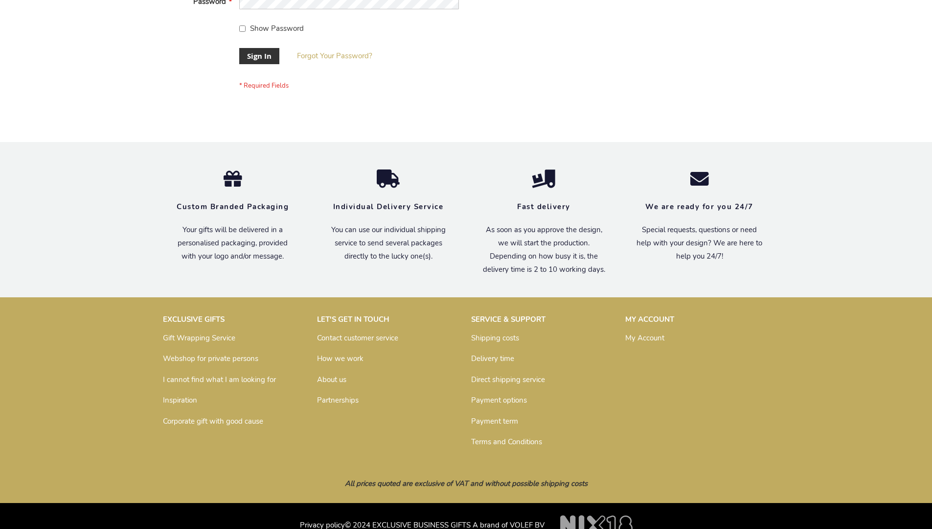
scroll to position [315, 0]
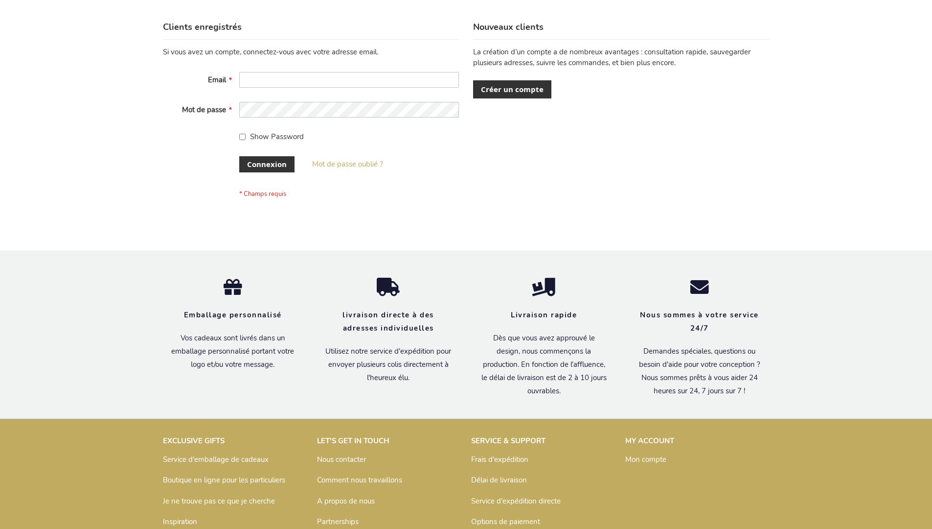
scroll to position [338, 0]
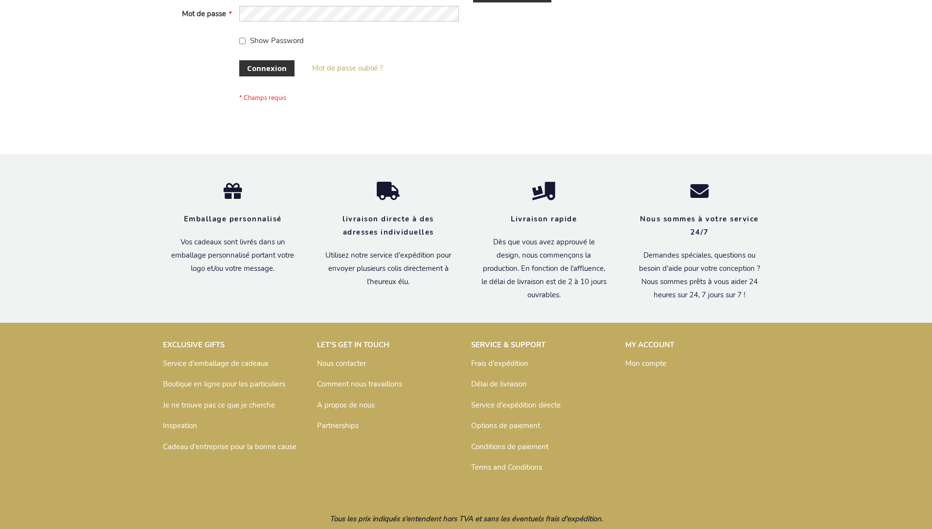
scroll to position [338, 0]
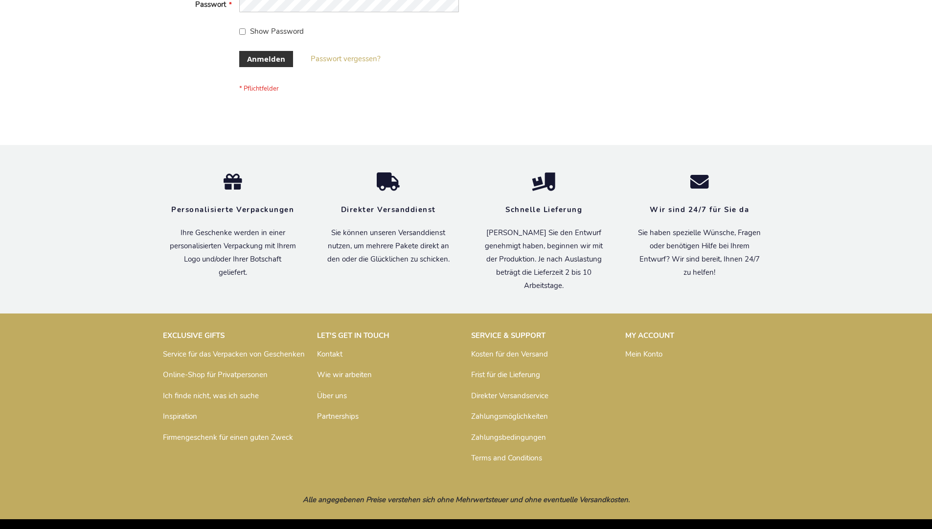
scroll to position [328, 0]
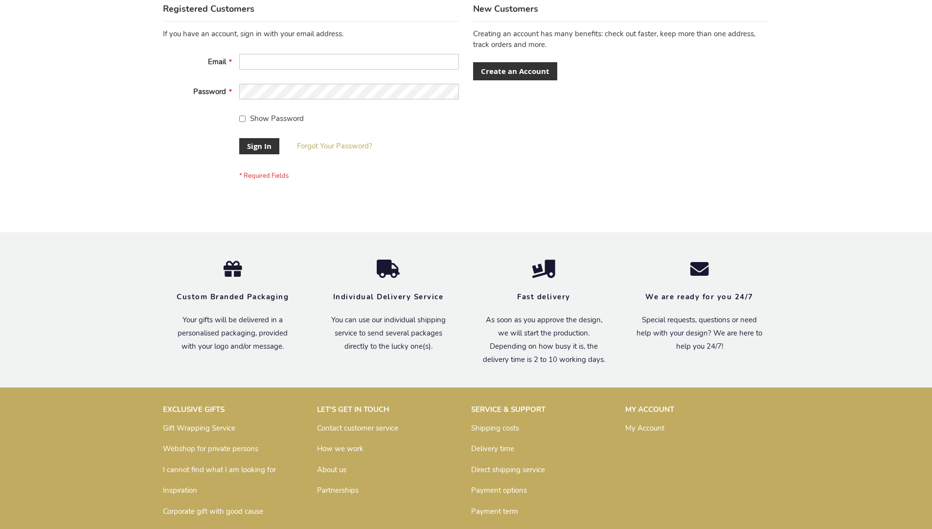
scroll to position [315, 0]
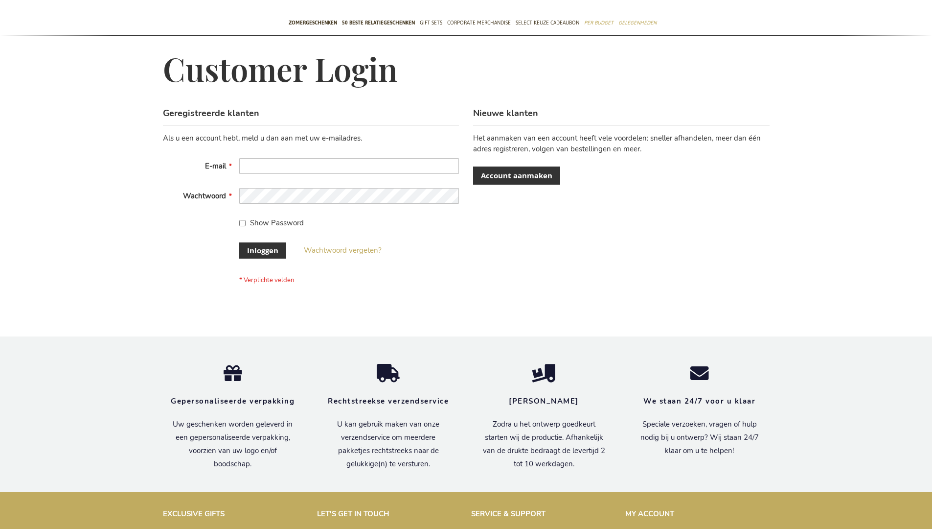
scroll to position [332, 0]
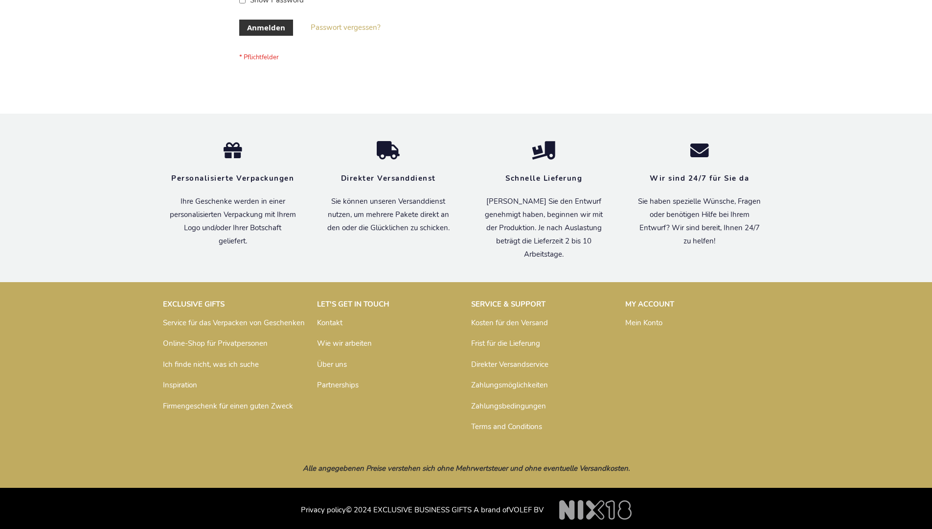
scroll to position [328, 0]
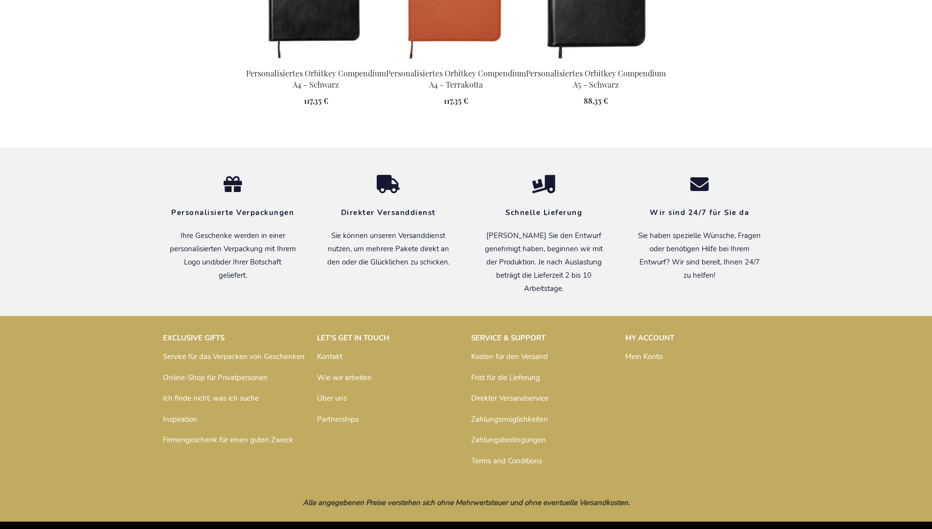
scroll to position [1321, 0]
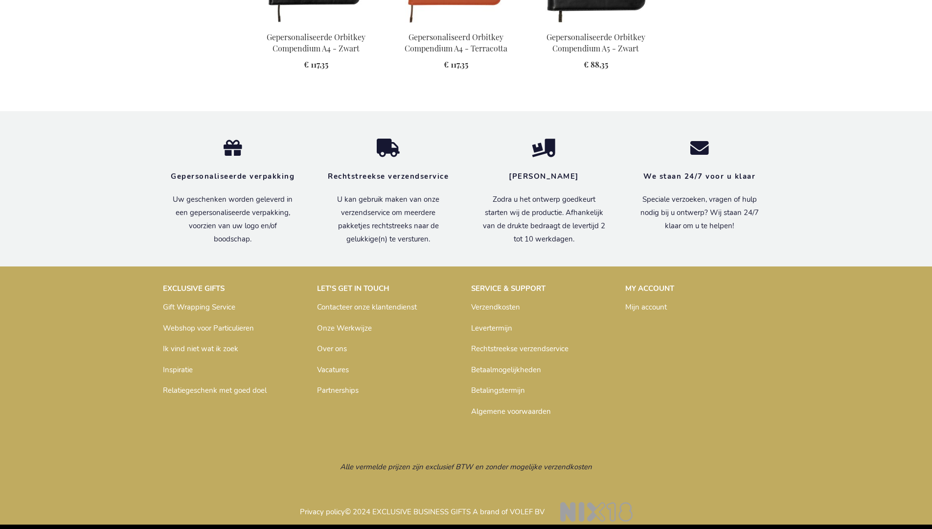
scroll to position [1315, 0]
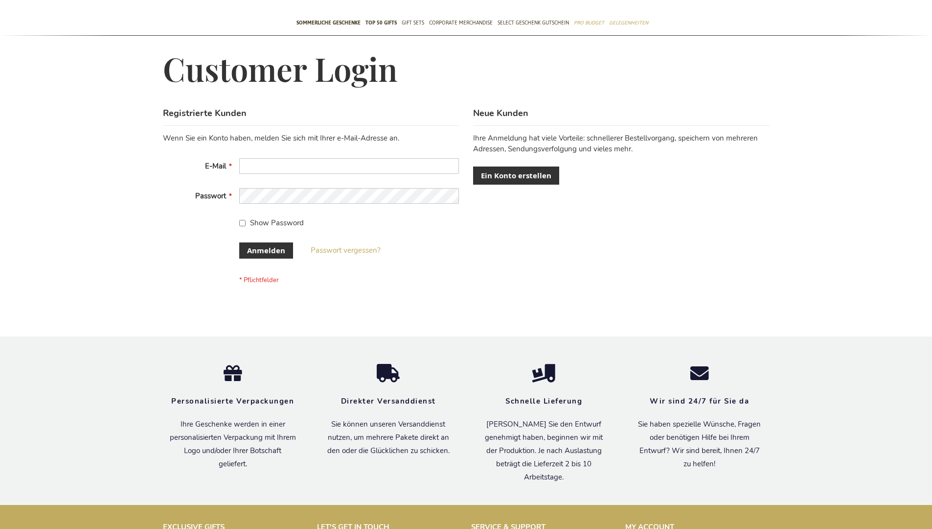
scroll to position [328, 0]
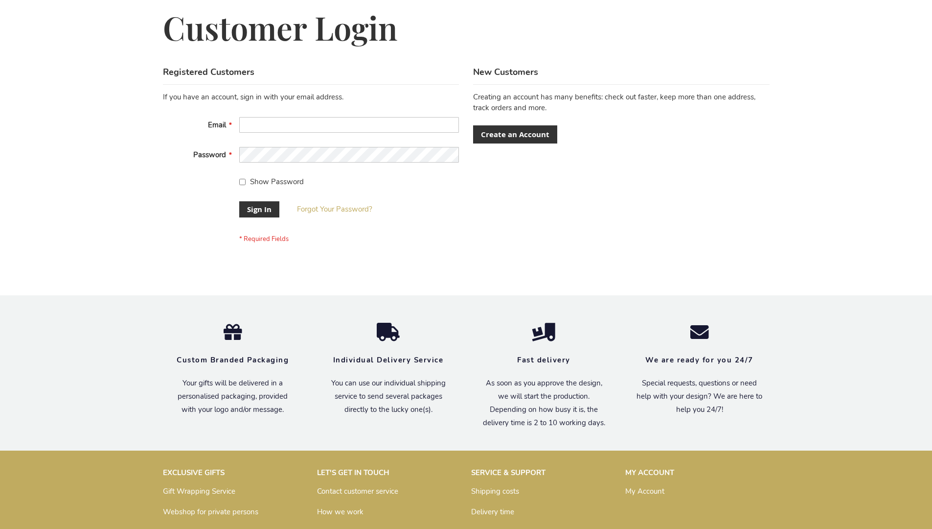
scroll to position [315, 0]
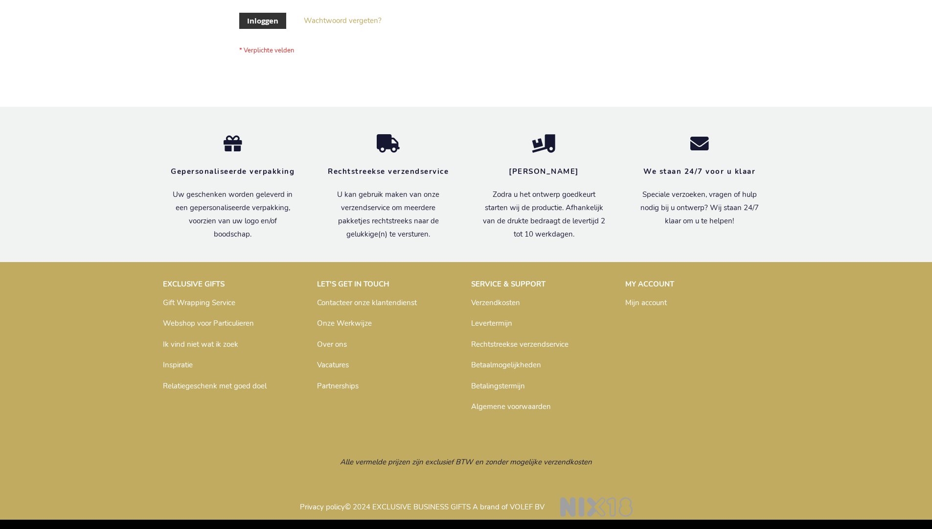
scroll to position [332, 0]
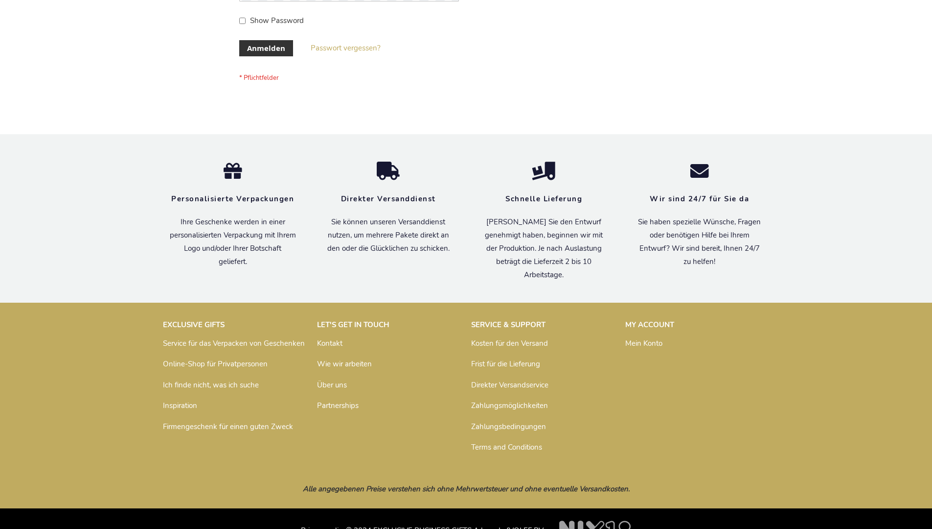
scroll to position [328, 0]
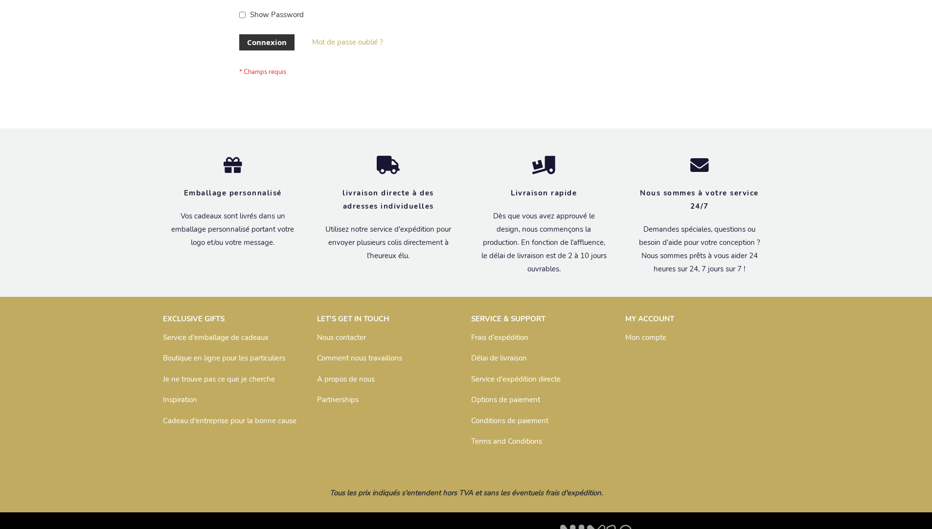
scroll to position [338, 0]
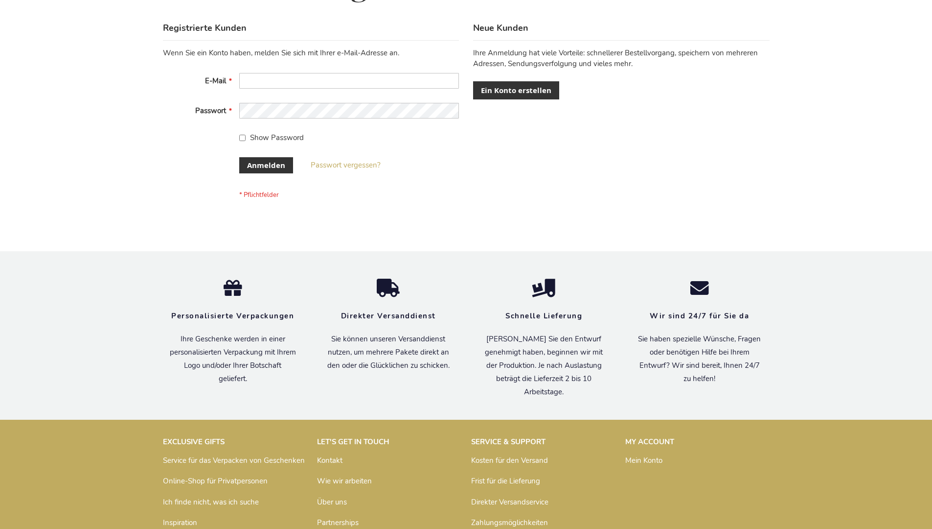
scroll to position [328, 0]
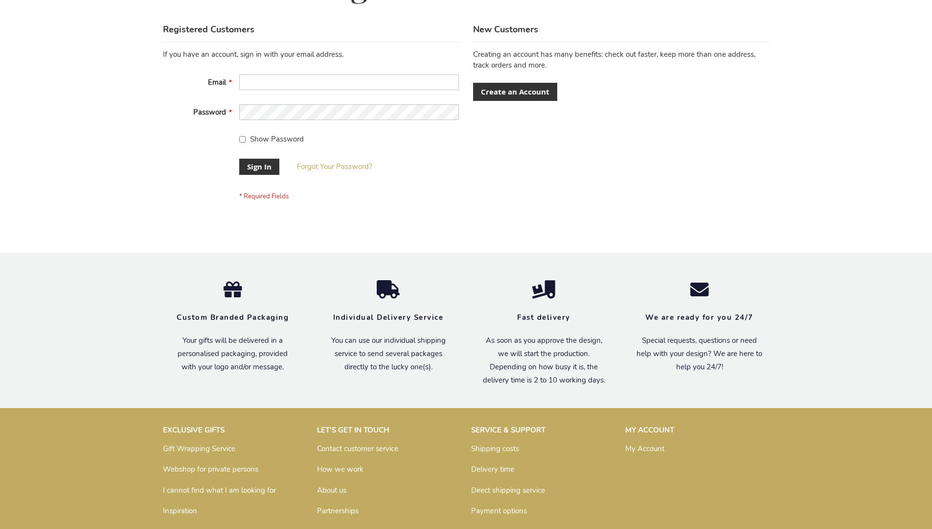
scroll to position [315, 0]
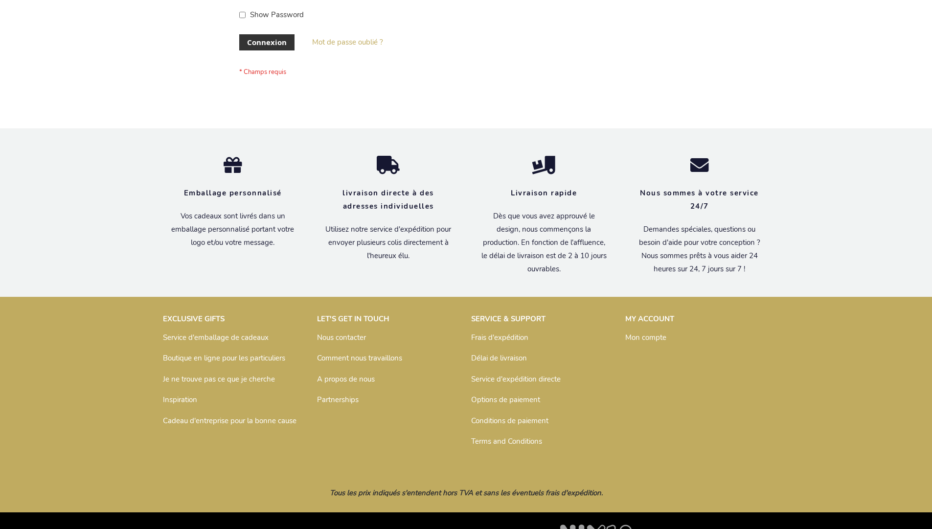
scroll to position [338, 0]
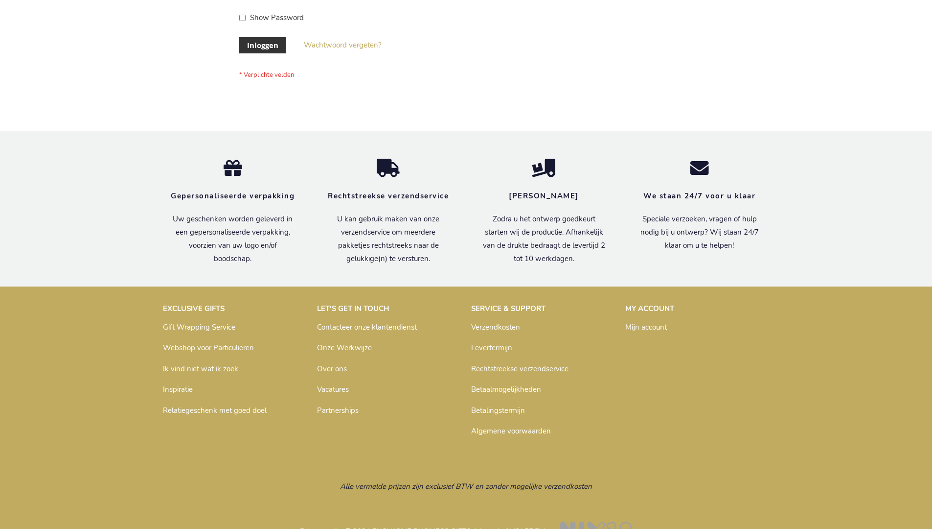
scroll to position [332, 0]
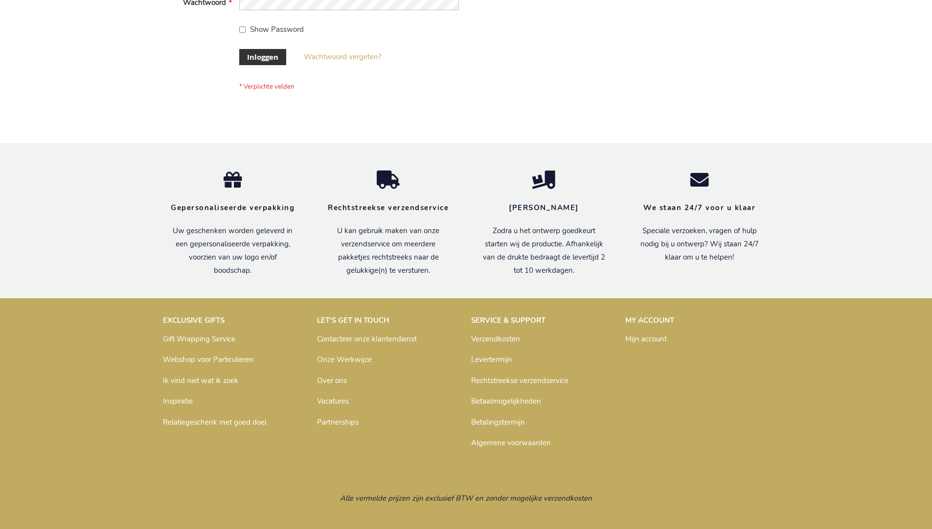
scroll to position [332, 0]
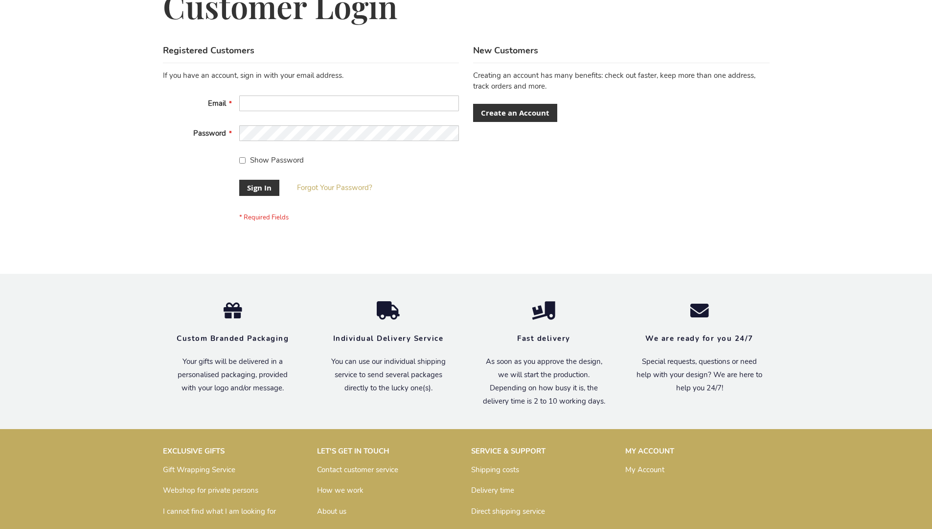
scroll to position [315, 0]
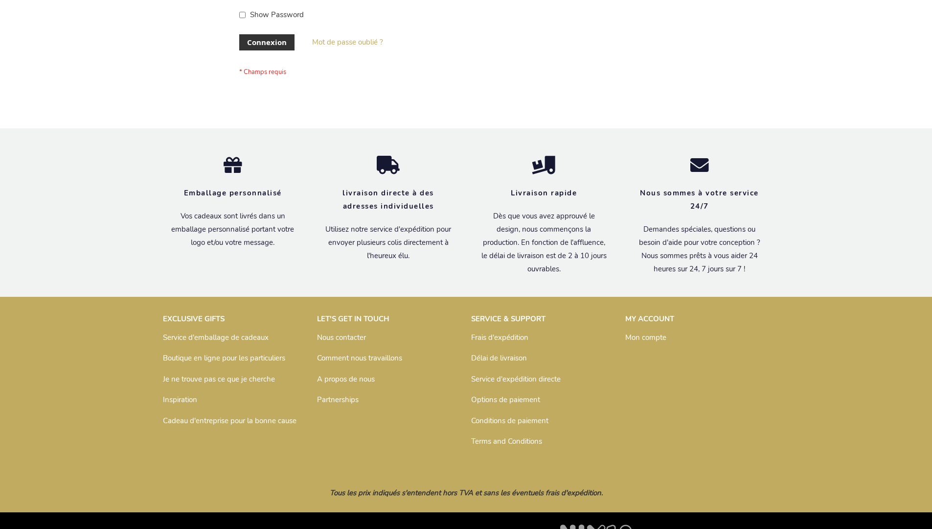
scroll to position [338, 0]
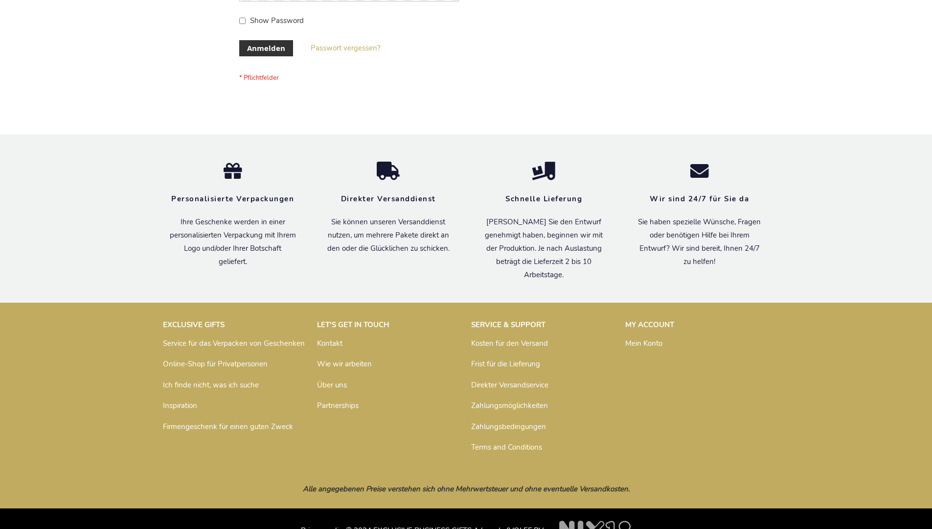
scroll to position [328, 0]
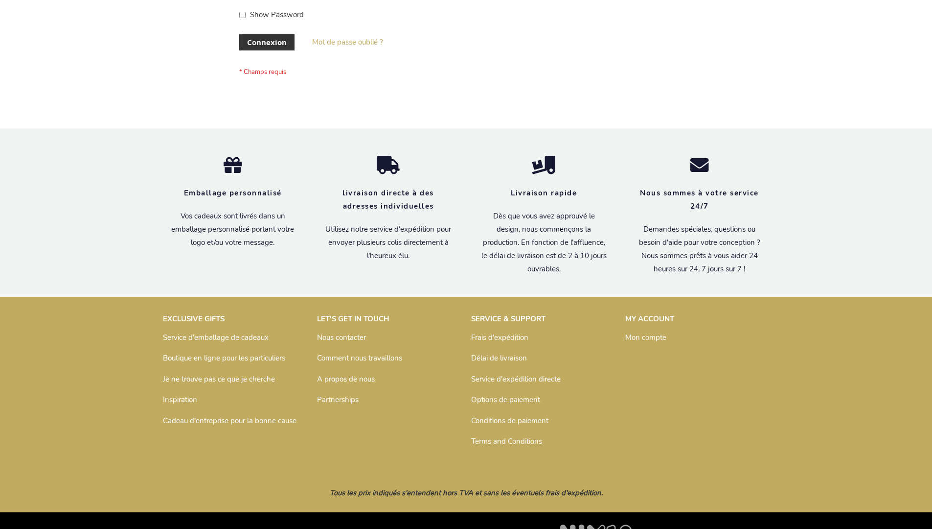
scroll to position [338, 0]
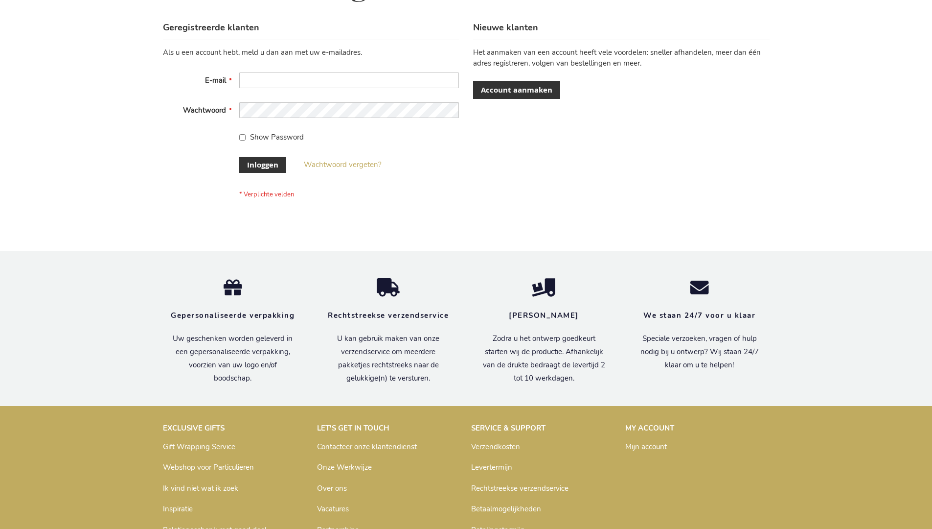
scroll to position [332, 0]
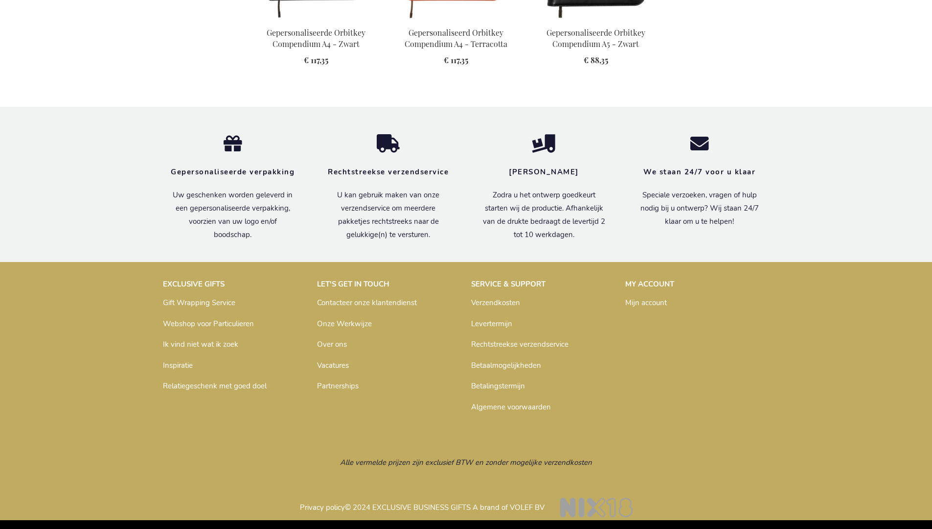
scroll to position [1315, 0]
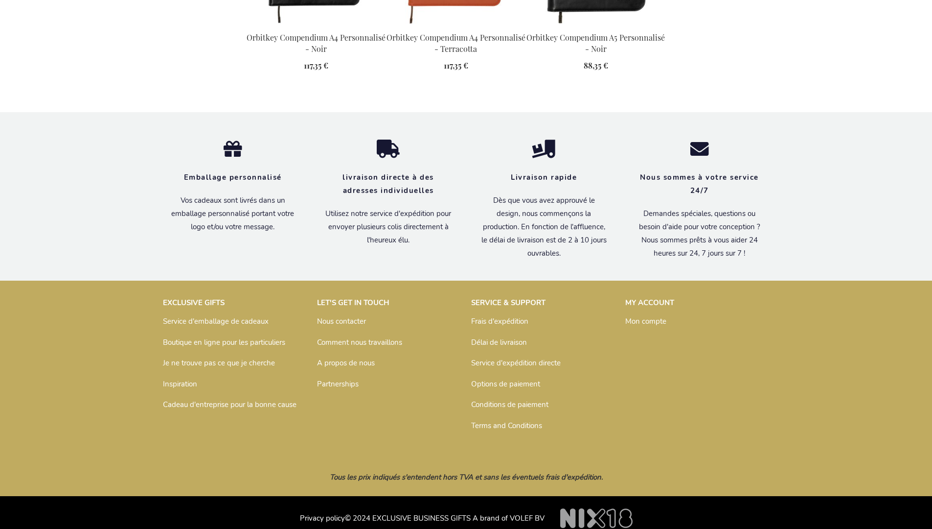
scroll to position [1330, 0]
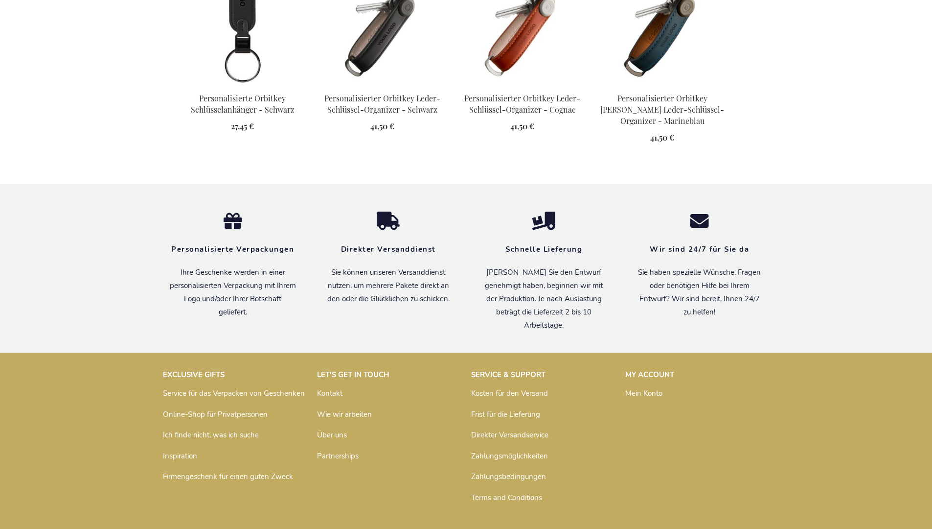
scroll to position [1319, 0]
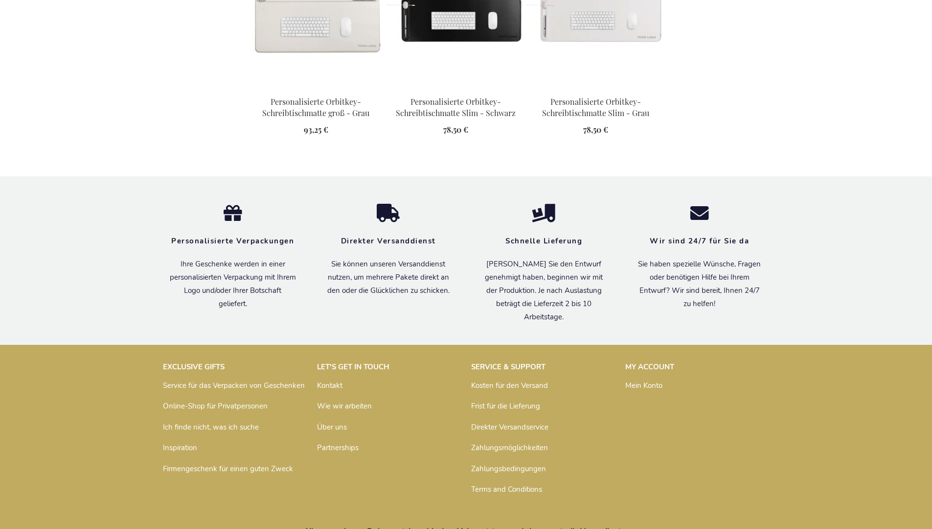
scroll to position [1349, 0]
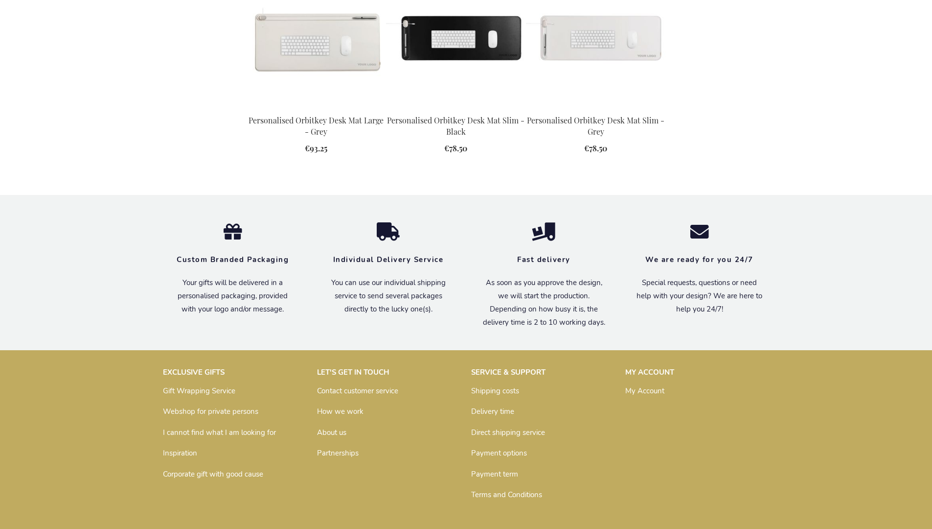
scroll to position [1273, 0]
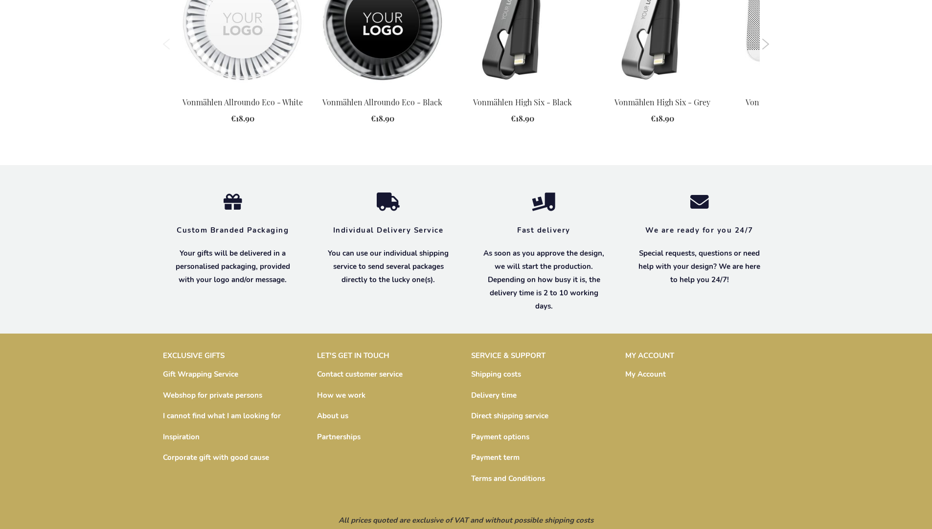
scroll to position [1340, 0]
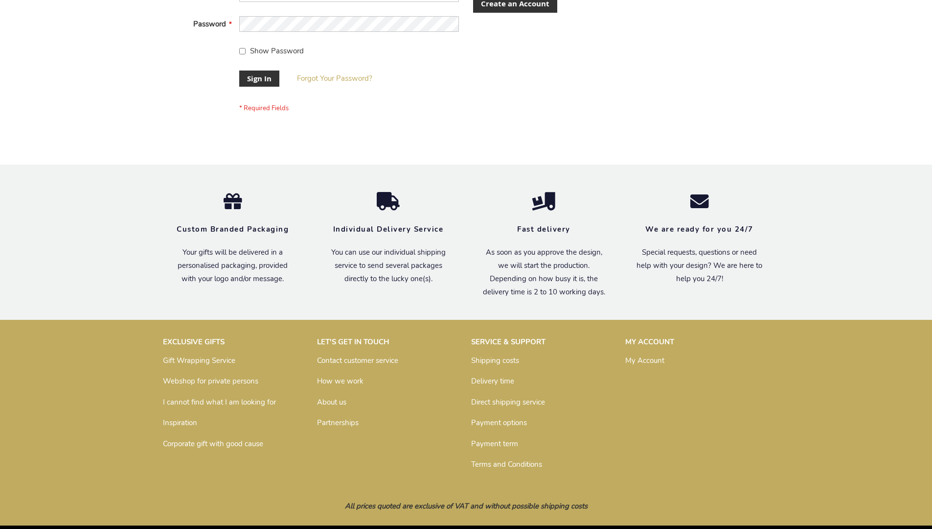
scroll to position [315, 0]
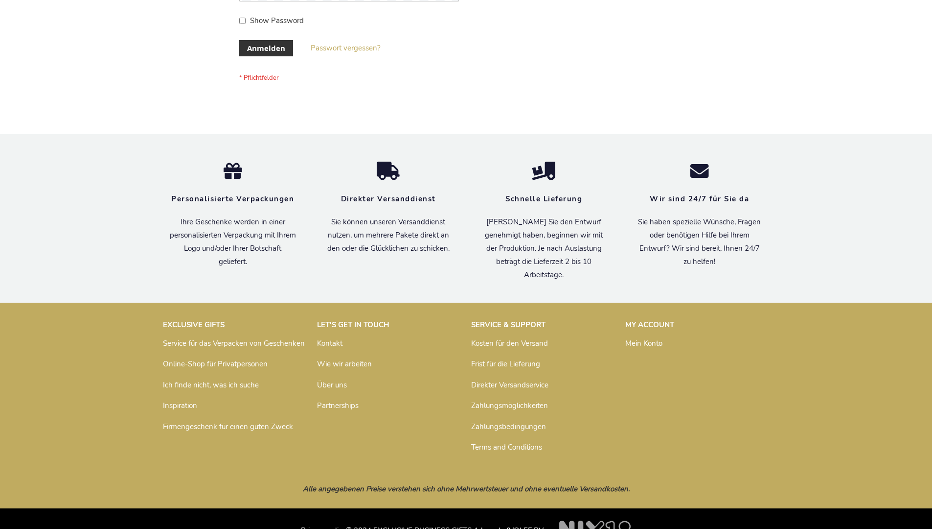
scroll to position [328, 0]
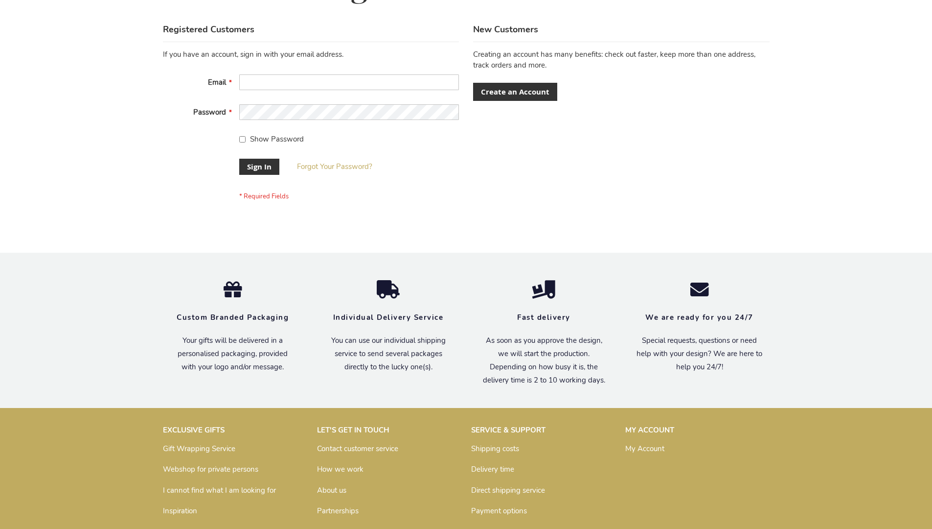
scroll to position [315, 0]
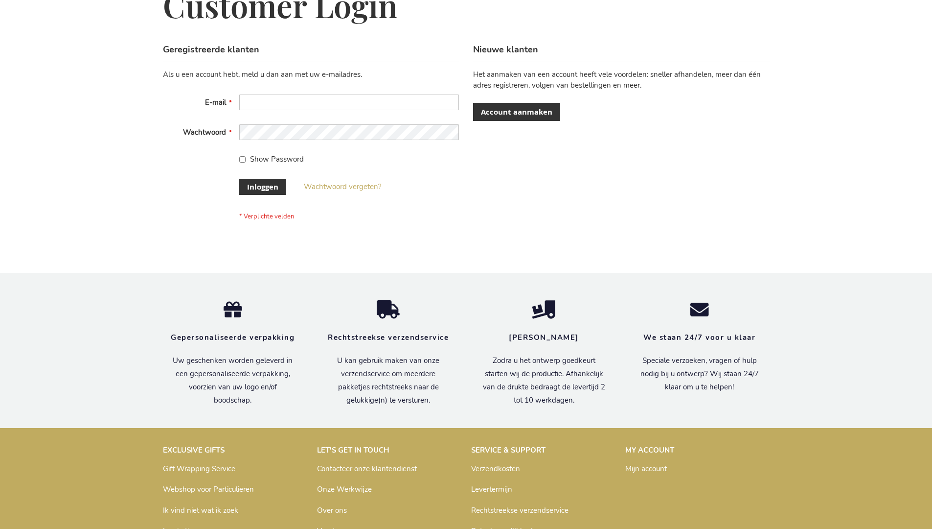
scroll to position [332, 0]
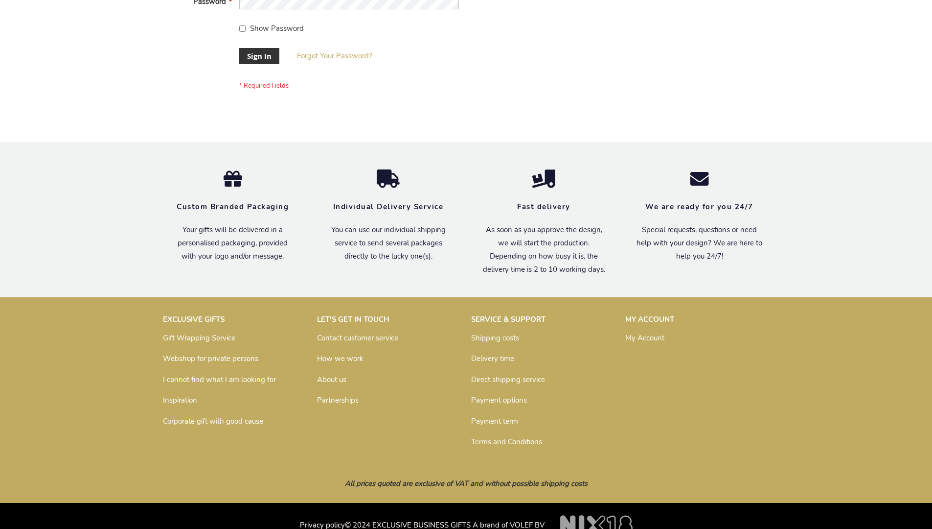
scroll to position [315, 0]
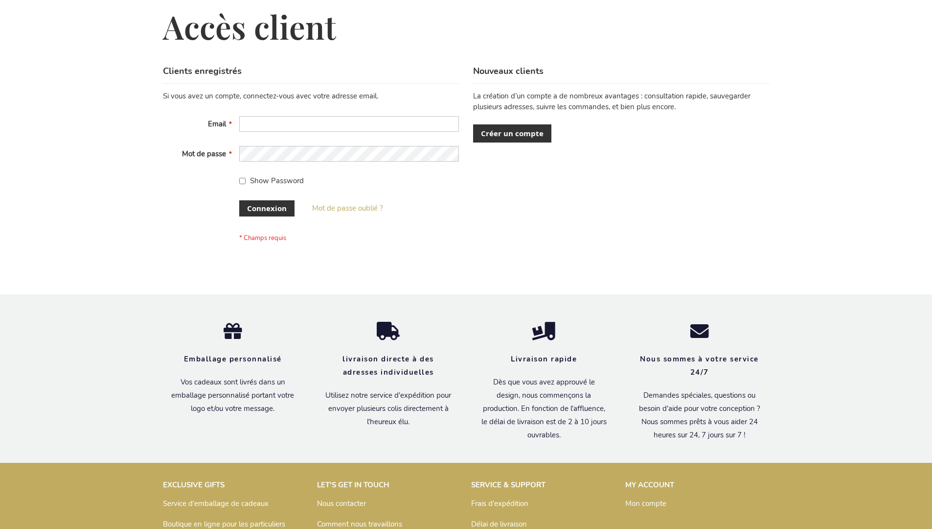
scroll to position [338, 0]
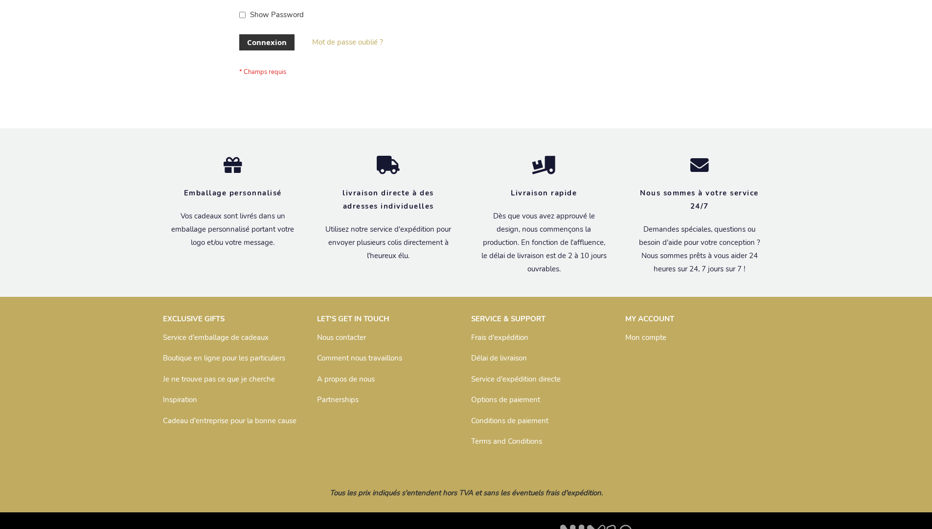
scroll to position [338, 0]
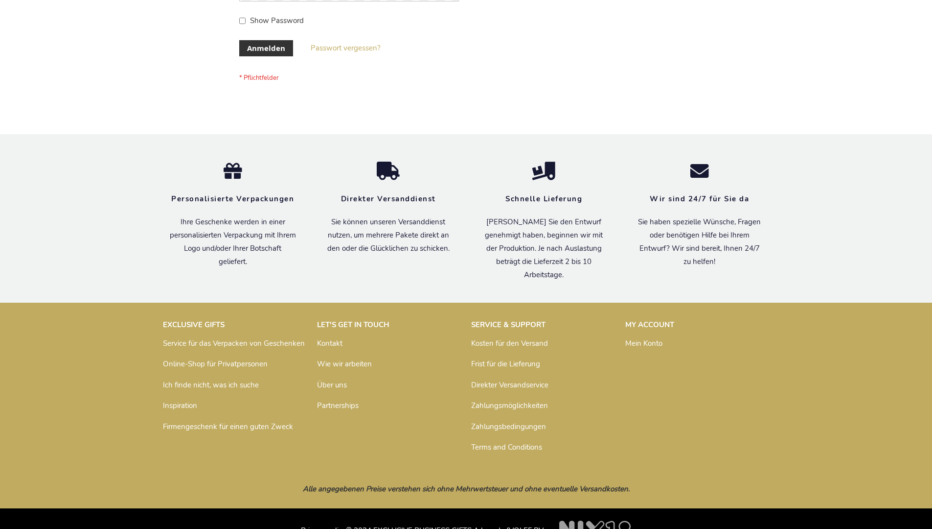
scroll to position [328, 0]
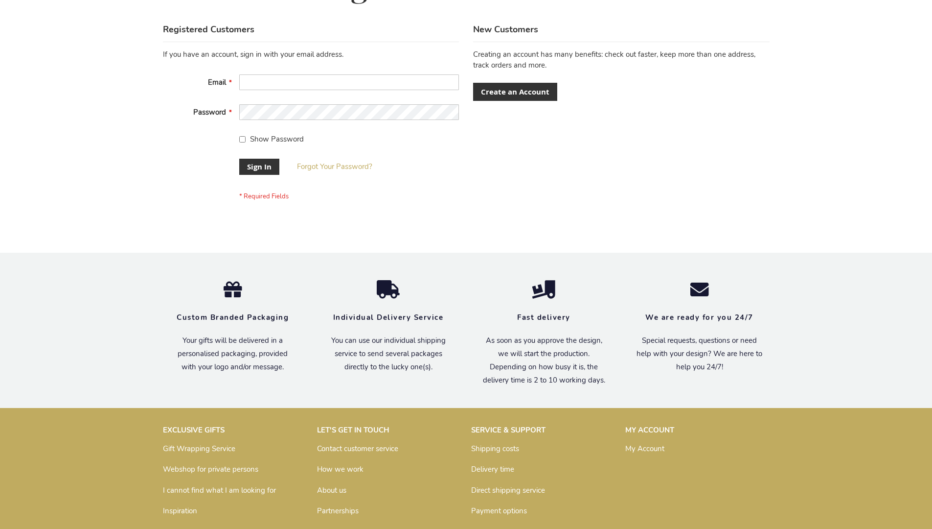
scroll to position [315, 0]
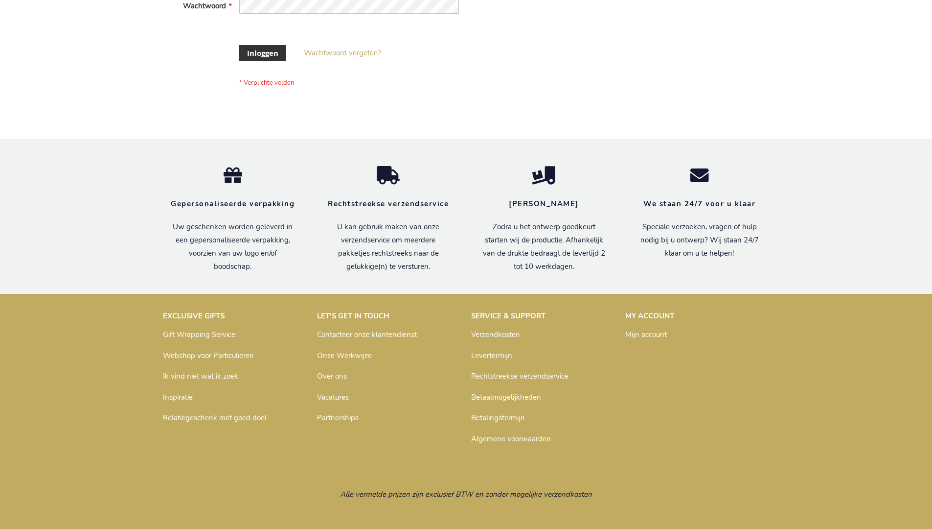
scroll to position [325, 0]
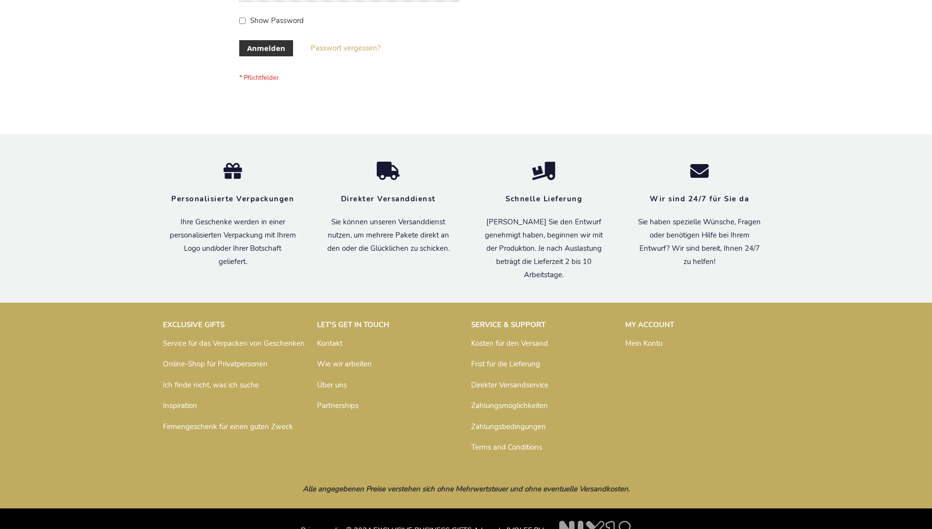
scroll to position [328, 0]
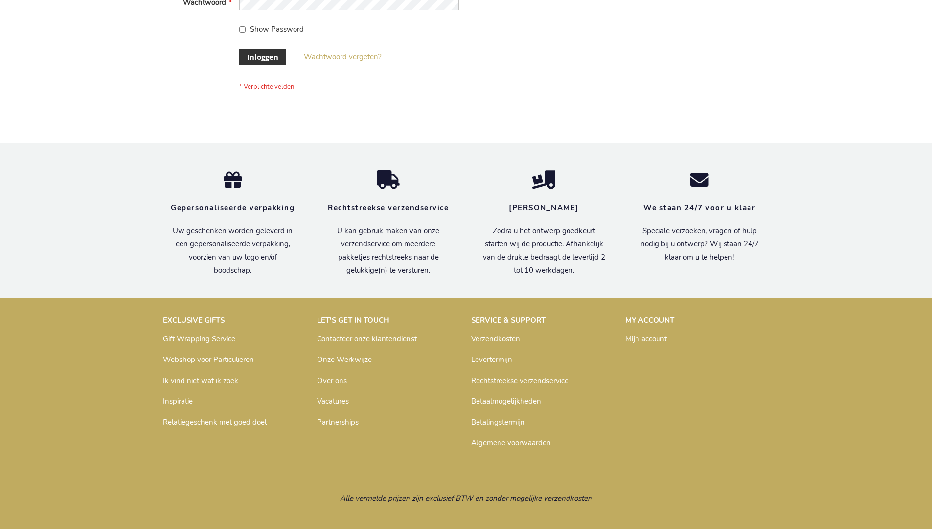
scroll to position [332, 0]
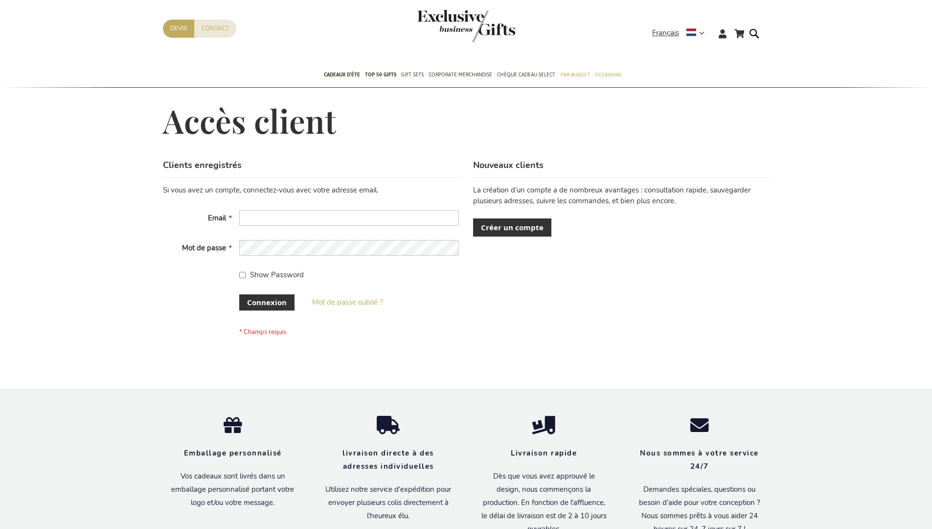
scroll to position [338, 0]
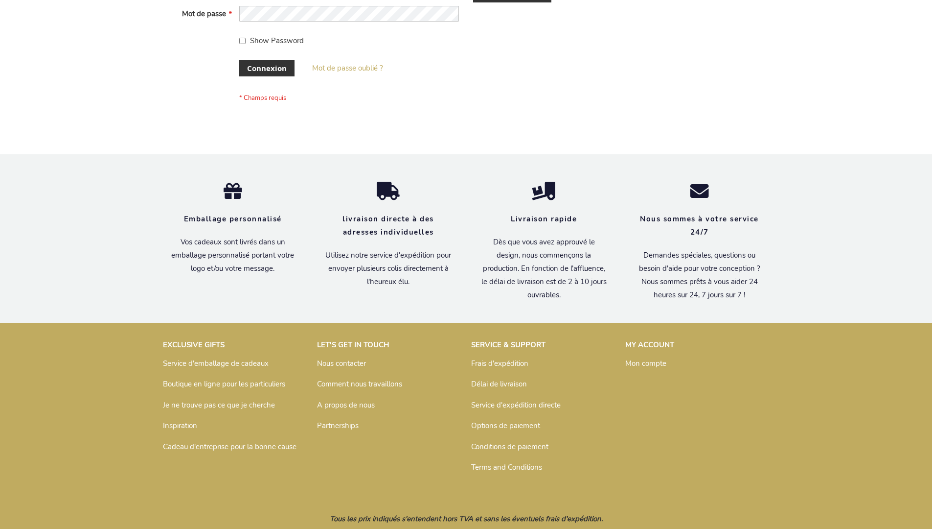
scroll to position [338, 0]
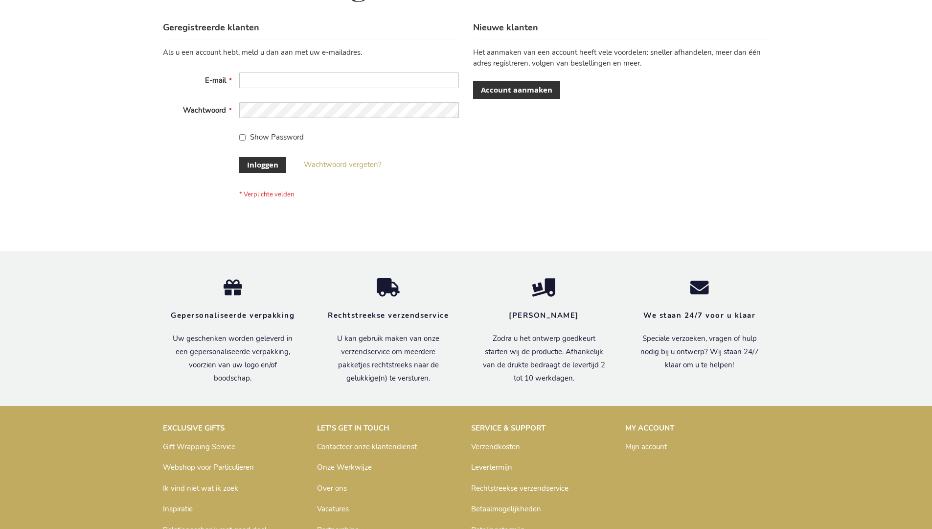
scroll to position [332, 0]
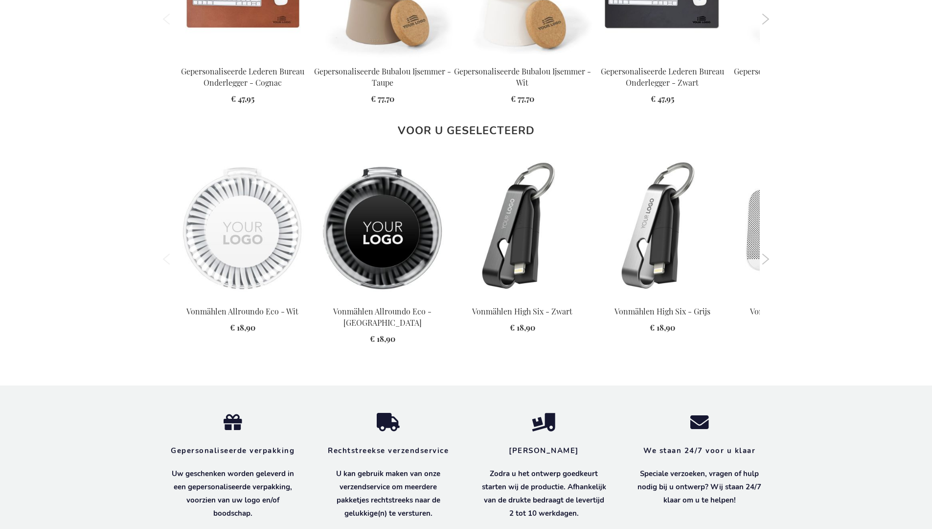
scroll to position [1345, 0]
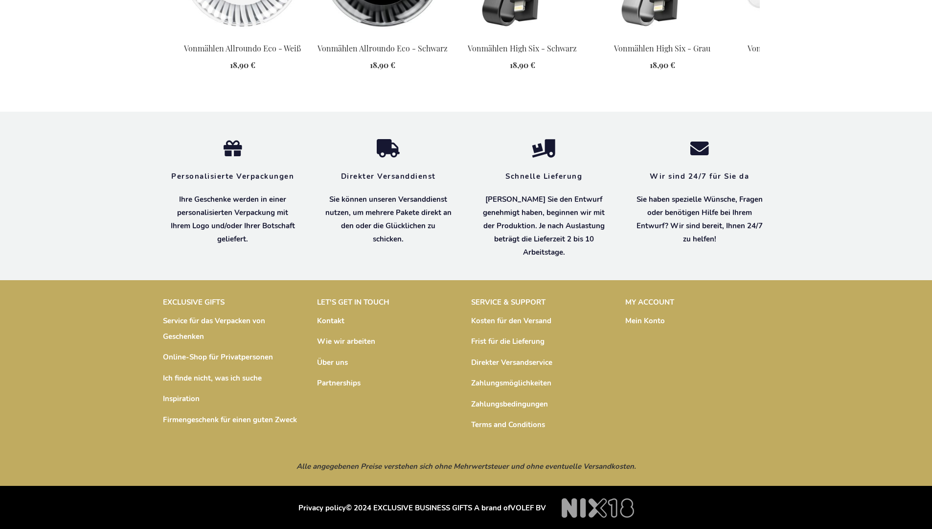
scroll to position [1351, 0]
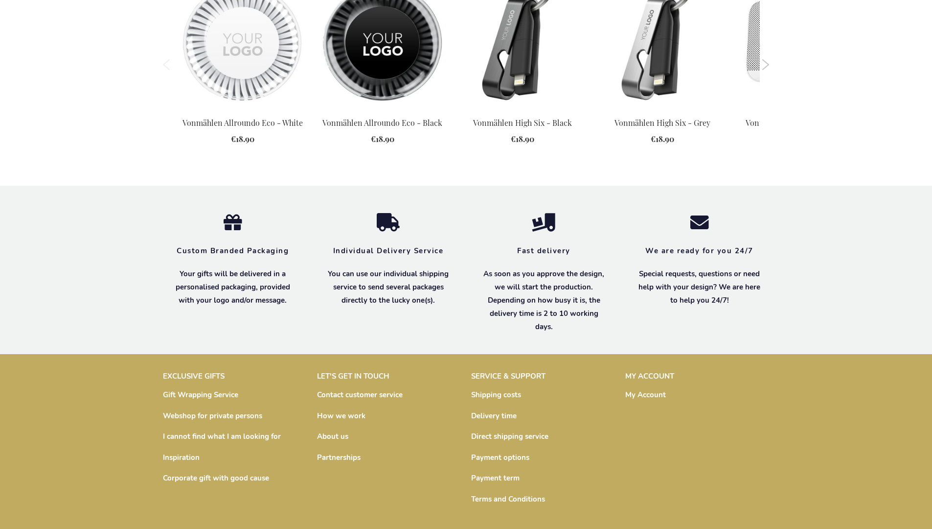
scroll to position [1340, 0]
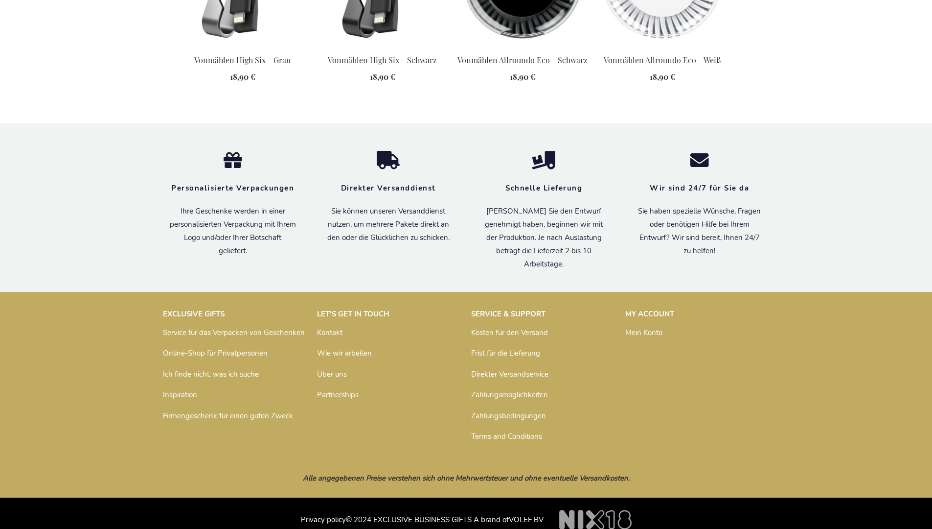
scroll to position [1351, 0]
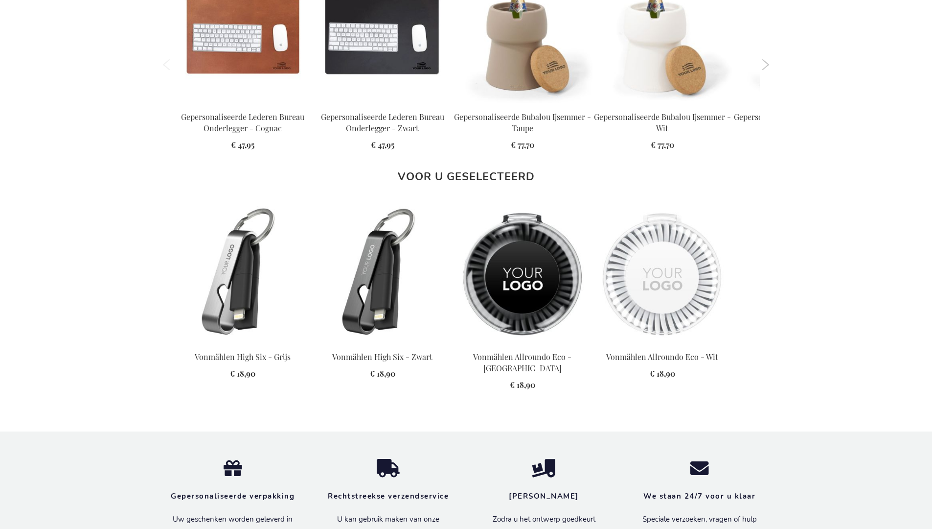
scroll to position [1356, 0]
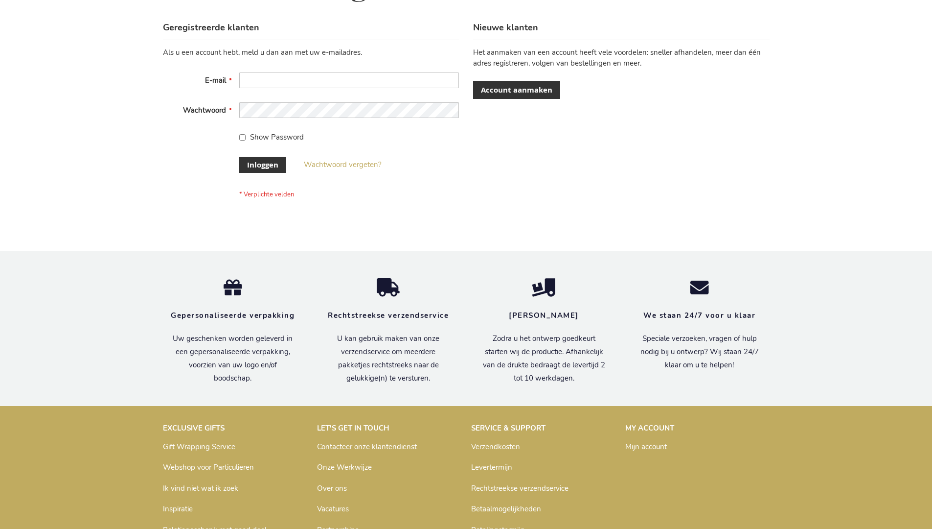
scroll to position [332, 0]
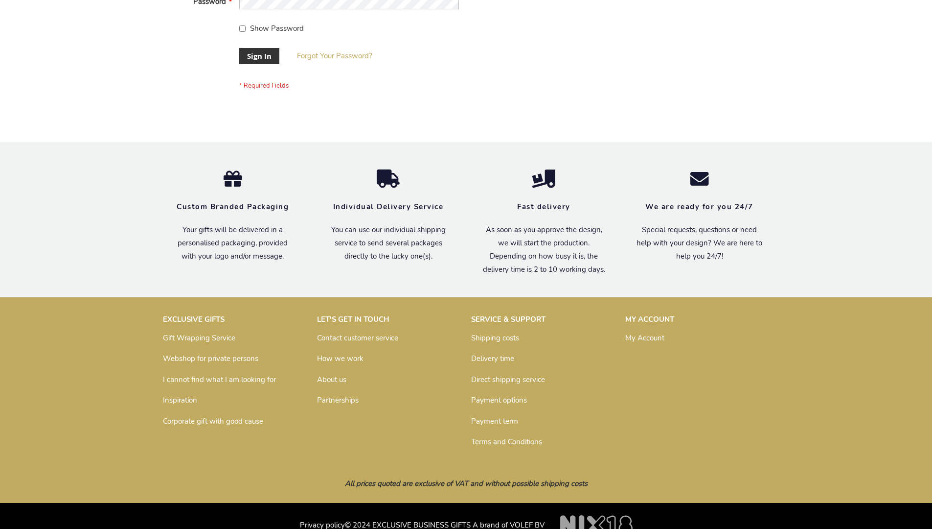
scroll to position [315, 0]
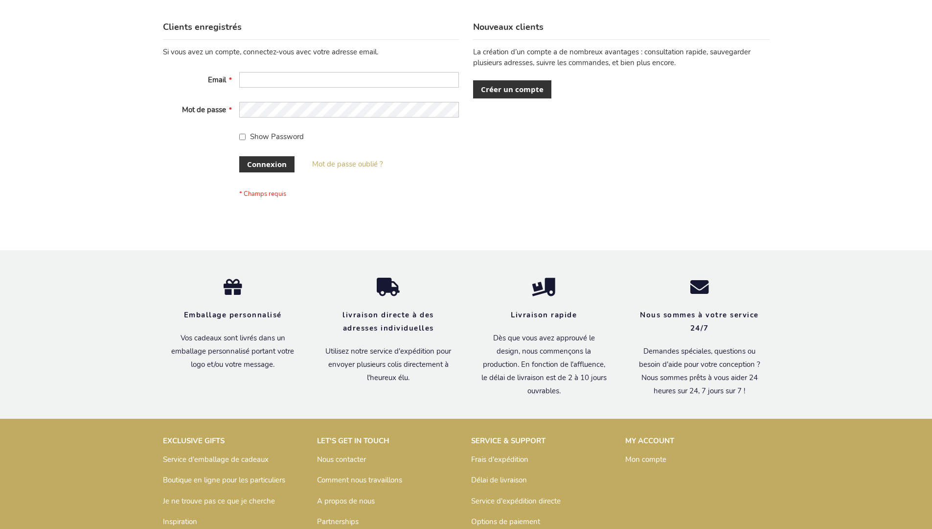
scroll to position [338, 0]
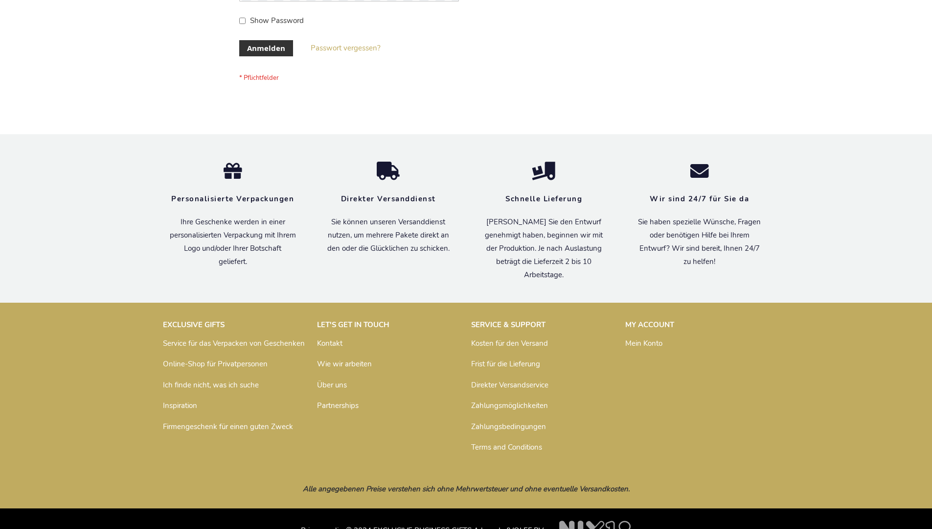
scroll to position [328, 0]
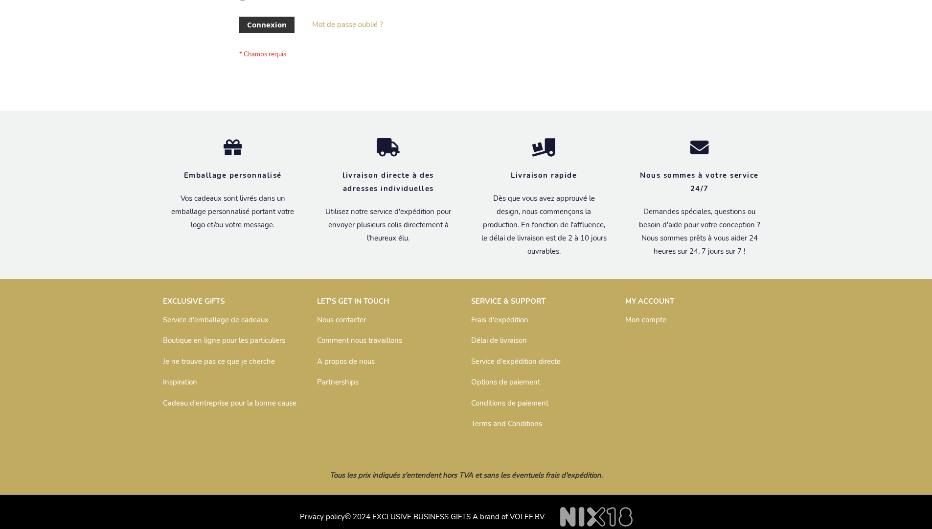
scroll to position [338, 0]
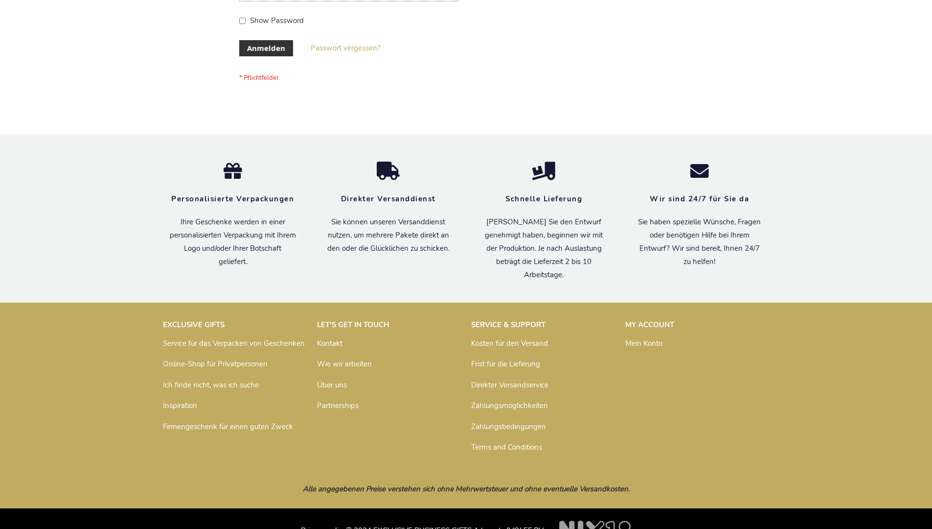
scroll to position [328, 0]
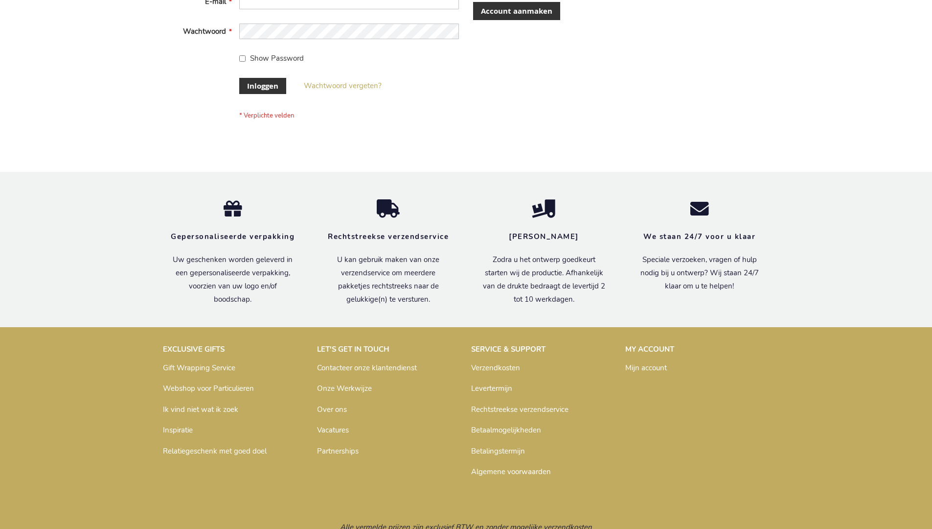
scroll to position [332, 0]
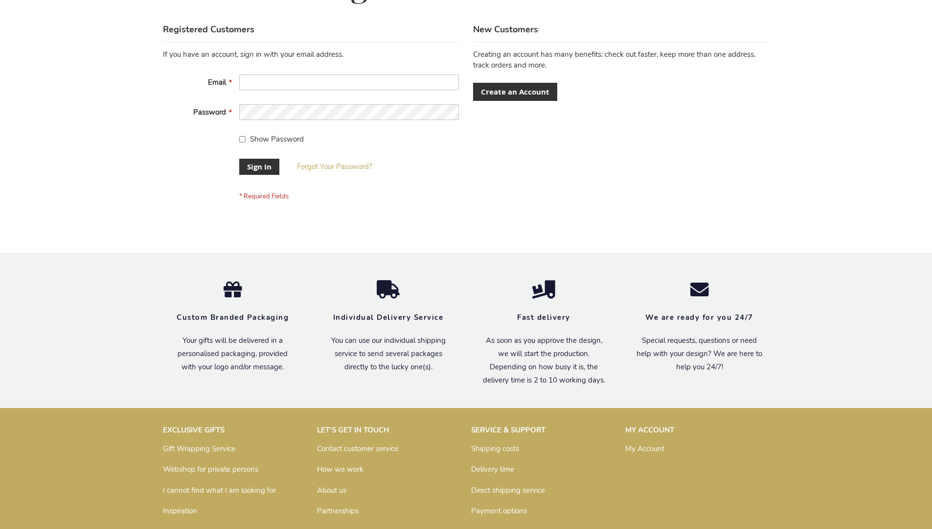
scroll to position [315, 0]
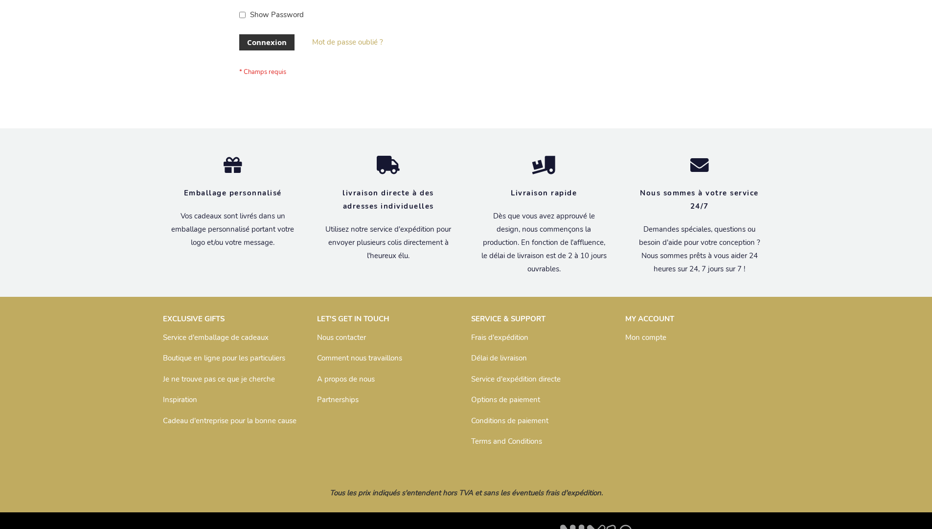
scroll to position [338, 0]
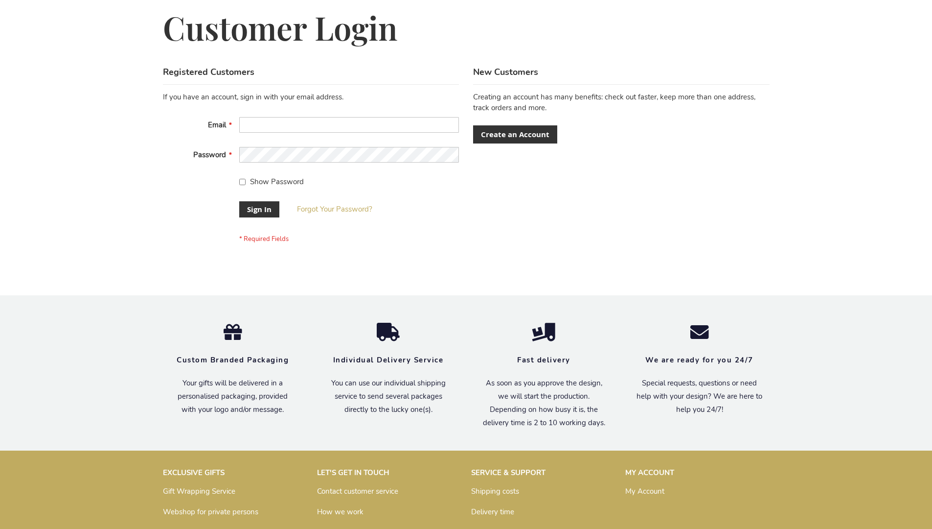
scroll to position [315, 0]
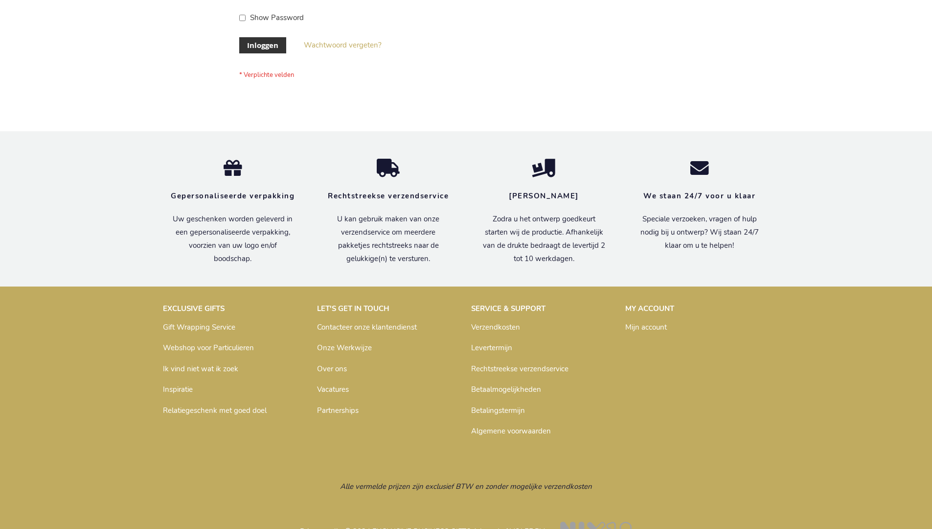
scroll to position [332, 0]
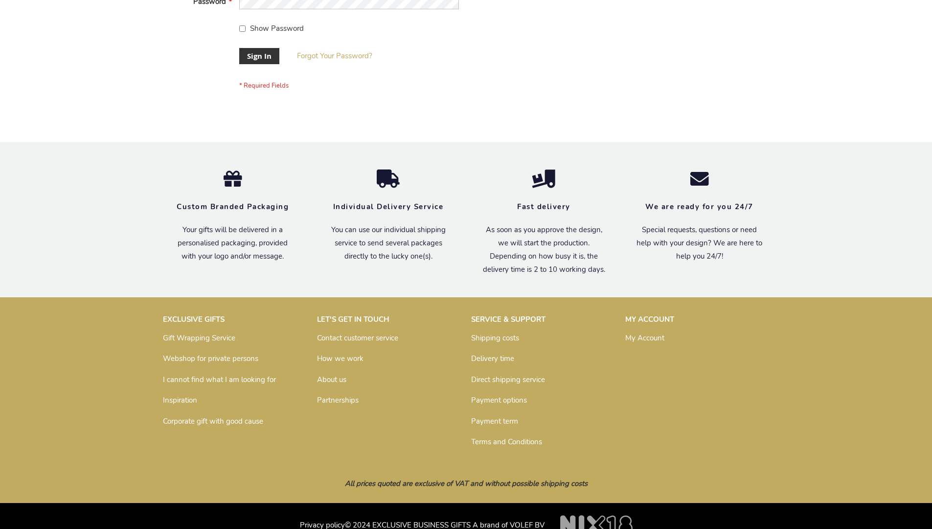
scroll to position [315, 0]
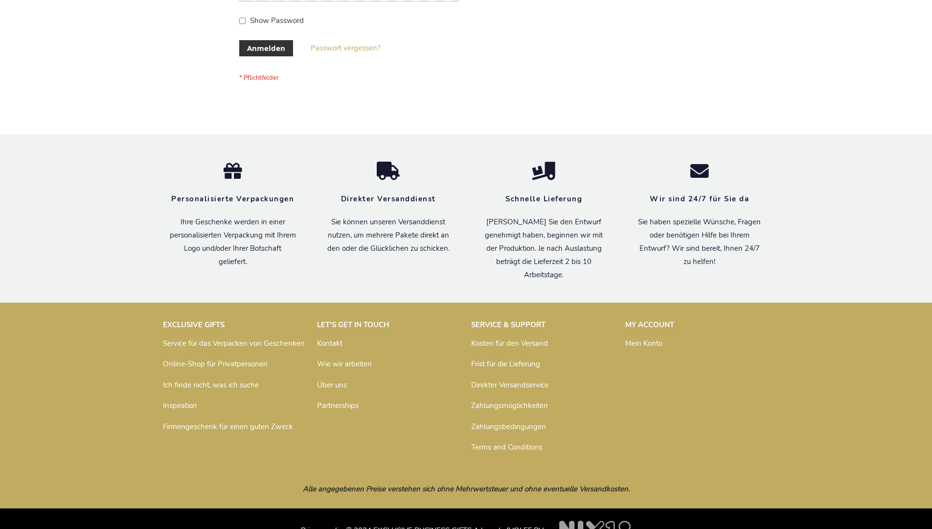
scroll to position [328, 0]
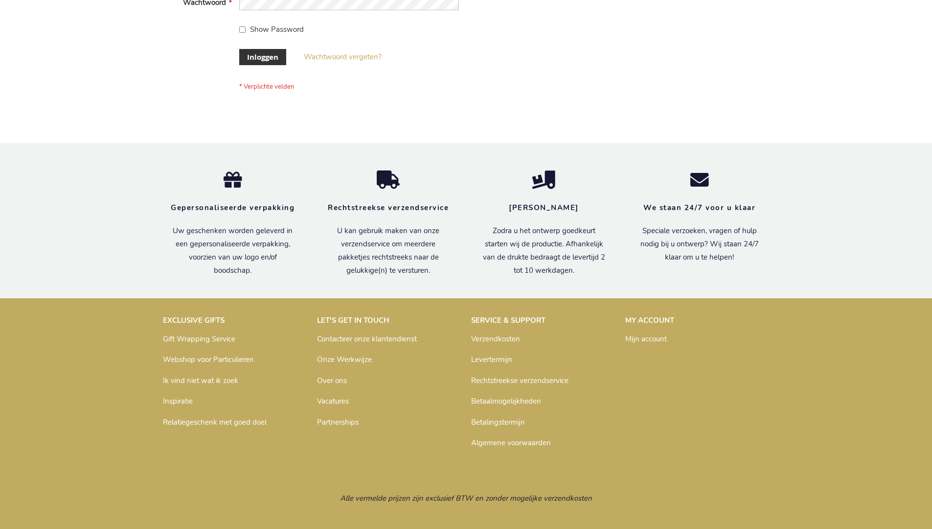
scroll to position [332, 0]
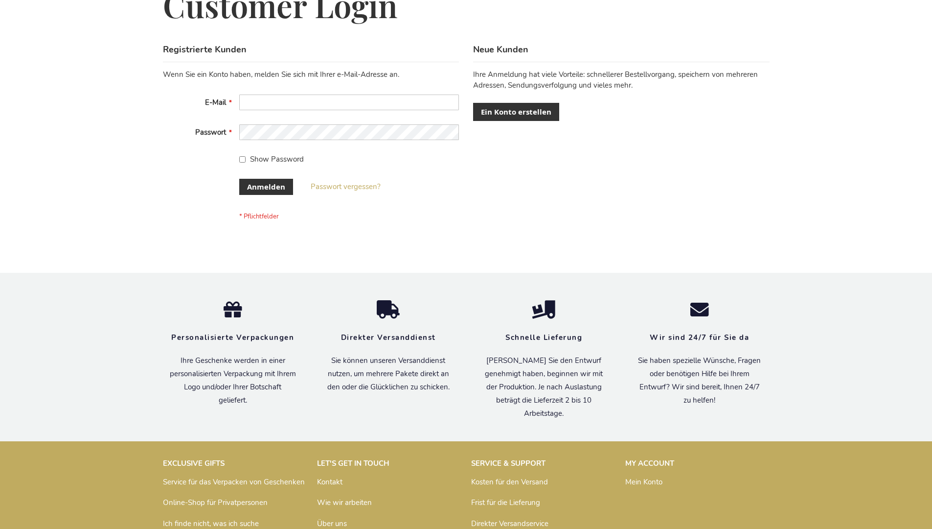
scroll to position [328, 0]
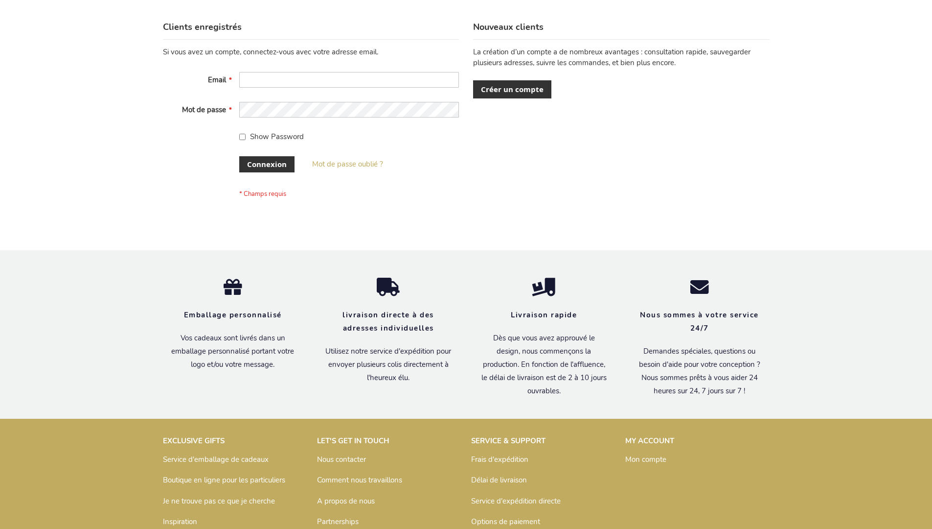
scroll to position [338, 0]
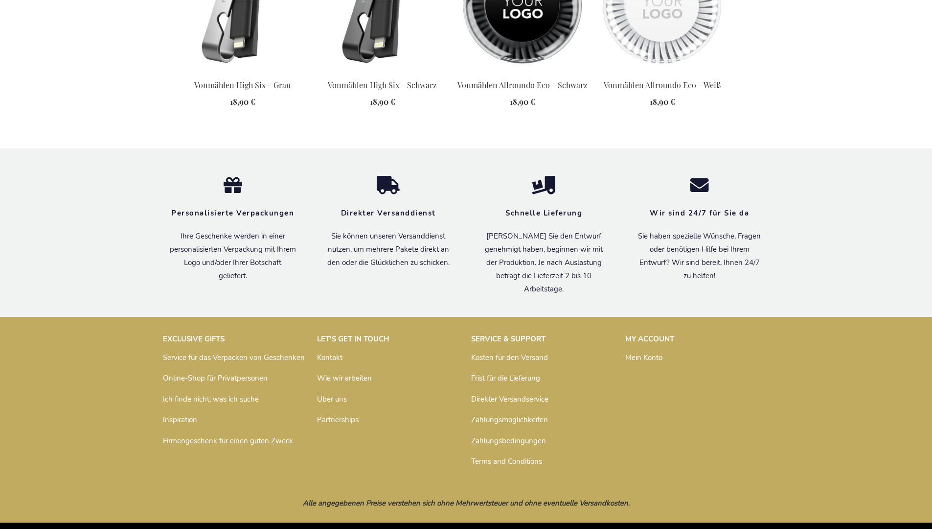
scroll to position [1351, 0]
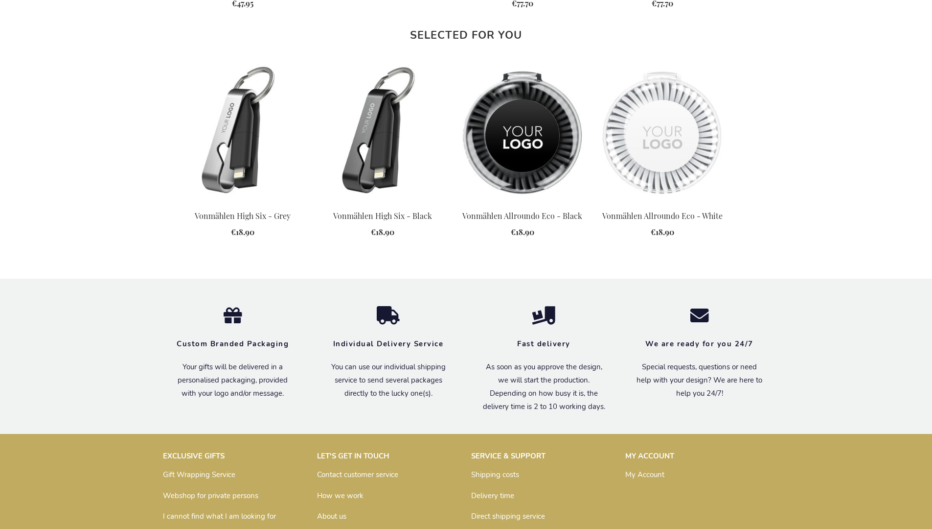
scroll to position [1327, 0]
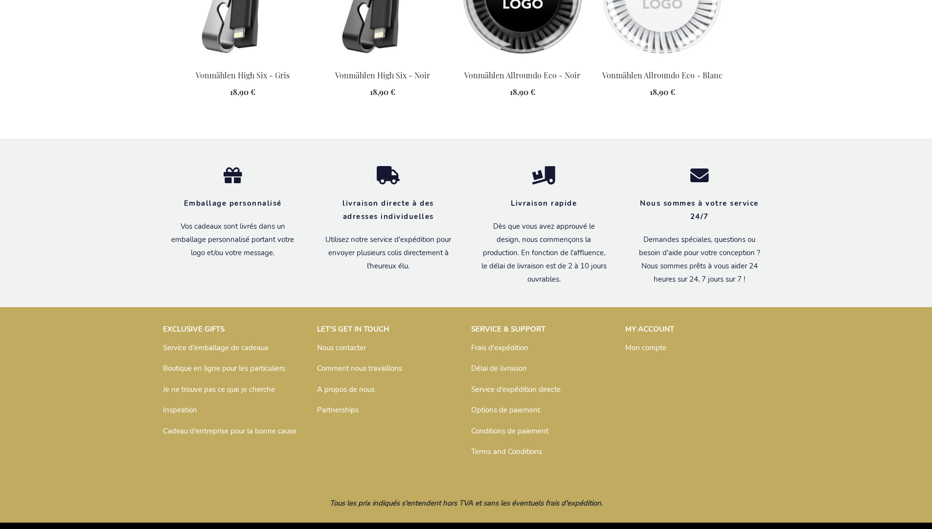
scroll to position [1361, 0]
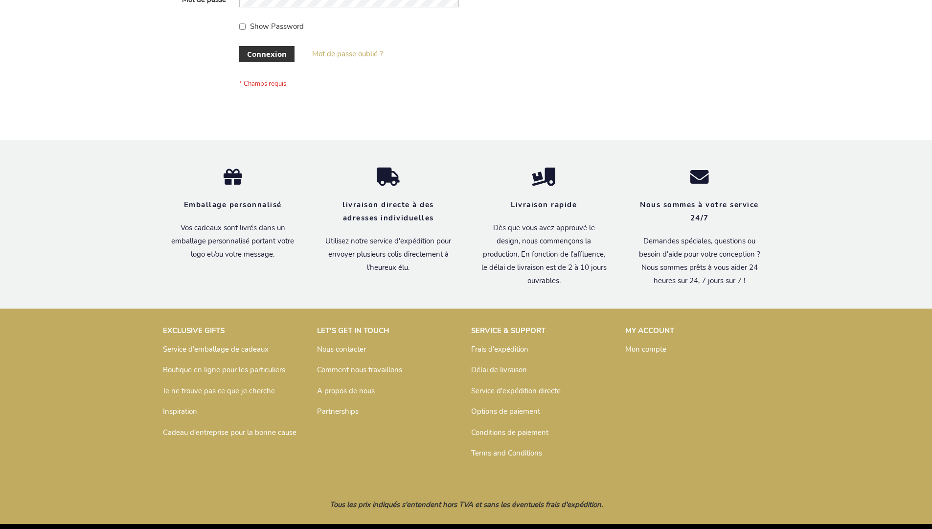
scroll to position [338, 0]
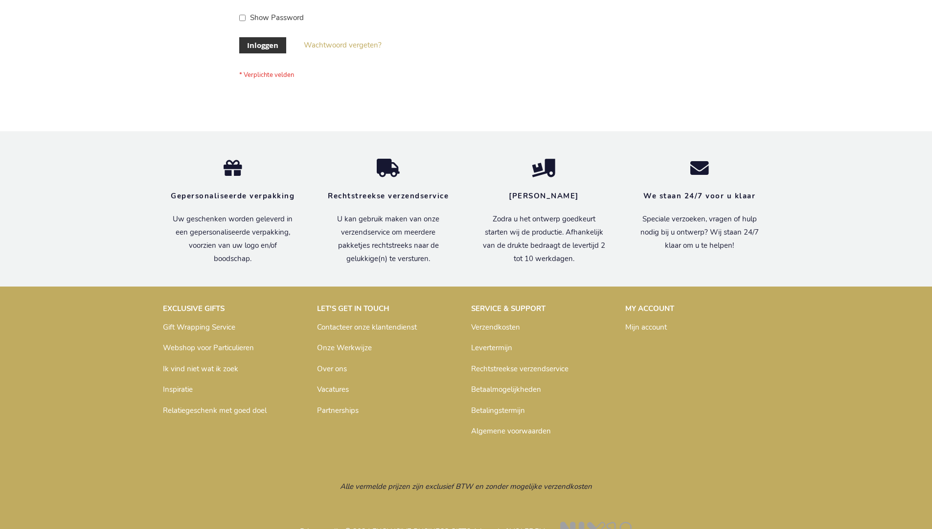
scroll to position [332, 0]
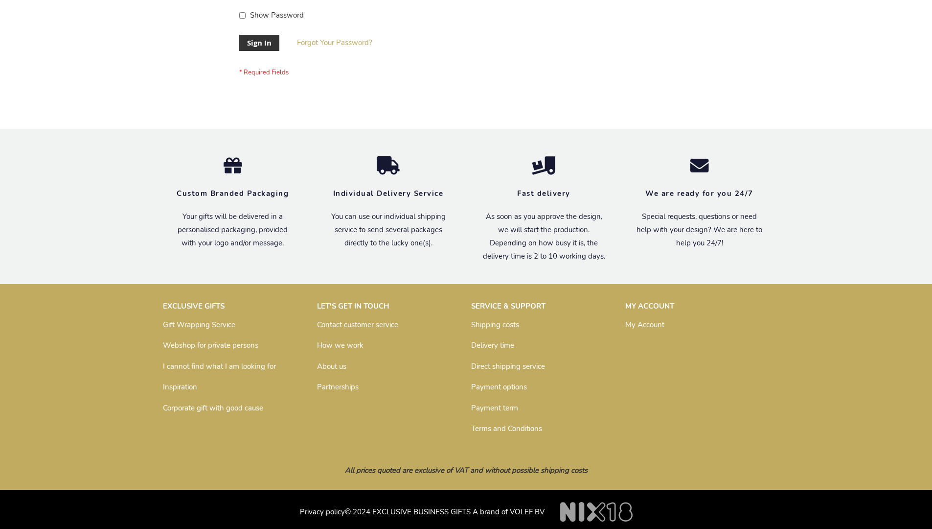
scroll to position [315, 0]
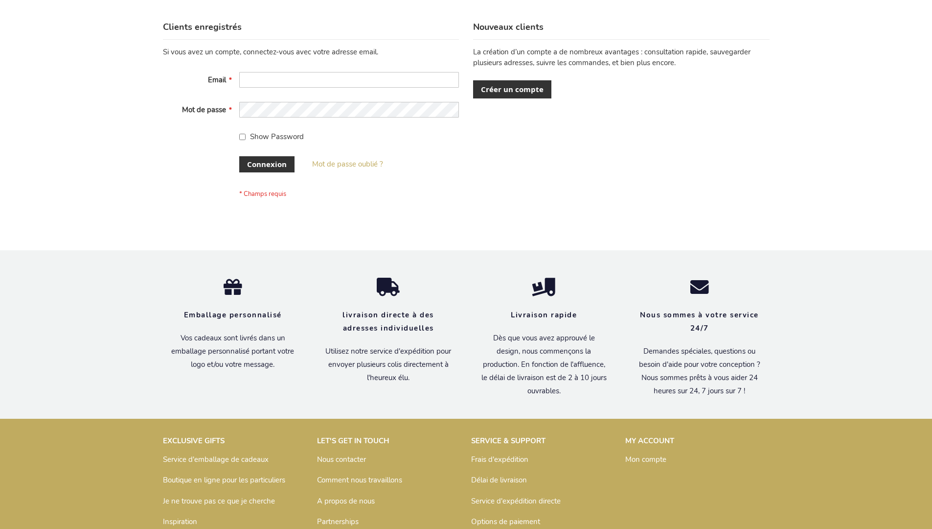
scroll to position [338, 0]
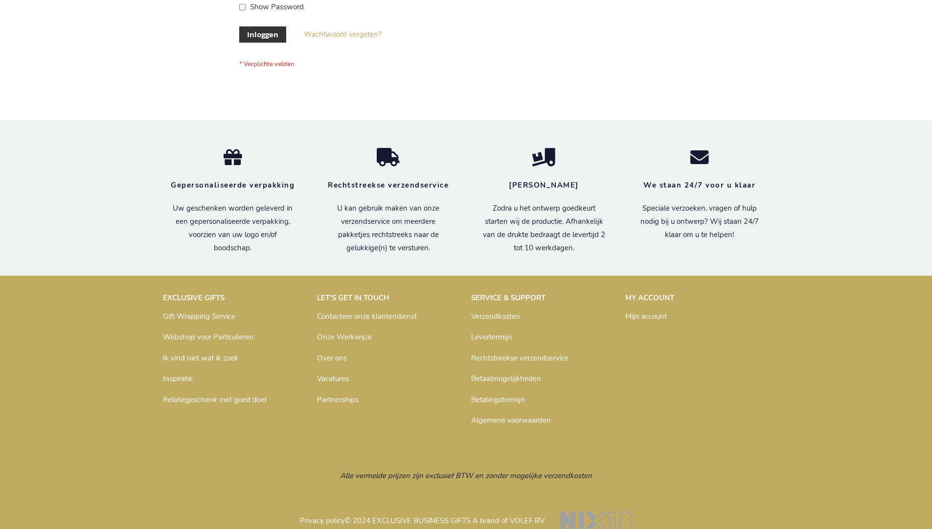
scroll to position [325, 0]
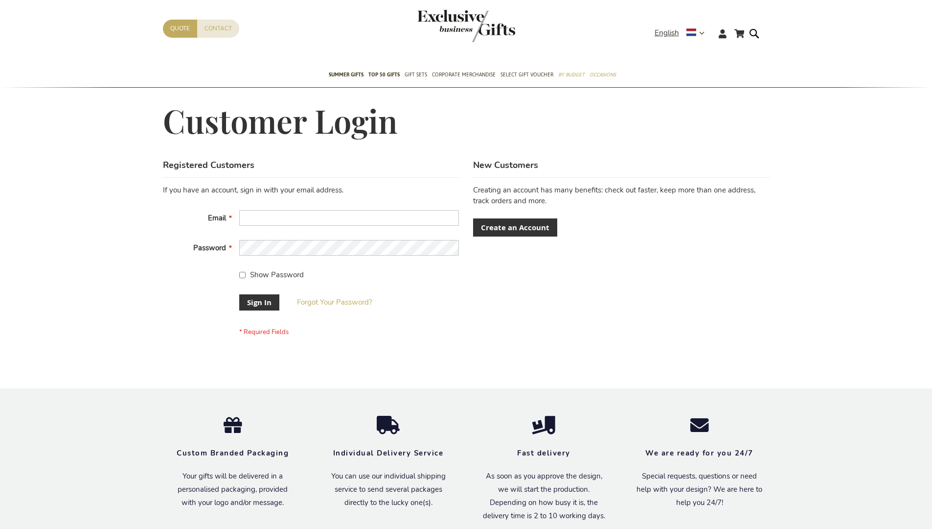
scroll to position [315, 0]
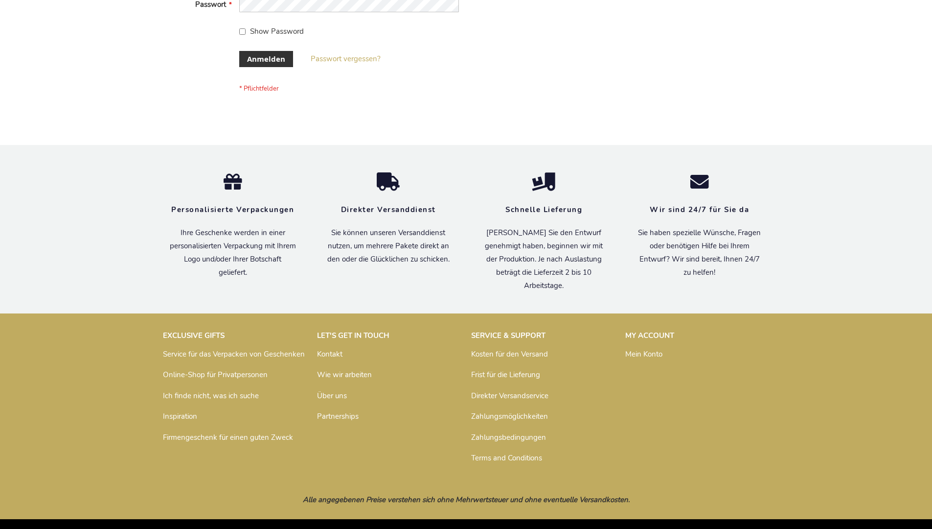
scroll to position [328, 0]
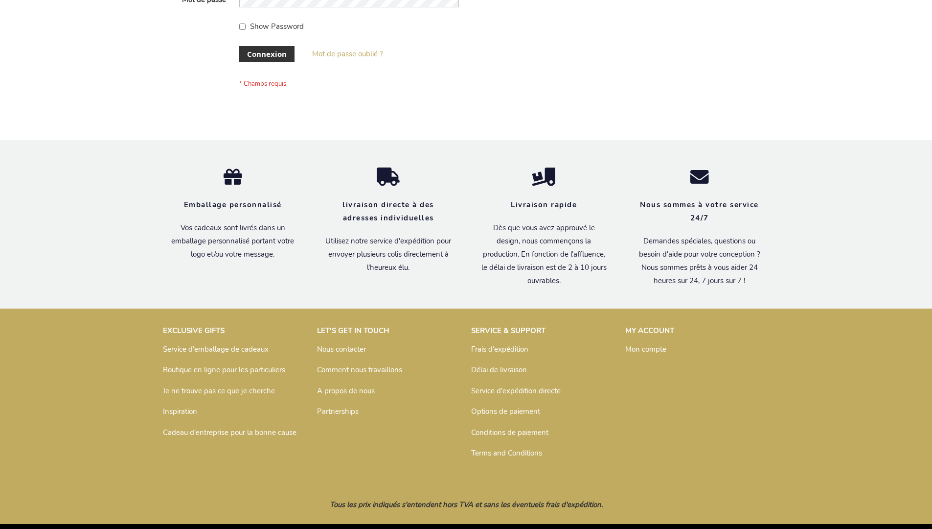
scroll to position [338, 0]
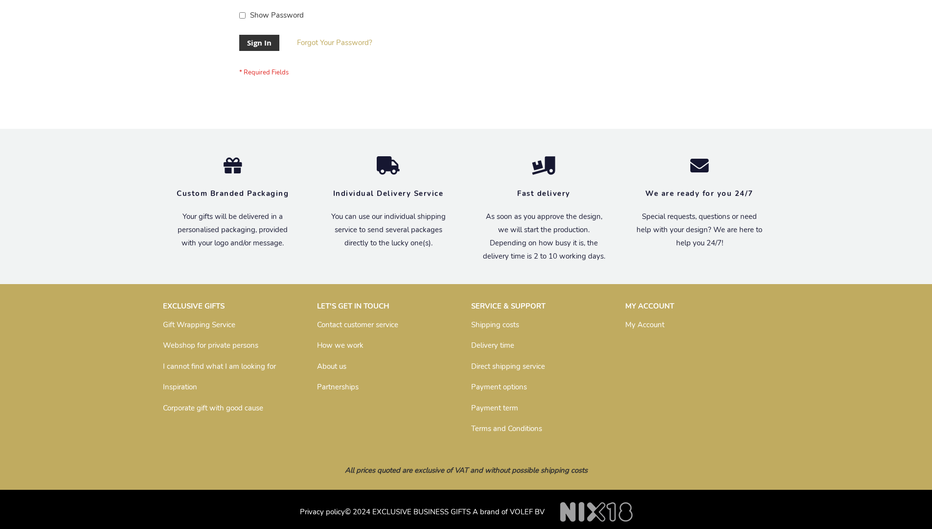
scroll to position [315, 0]
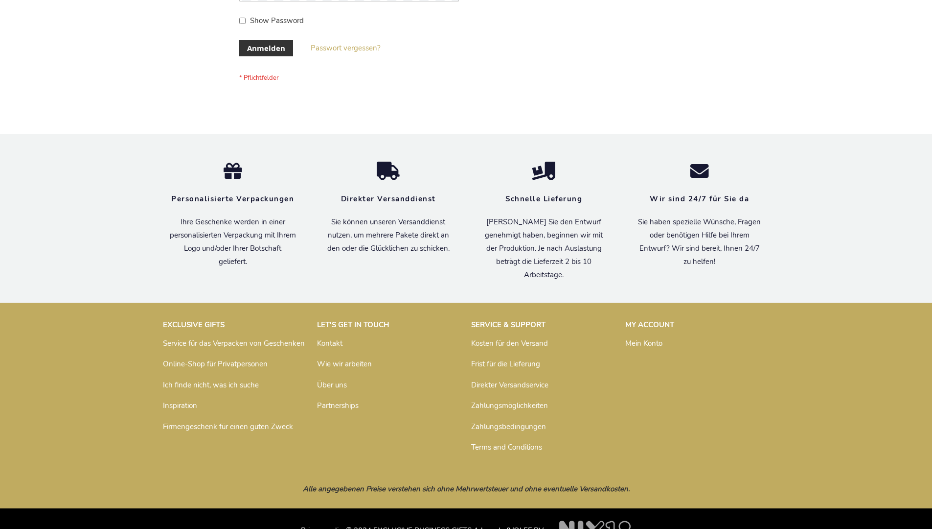
scroll to position [328, 0]
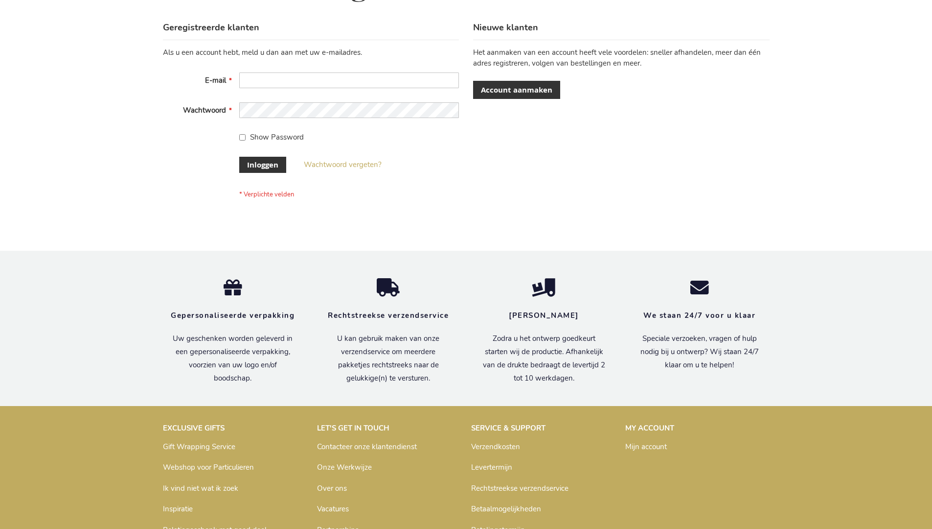
scroll to position [332, 0]
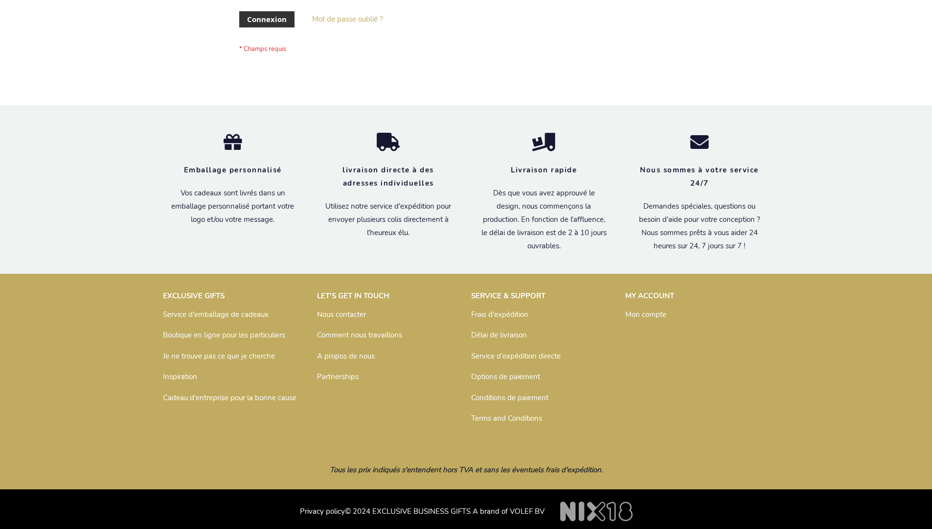
scroll to position [338, 0]
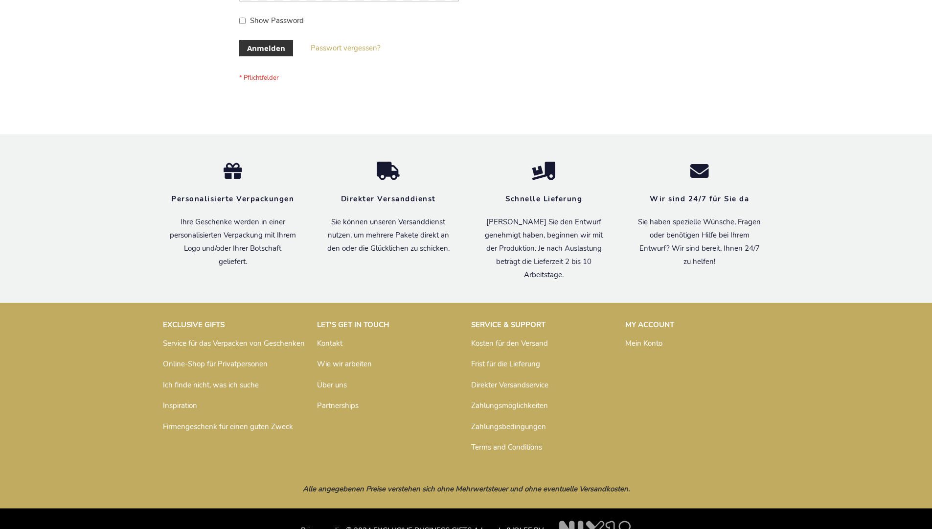
scroll to position [328, 0]
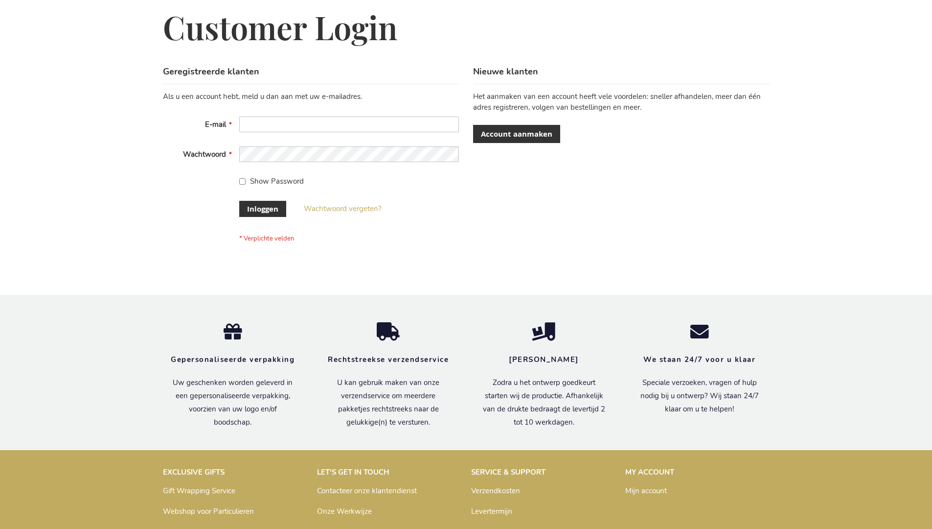
scroll to position [332, 0]
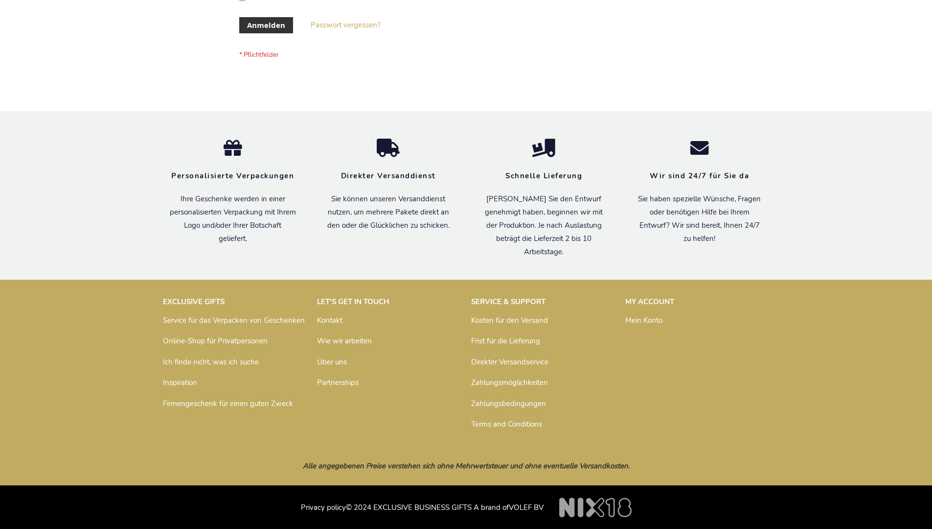
scroll to position [328, 0]
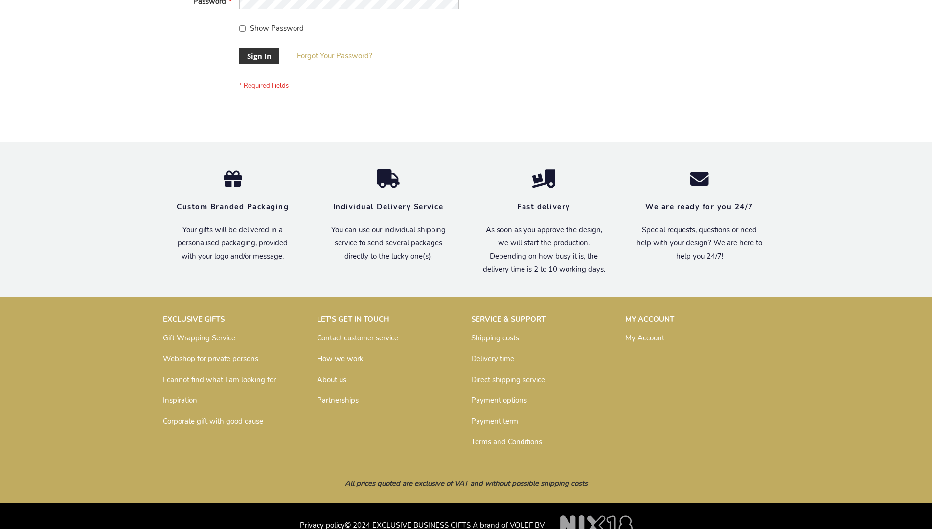
scroll to position [315, 0]
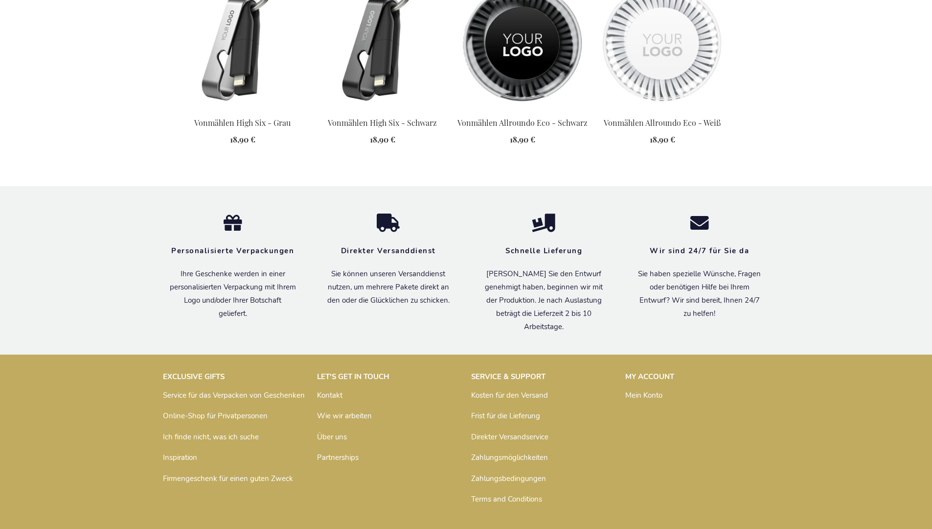
scroll to position [1351, 0]
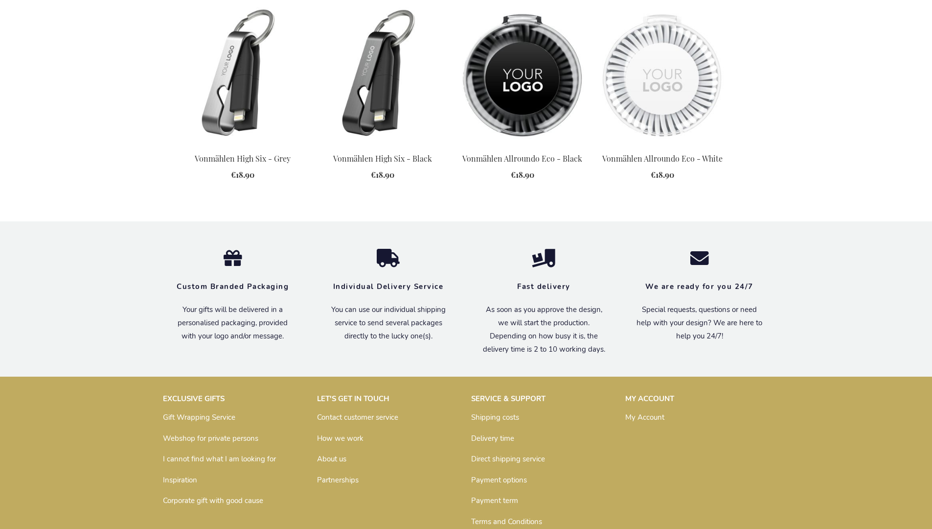
scroll to position [1327, 0]
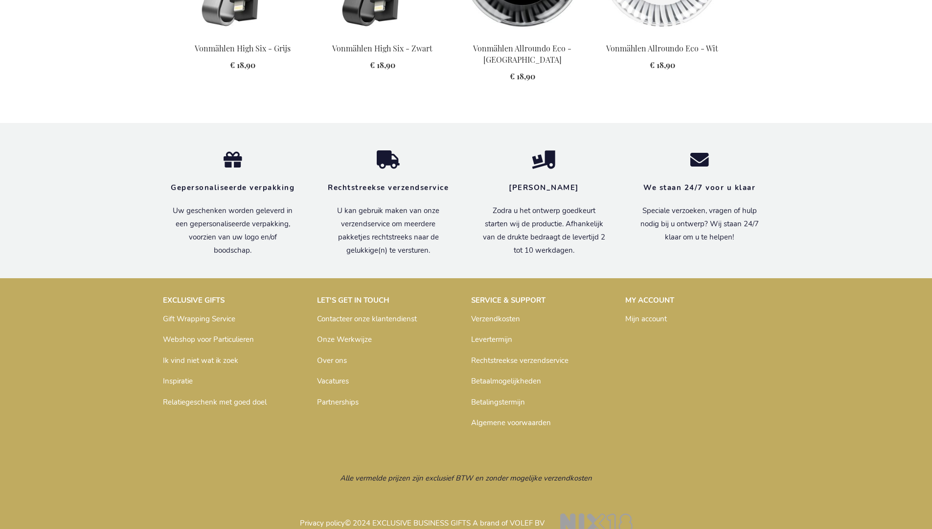
scroll to position [1356, 0]
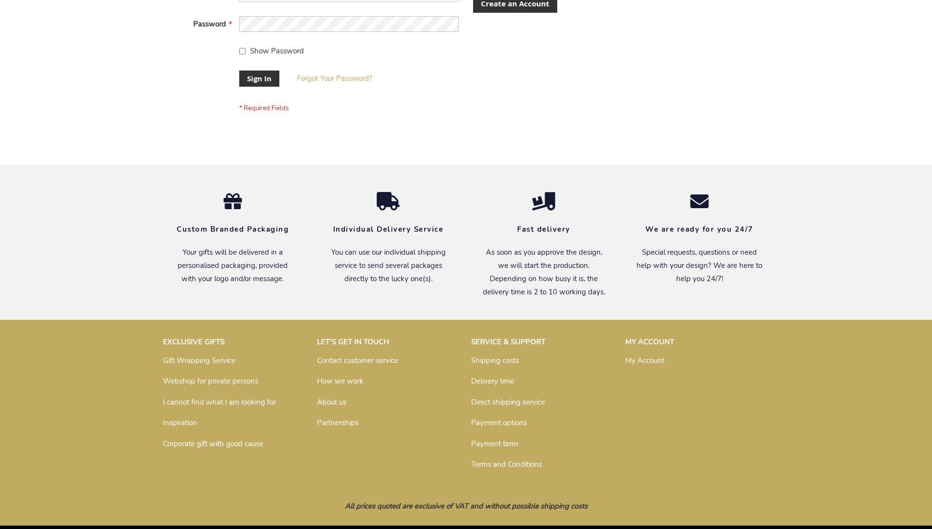
scroll to position [315, 0]
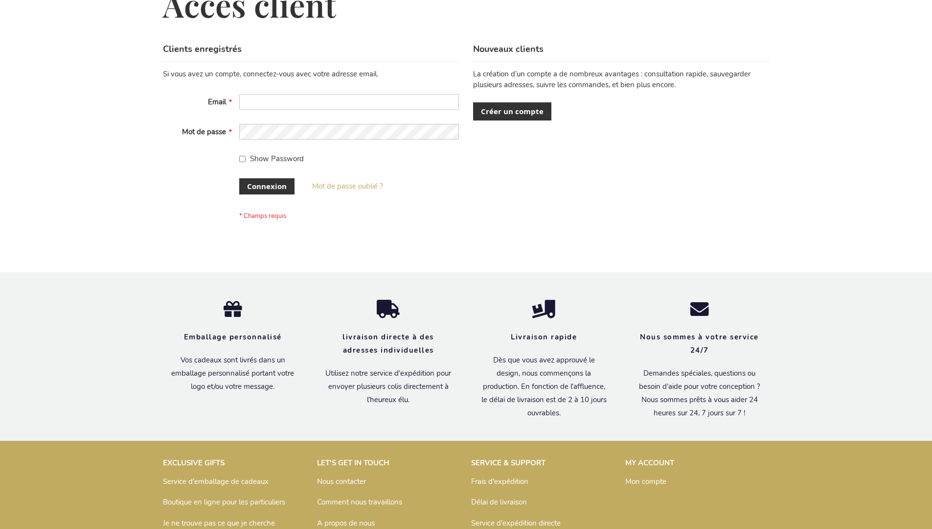
scroll to position [338, 0]
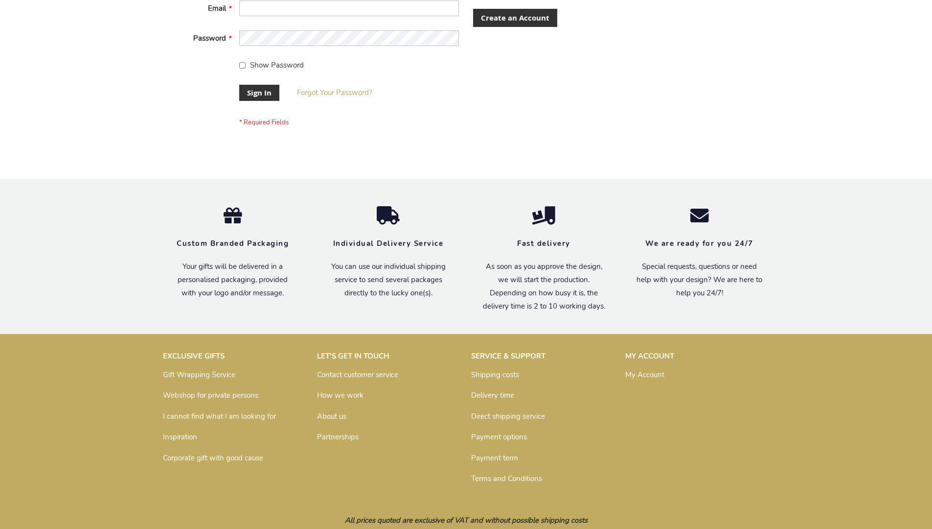
scroll to position [315, 0]
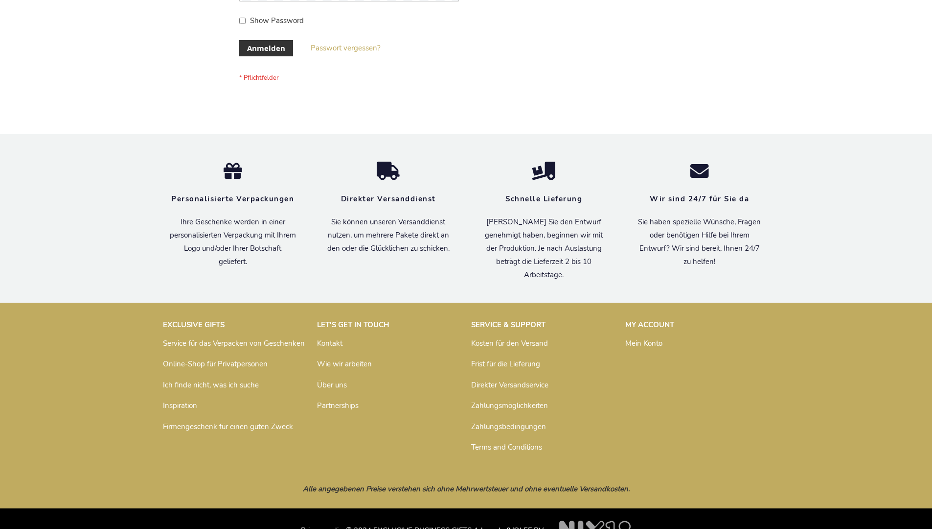
scroll to position [328, 0]
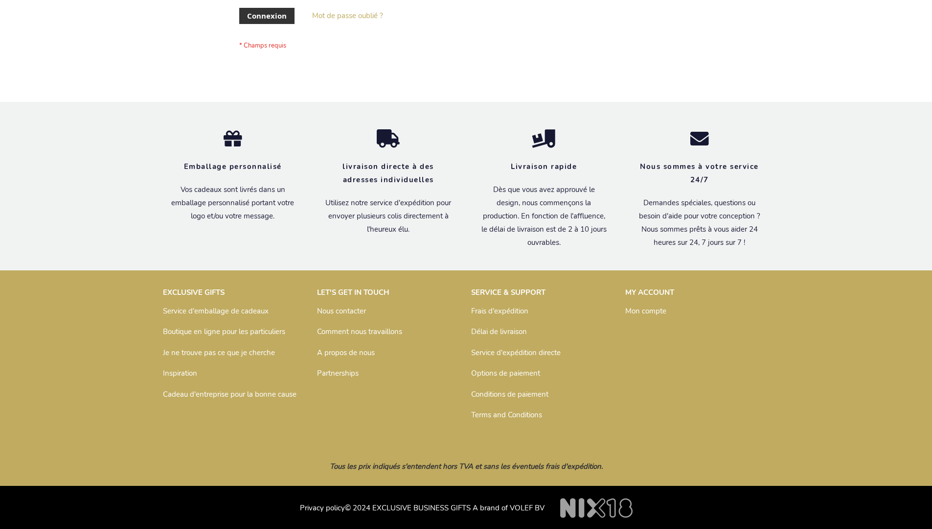
scroll to position [338, 0]
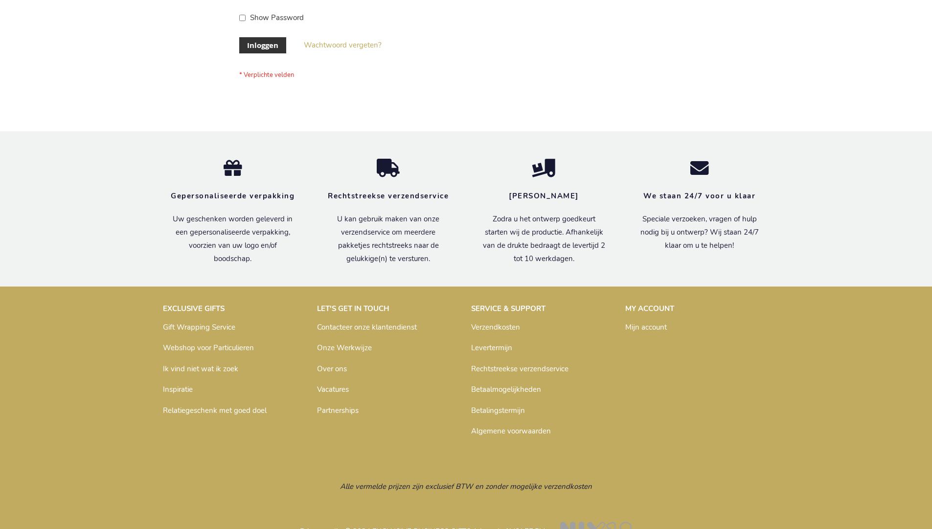
scroll to position [332, 0]
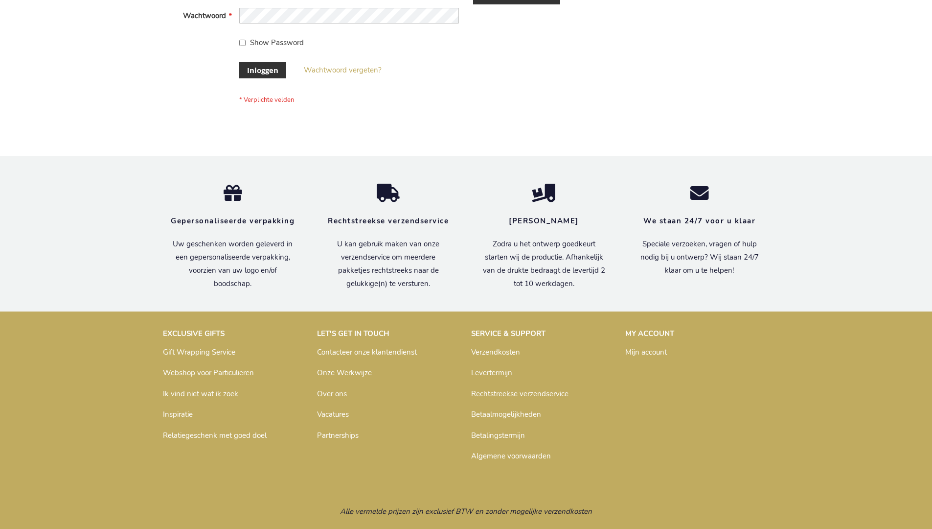
scroll to position [332, 0]
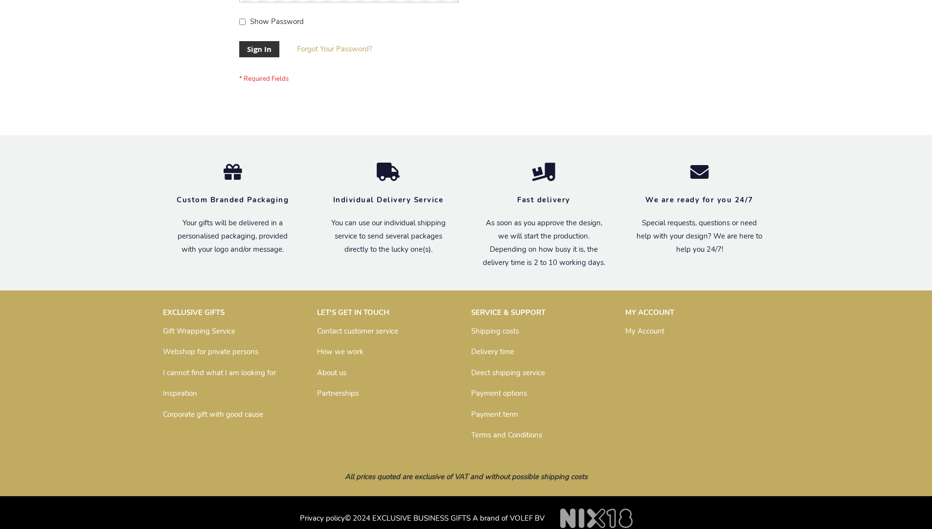
scroll to position [307, 0]
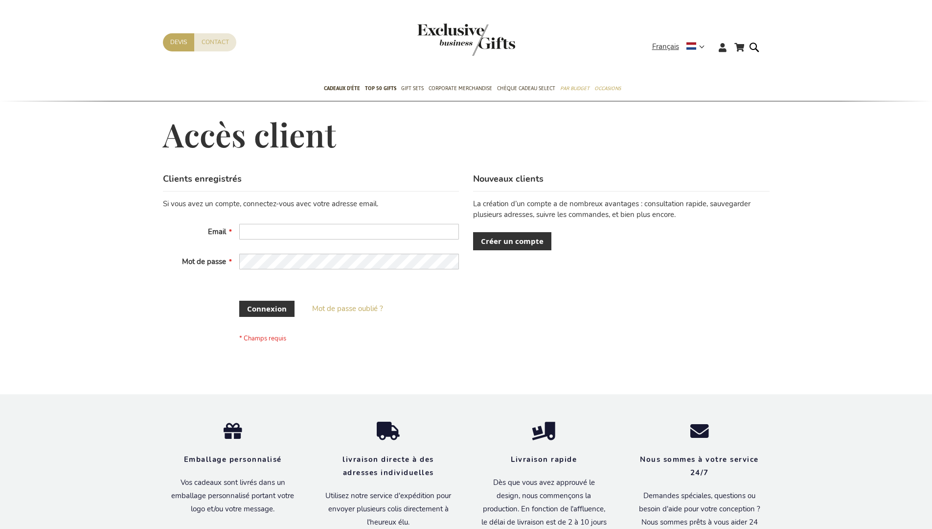
scroll to position [330, 0]
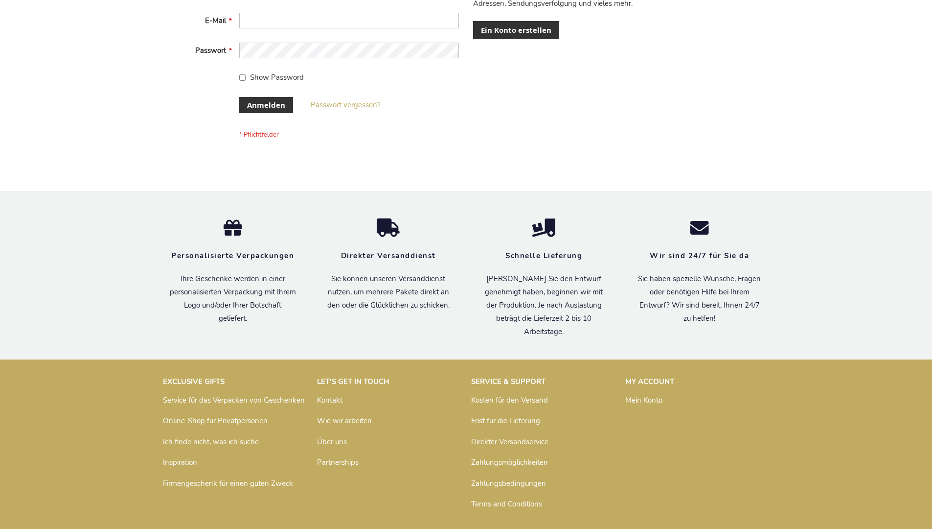
scroll to position [328, 0]
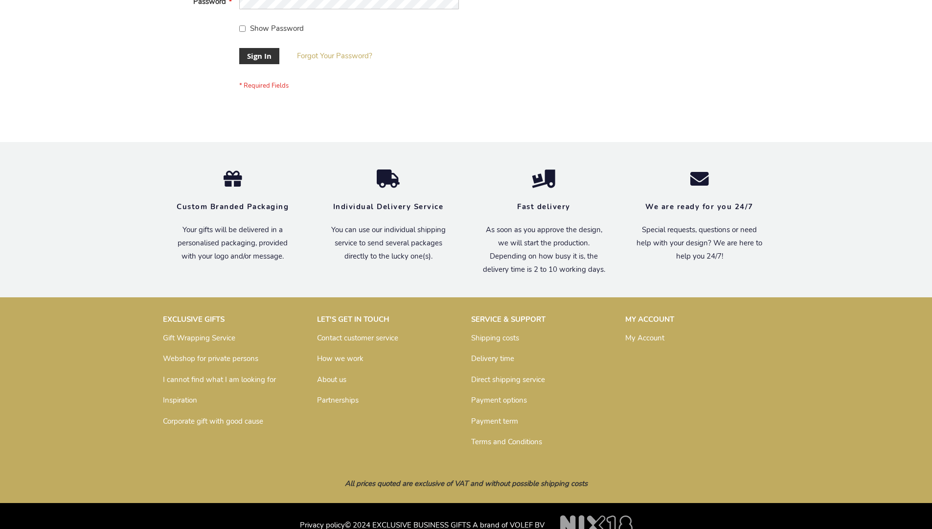
scroll to position [315, 0]
